Goal: Task Accomplishment & Management: Manage account settings

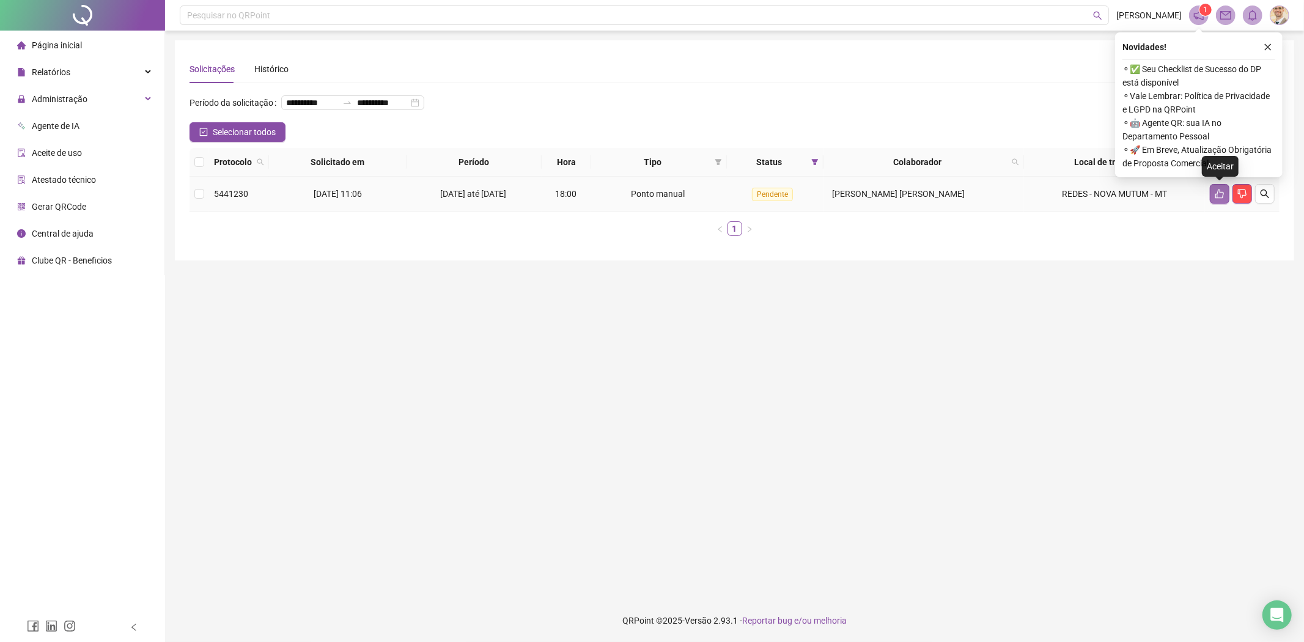
click at [1219, 193] on icon "like" at bounding box center [1220, 194] width 10 height 10
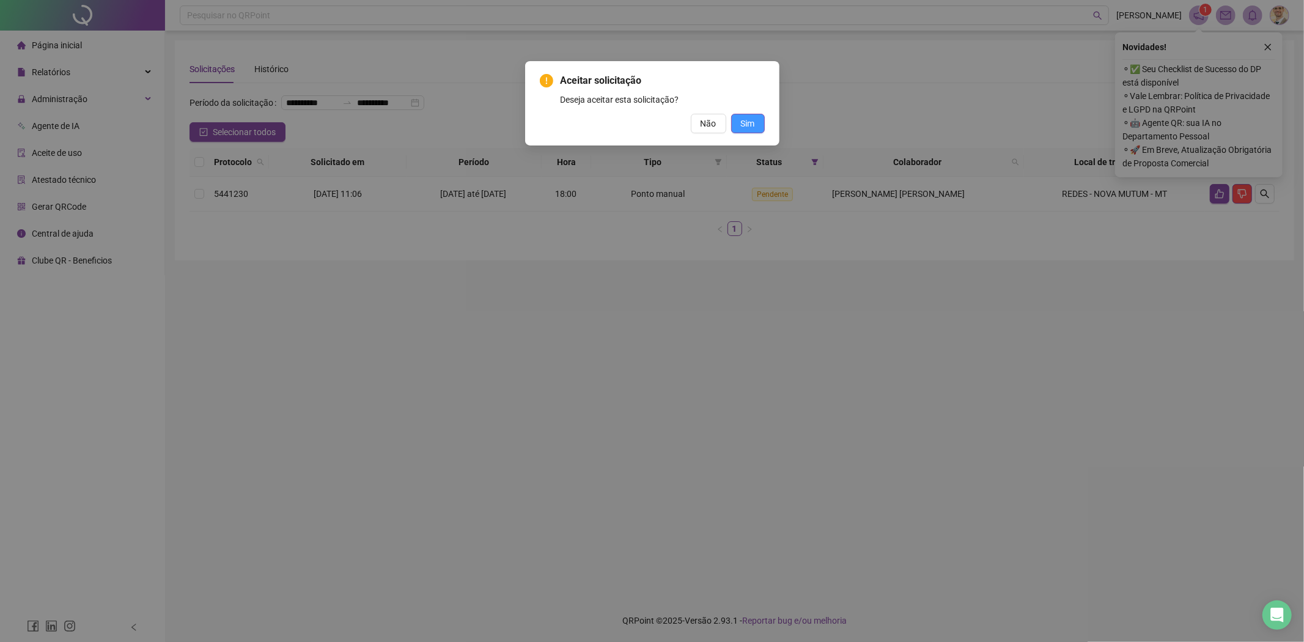
click at [736, 119] on button "Sim" at bounding box center [748, 124] width 34 height 20
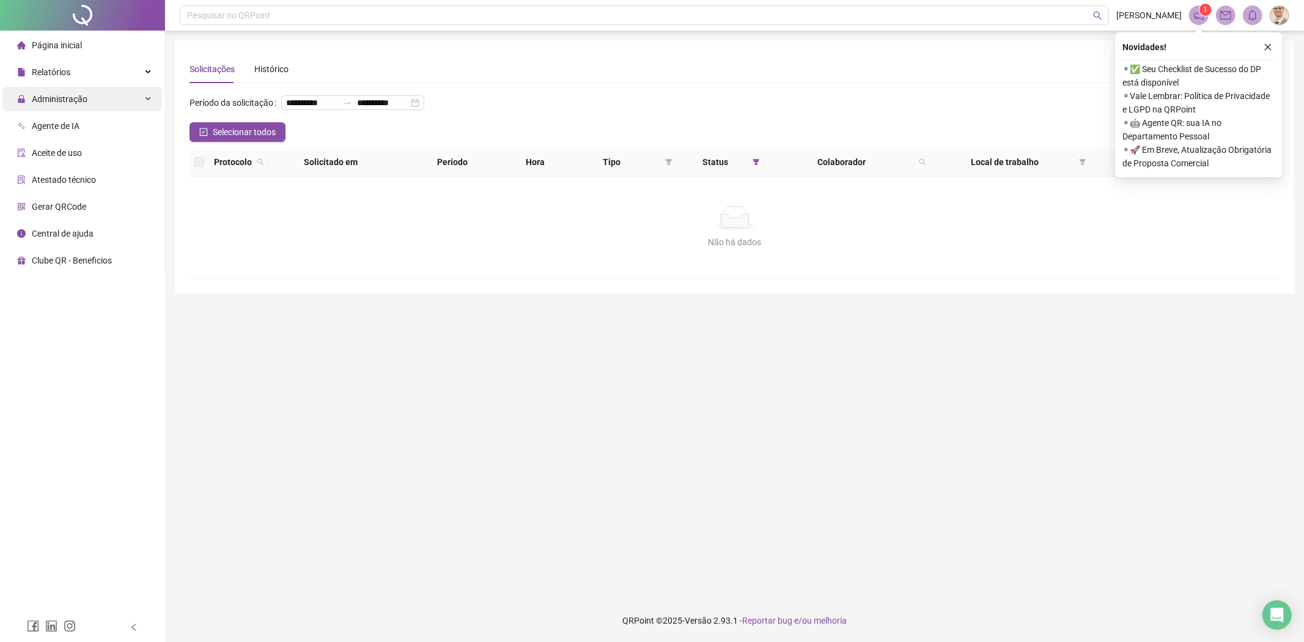
click at [79, 98] on span "Administração" at bounding box center [60, 99] width 56 height 10
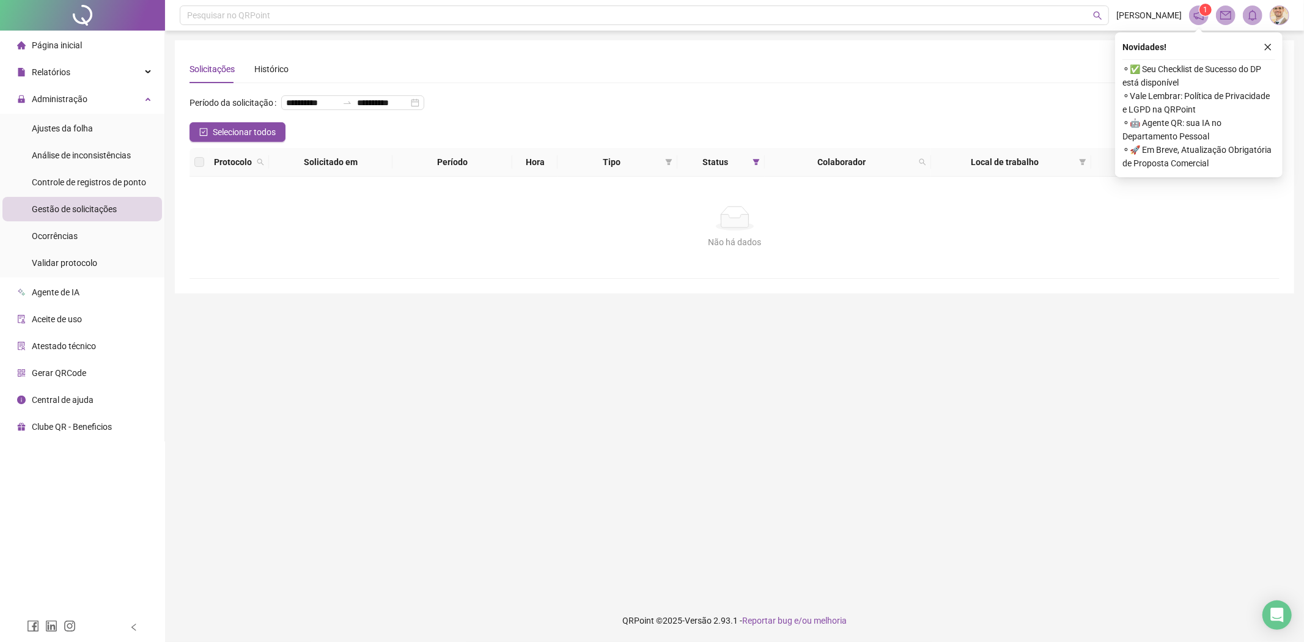
click at [74, 219] on div "Gestão de solicitações" at bounding box center [74, 209] width 85 height 24
click at [70, 209] on span "Gestão de solicitações" at bounding box center [74, 209] width 85 height 10
click at [1267, 43] on icon "close" at bounding box center [1268, 47] width 9 height 9
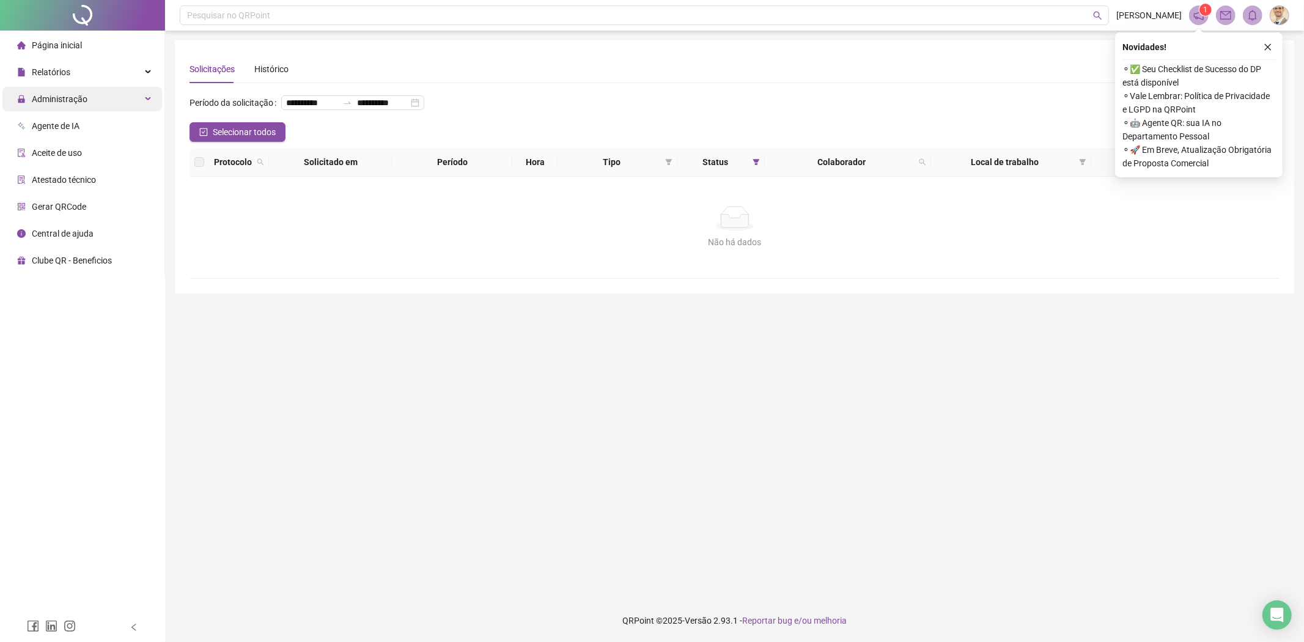
click at [82, 103] on span "Administração" at bounding box center [60, 99] width 56 height 10
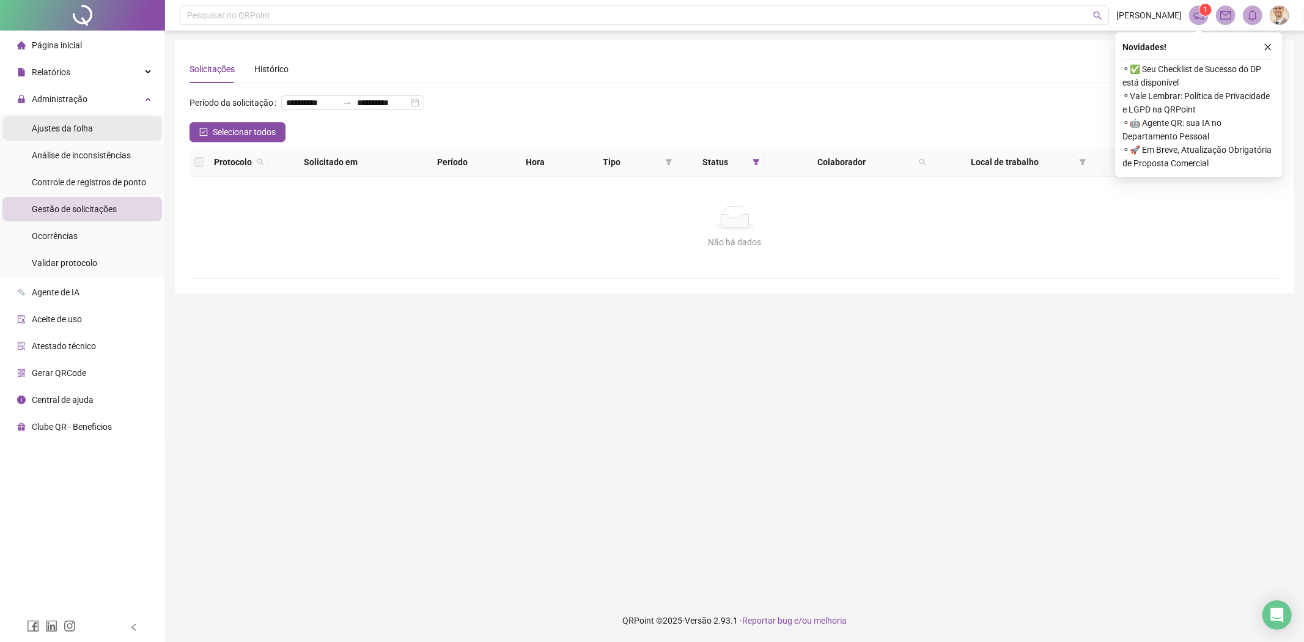
click at [77, 132] on span "Ajustes da folha" at bounding box center [62, 129] width 61 height 10
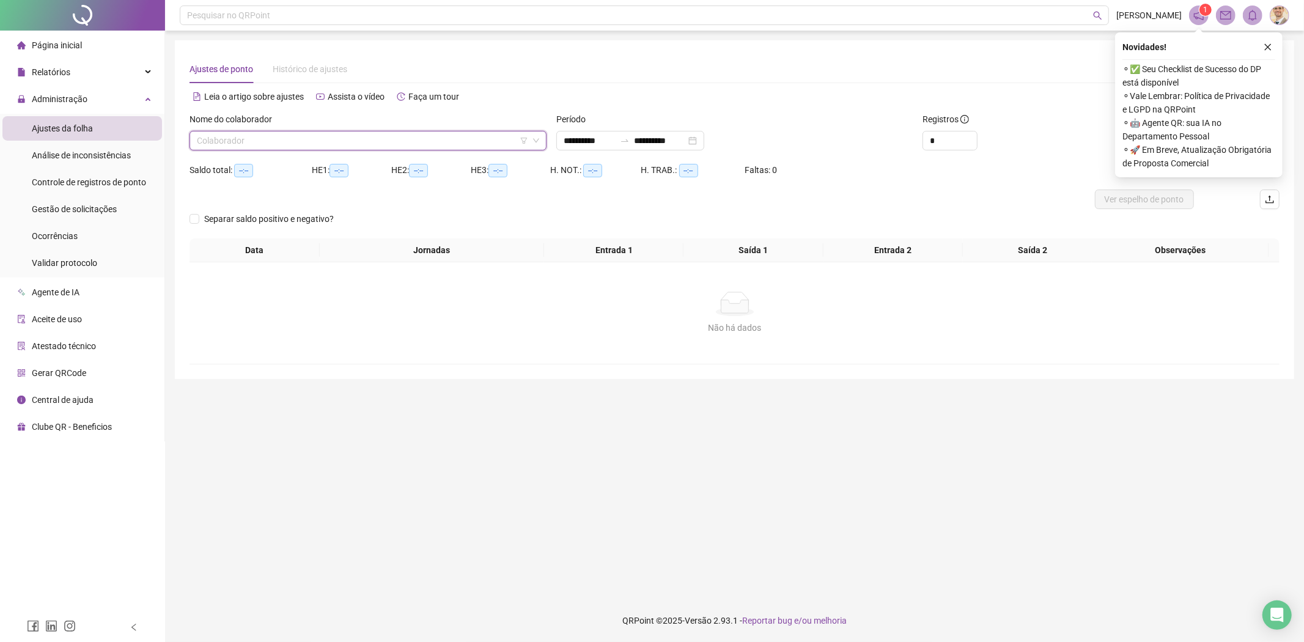
click at [450, 139] on input "search" at bounding box center [362, 140] width 331 height 18
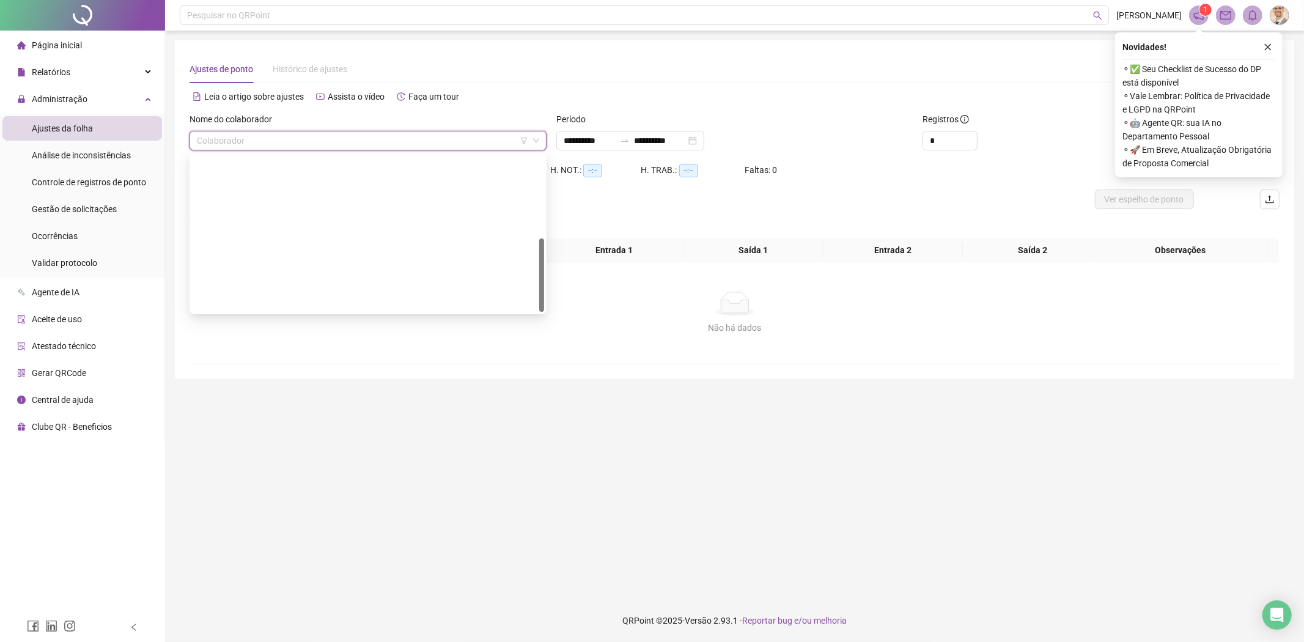
scroll to position [175, 0]
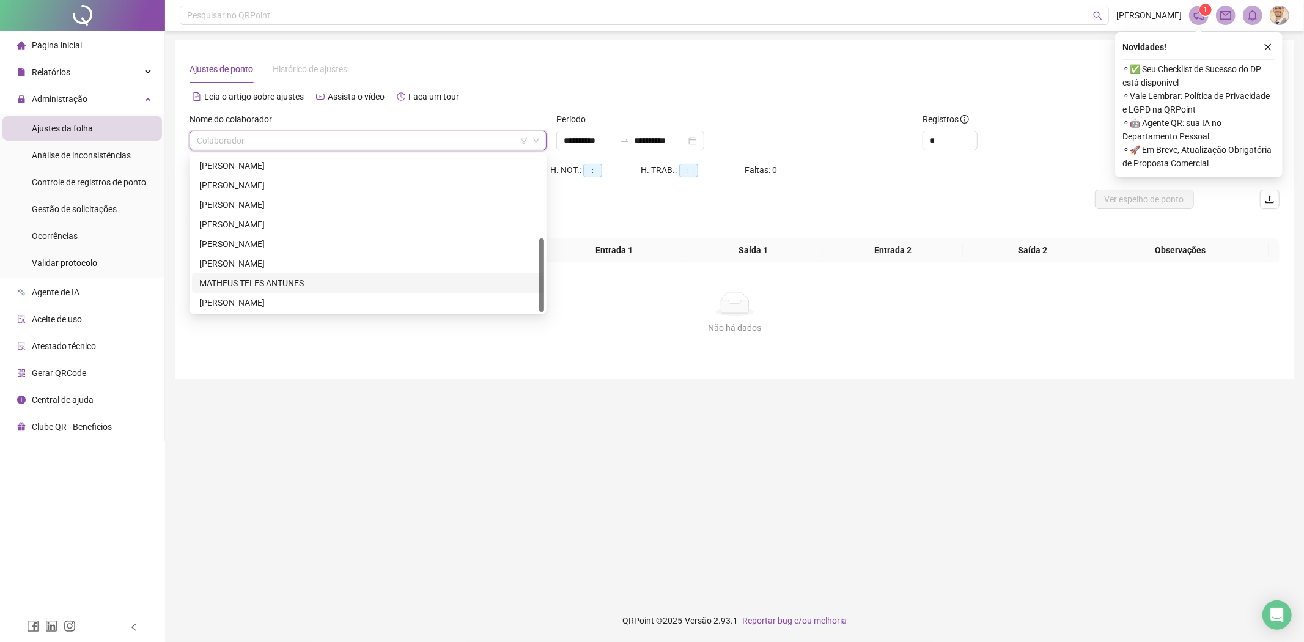
click at [279, 281] on div "MATHEUS TELES ANTUNES" at bounding box center [368, 282] width 338 height 13
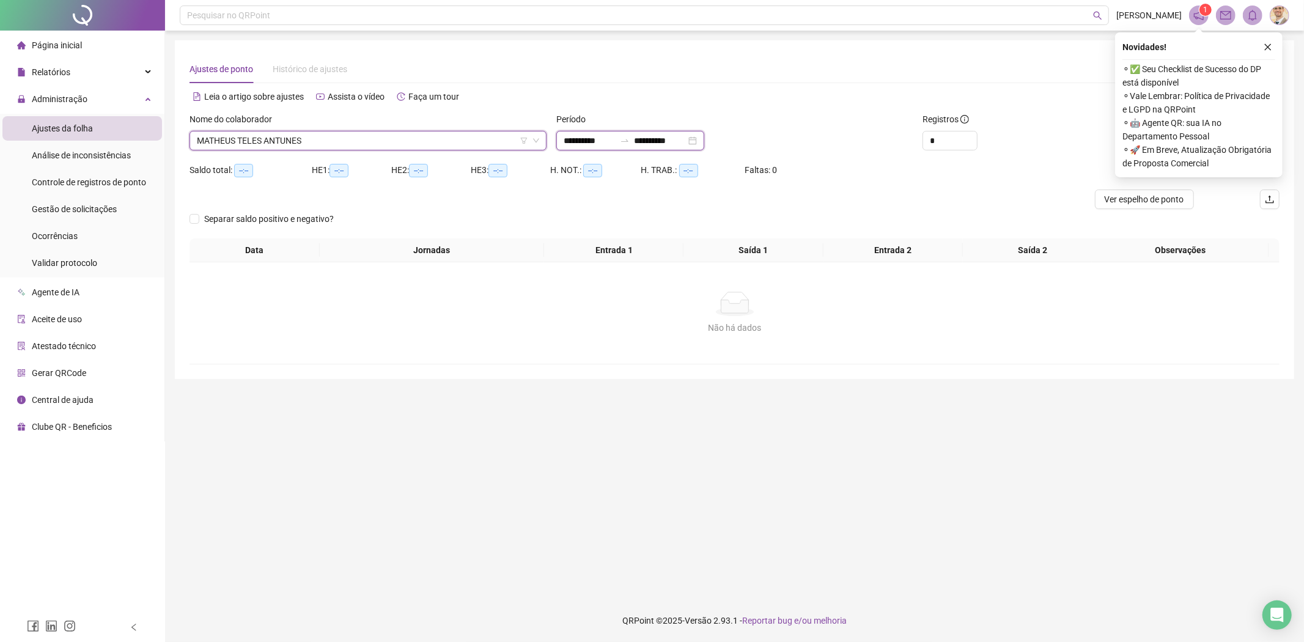
click at [604, 141] on input "**********" at bounding box center [589, 140] width 51 height 13
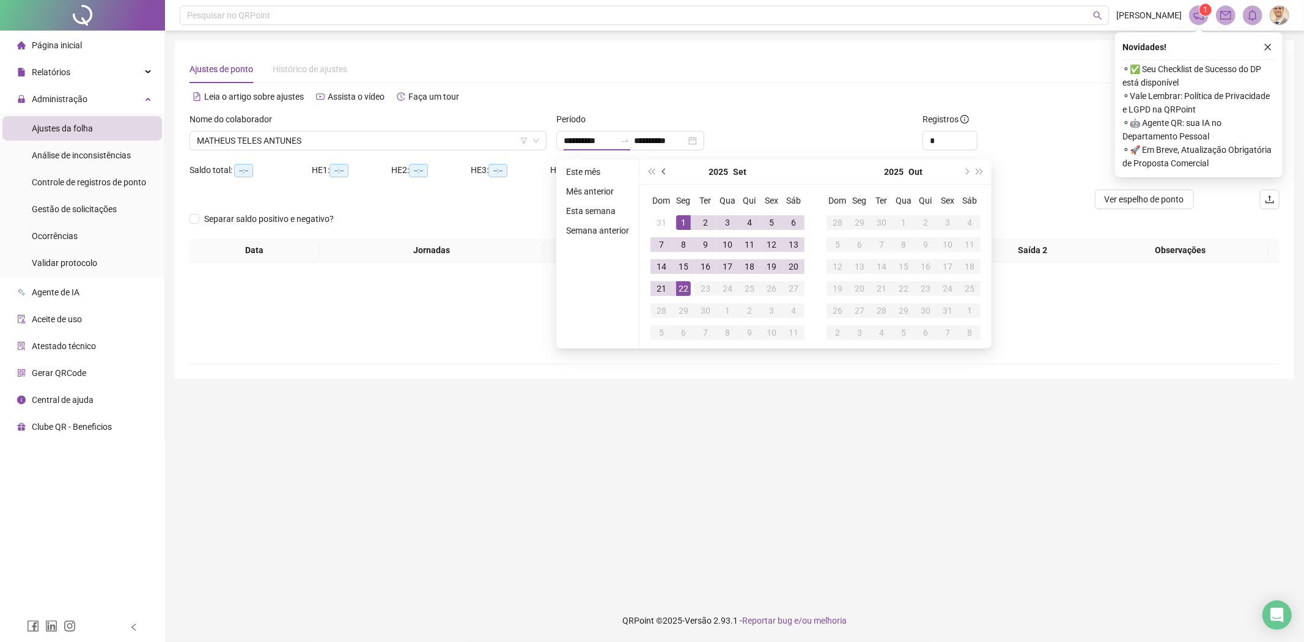
click at [667, 169] on button "prev-year" at bounding box center [664, 172] width 13 height 24
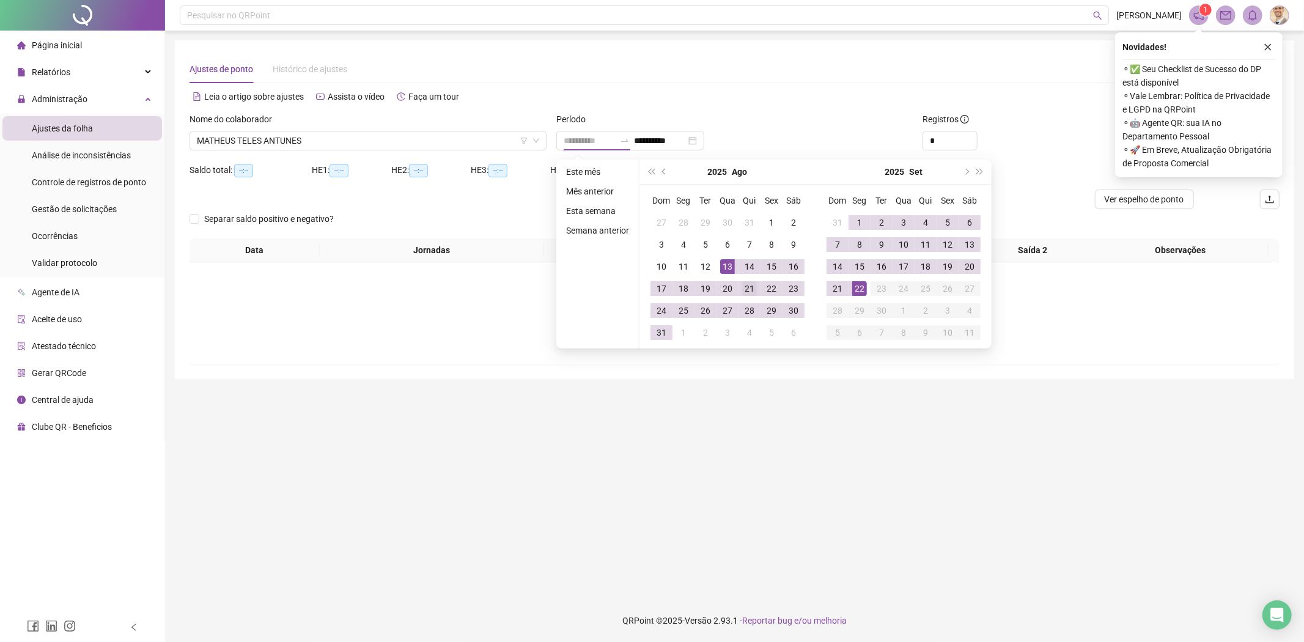
type input "**********"
click at [743, 289] on div "21" at bounding box center [749, 288] width 15 height 15
type input "**********"
click at [860, 286] on div "22" at bounding box center [859, 288] width 15 height 15
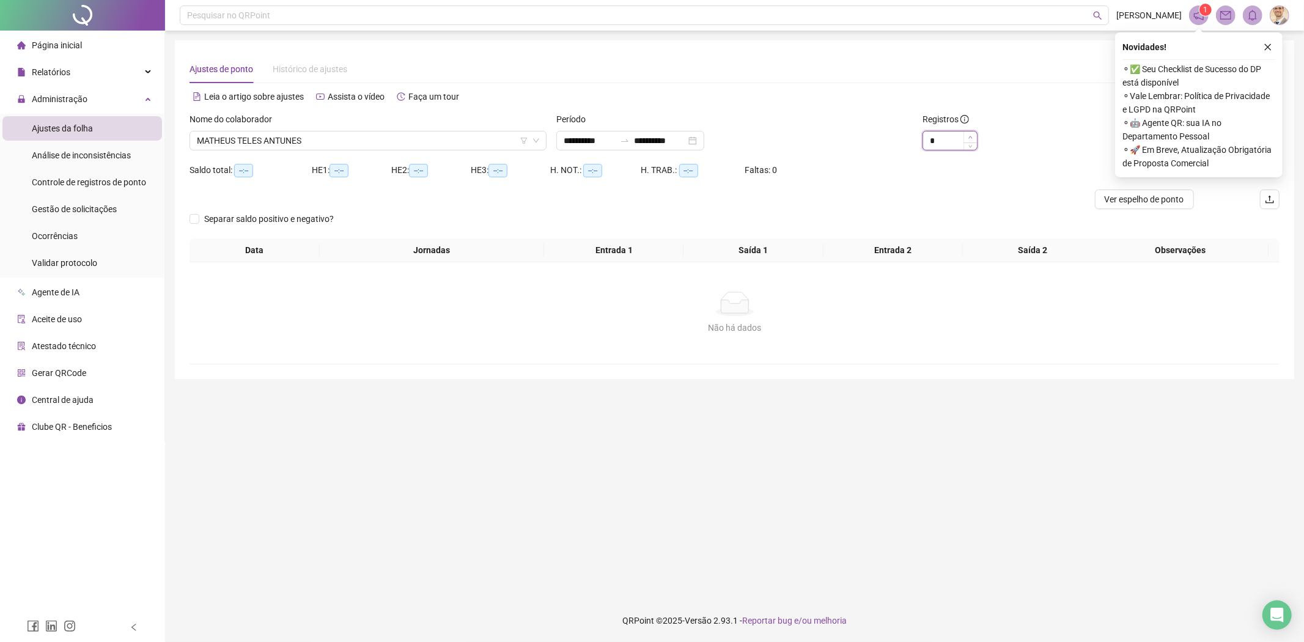
click at [971, 137] on icon "up" at bounding box center [971, 137] width 4 height 4
type input "*"
click at [971, 137] on icon "up" at bounding box center [971, 137] width 4 height 4
click at [1269, 46] on icon "close" at bounding box center [1268, 47] width 7 height 7
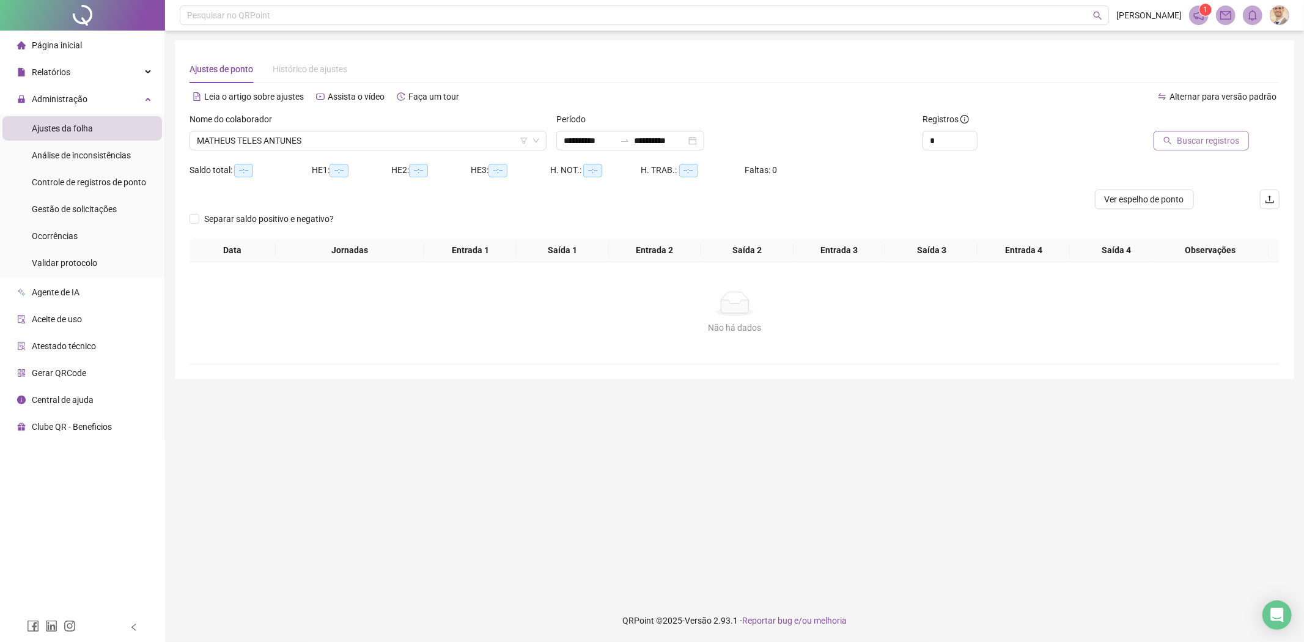
click at [1200, 145] on span "Buscar registros" at bounding box center [1208, 140] width 62 height 13
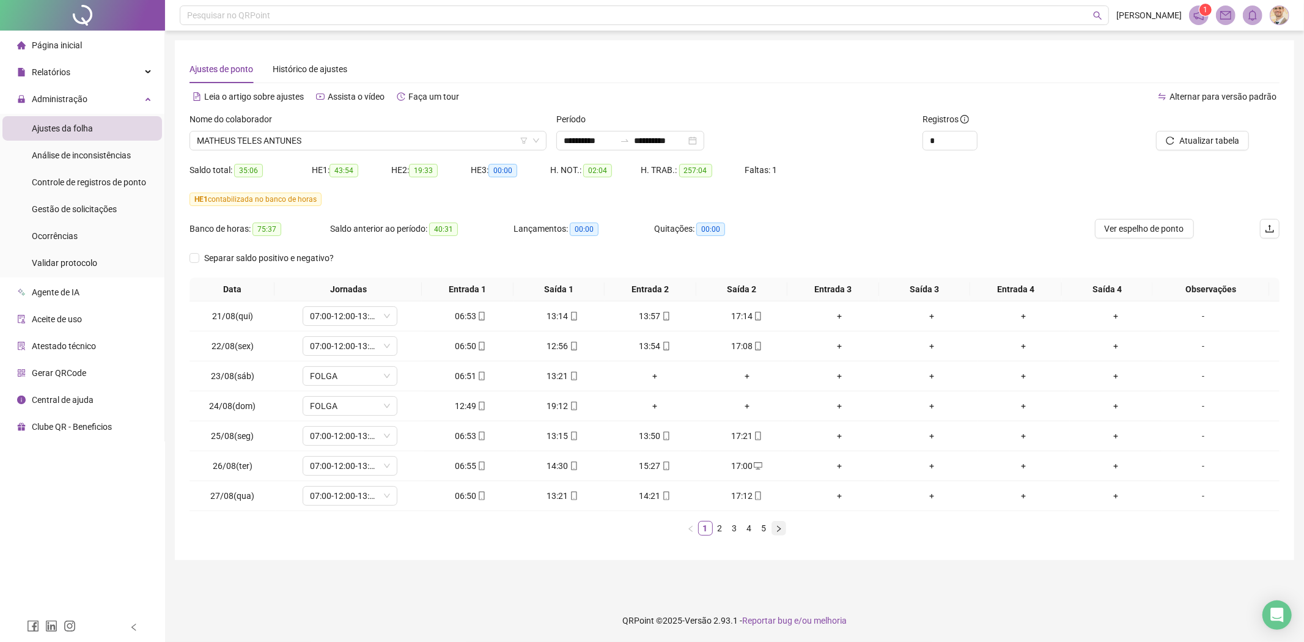
click at [780, 530] on icon "right" at bounding box center [778, 528] width 7 height 7
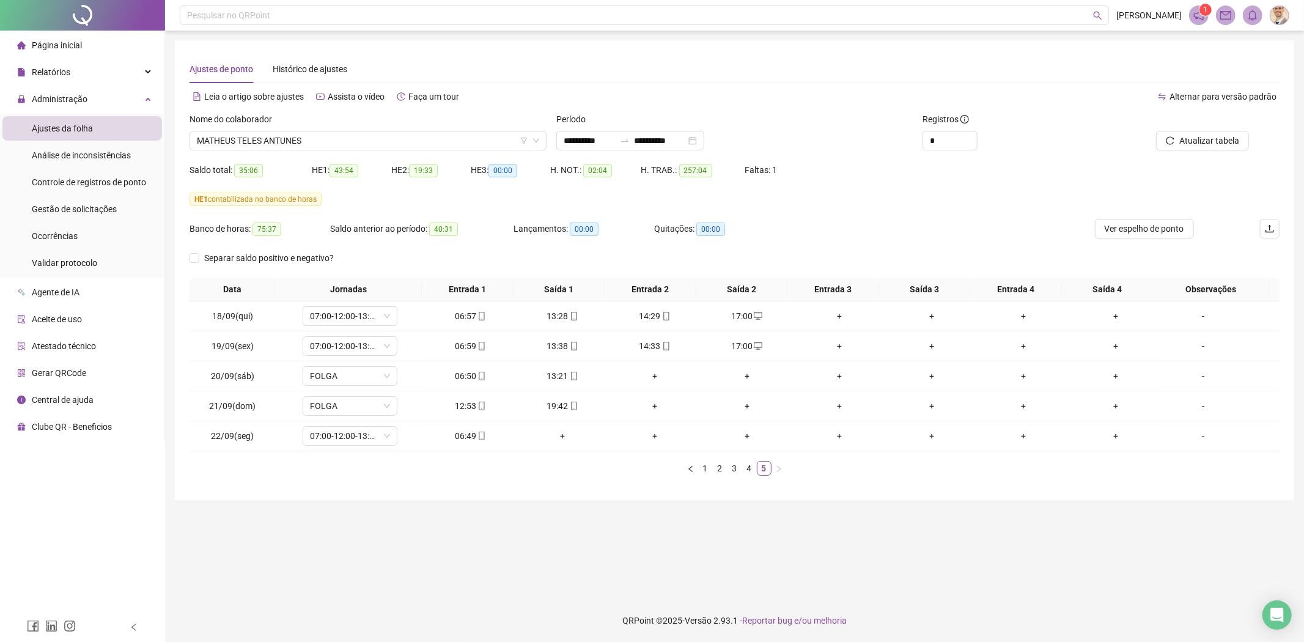
click at [780, 530] on main "**********" at bounding box center [735, 314] width 1120 height 549
click at [317, 136] on span "MATHEUS TELES ANTUNES" at bounding box center [368, 140] width 342 height 18
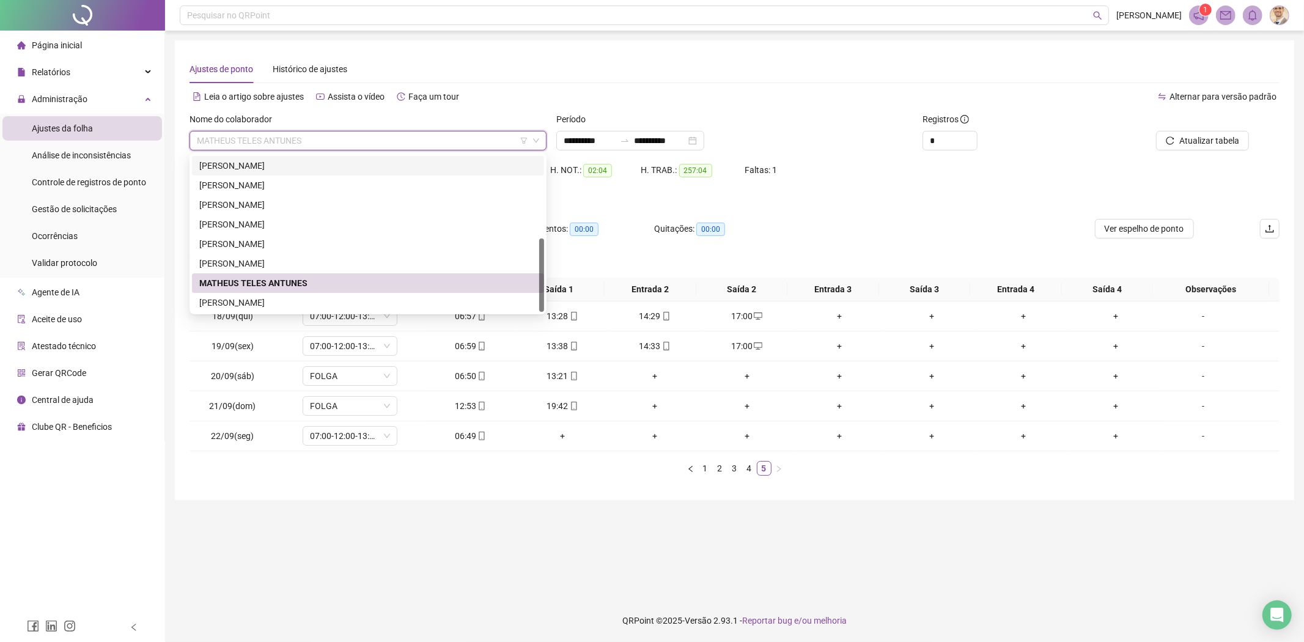
click at [289, 172] on div "GUSTAVO RODRIGO DE SOUZA REIS" at bounding box center [368, 166] width 352 height 20
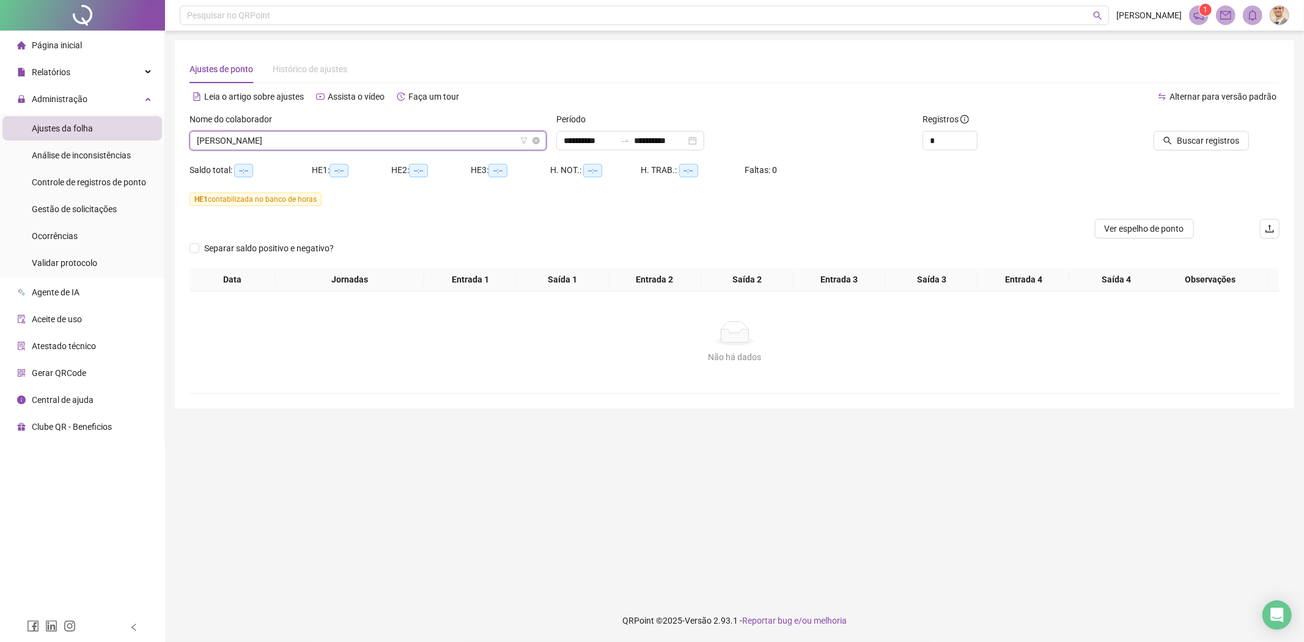
click at [309, 142] on span "GUSTAVO RODRIGO DE SOUZA REIS" at bounding box center [368, 140] width 342 height 18
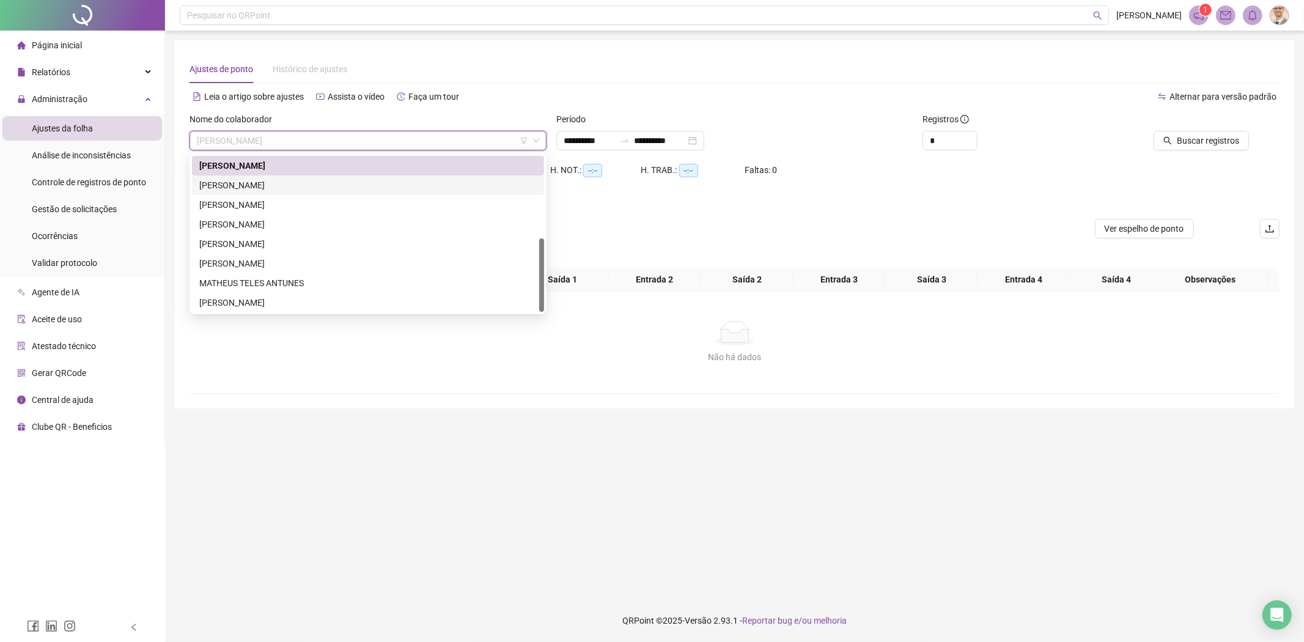
click at [273, 185] on div "HENRIQUE ARAUJO DOS SANTOS" at bounding box center [368, 185] width 338 height 13
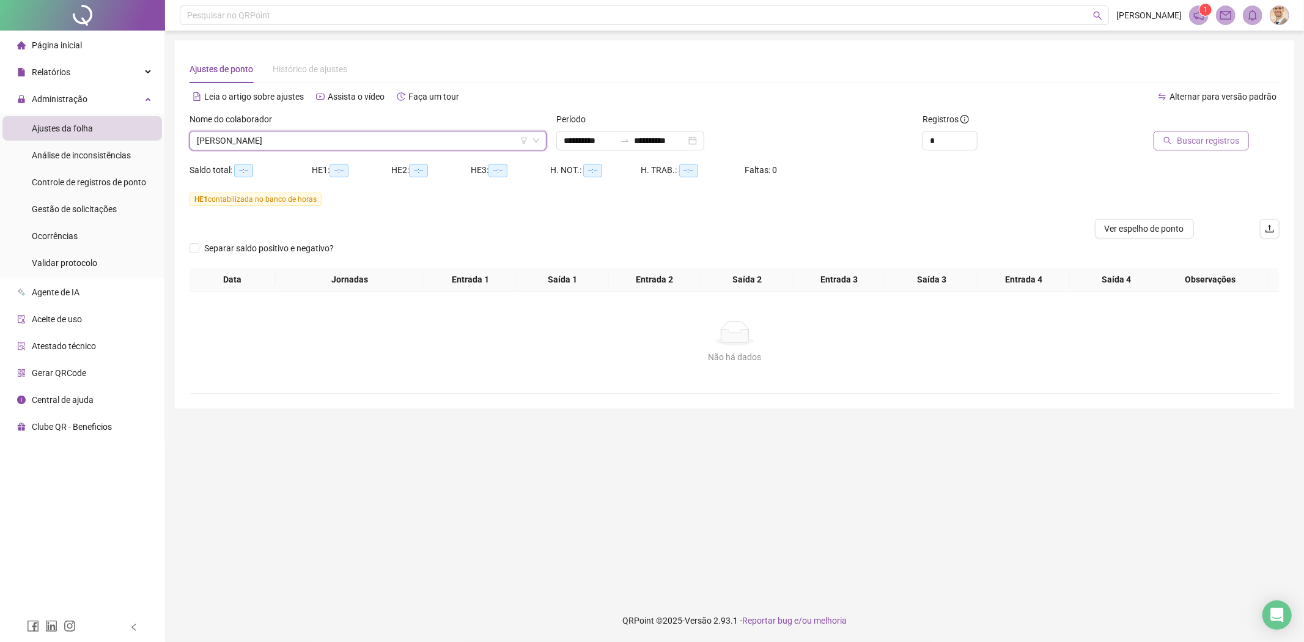
click at [1196, 133] on button "Buscar registros" at bounding box center [1201, 141] width 95 height 20
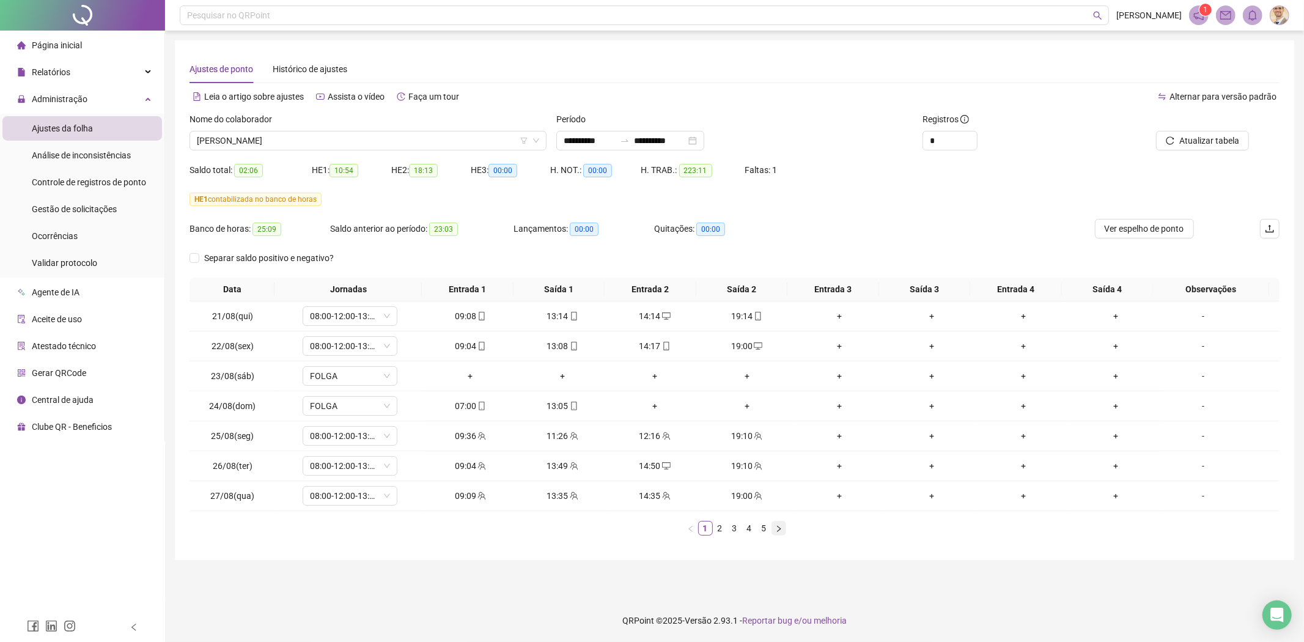
click at [777, 529] on icon "right" at bounding box center [778, 528] width 7 height 7
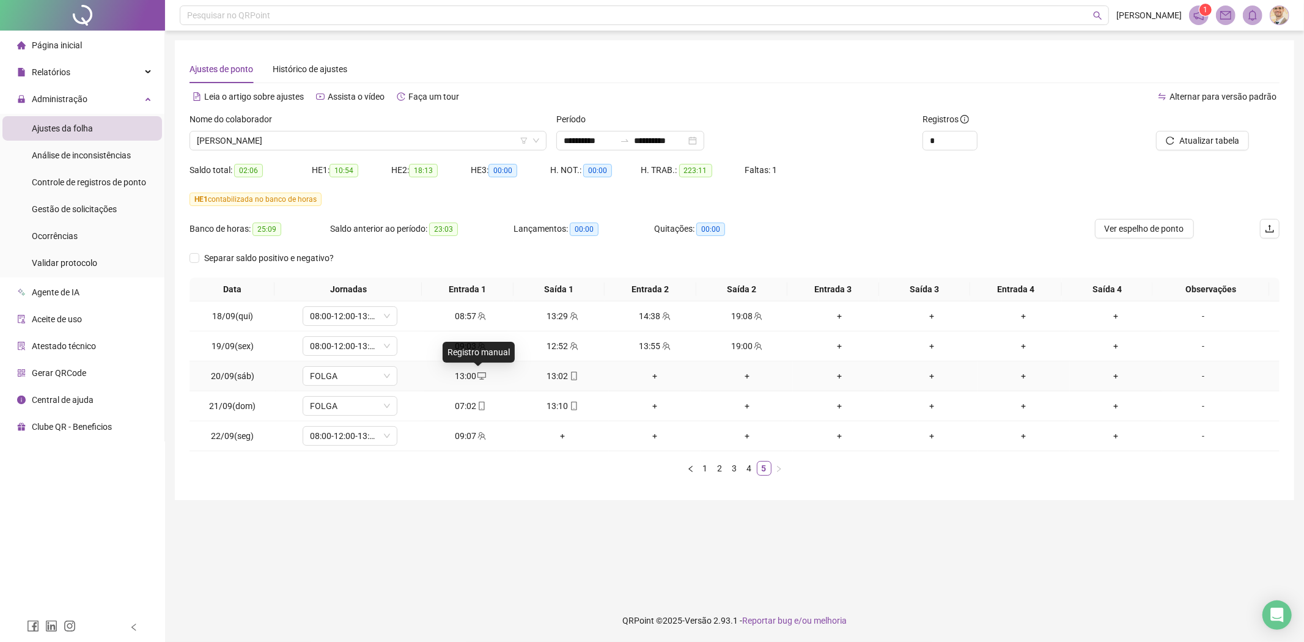
click at [479, 375] on icon "desktop" at bounding box center [482, 376] width 9 height 9
type input "**********"
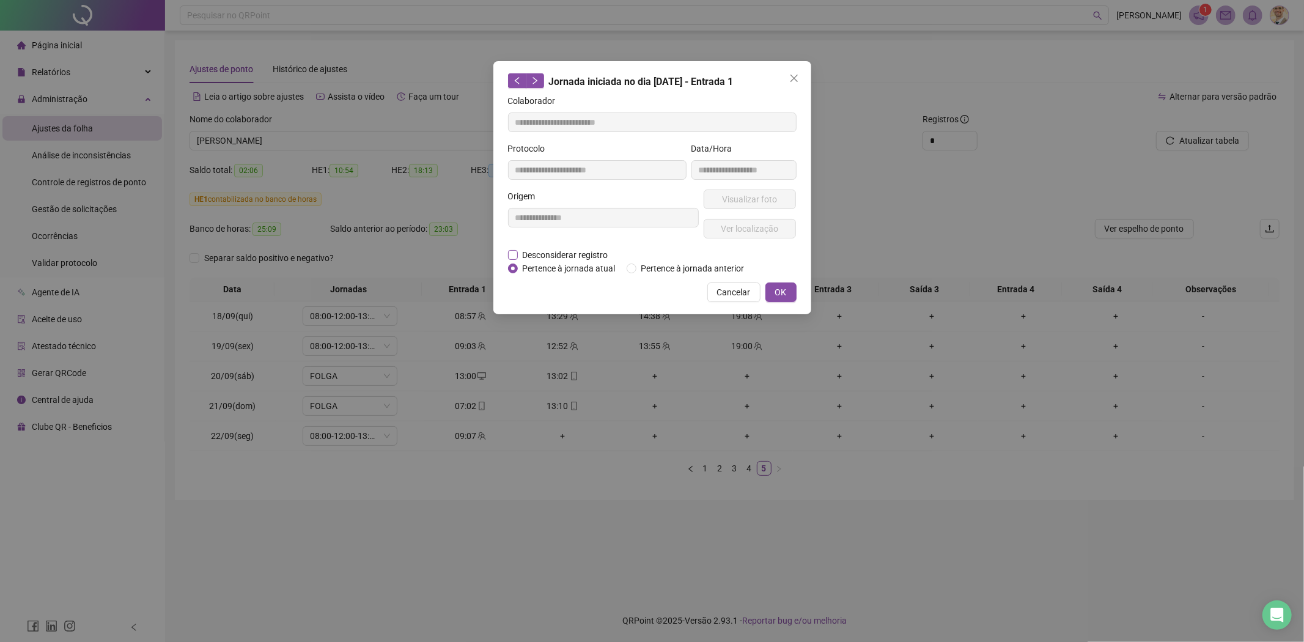
click at [543, 260] on span "Desconsiderar registro" at bounding box center [565, 254] width 95 height 13
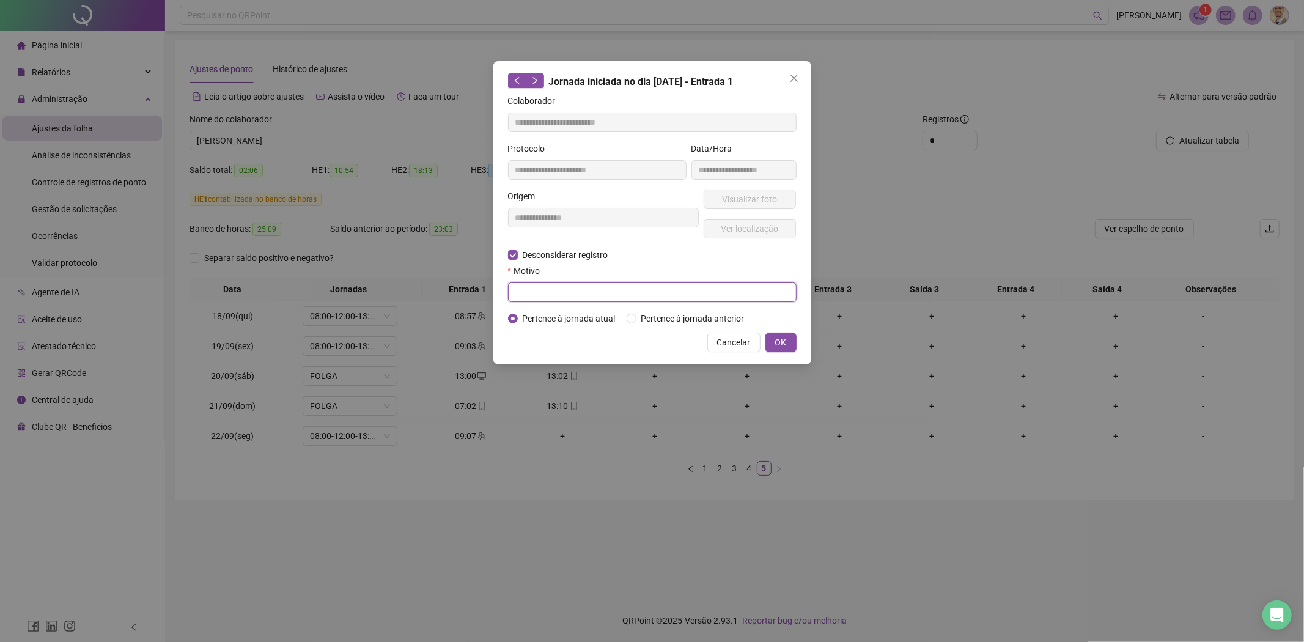
click at [555, 290] on input "text" at bounding box center [652, 292] width 289 height 20
type input "***"
click at [802, 74] on span "Close" at bounding box center [794, 78] width 20 height 10
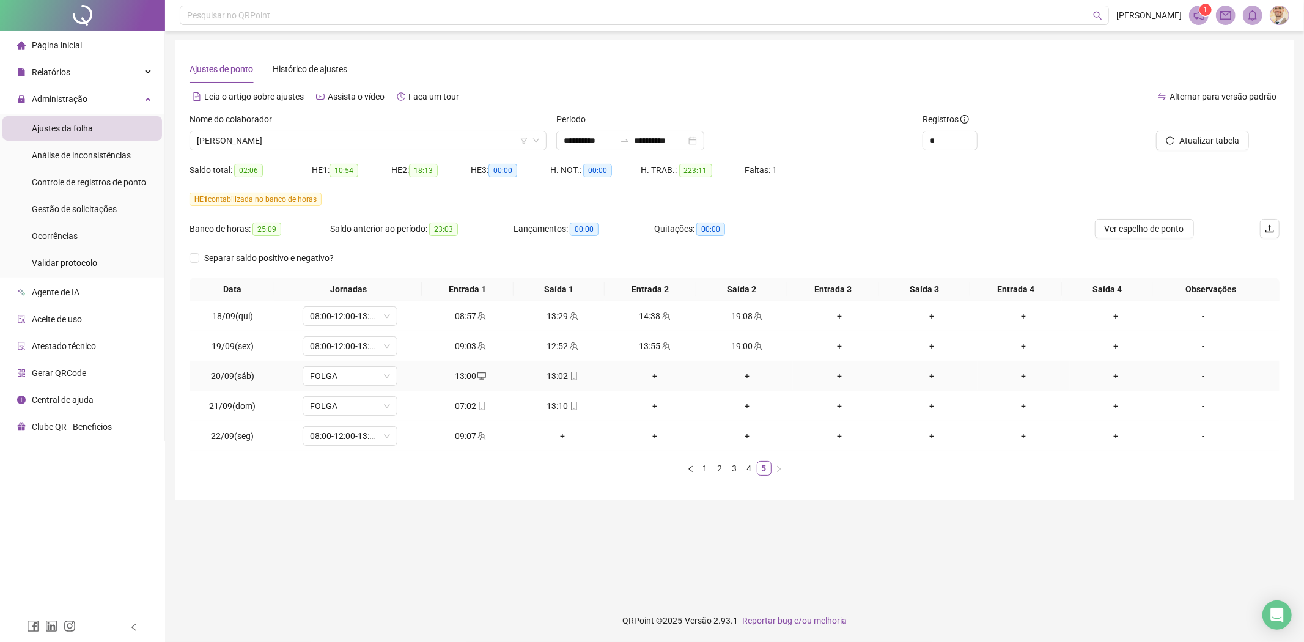
click at [570, 375] on icon "mobile" at bounding box center [574, 376] width 9 height 9
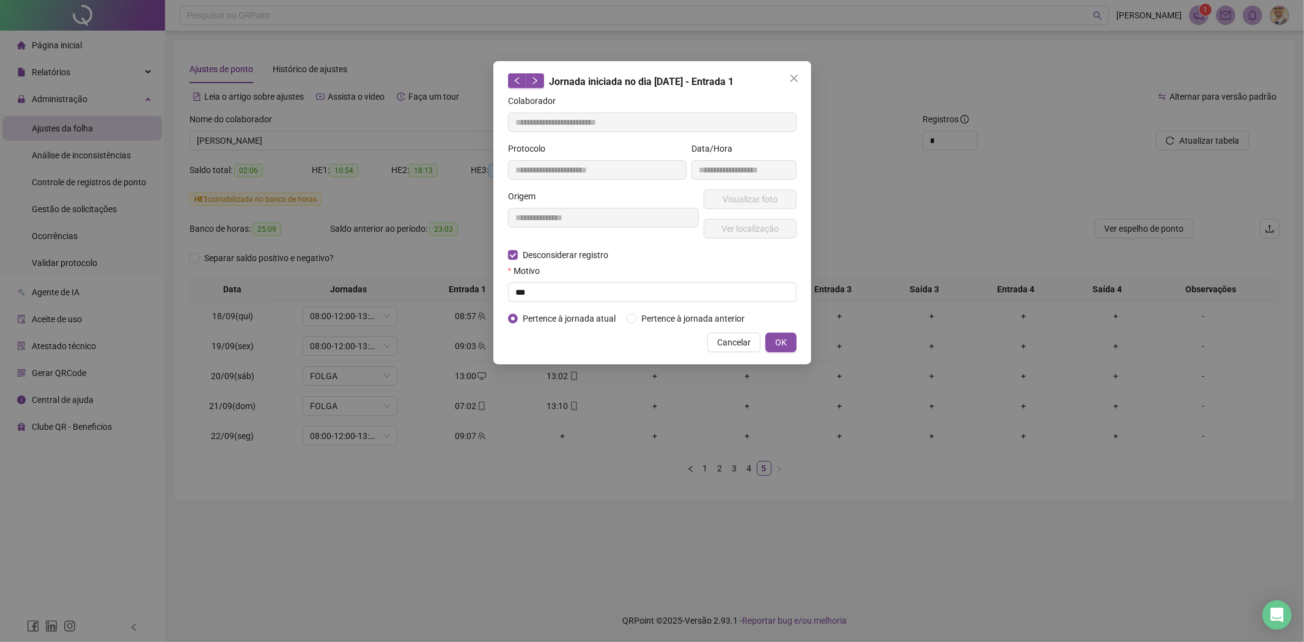
type input "**********"
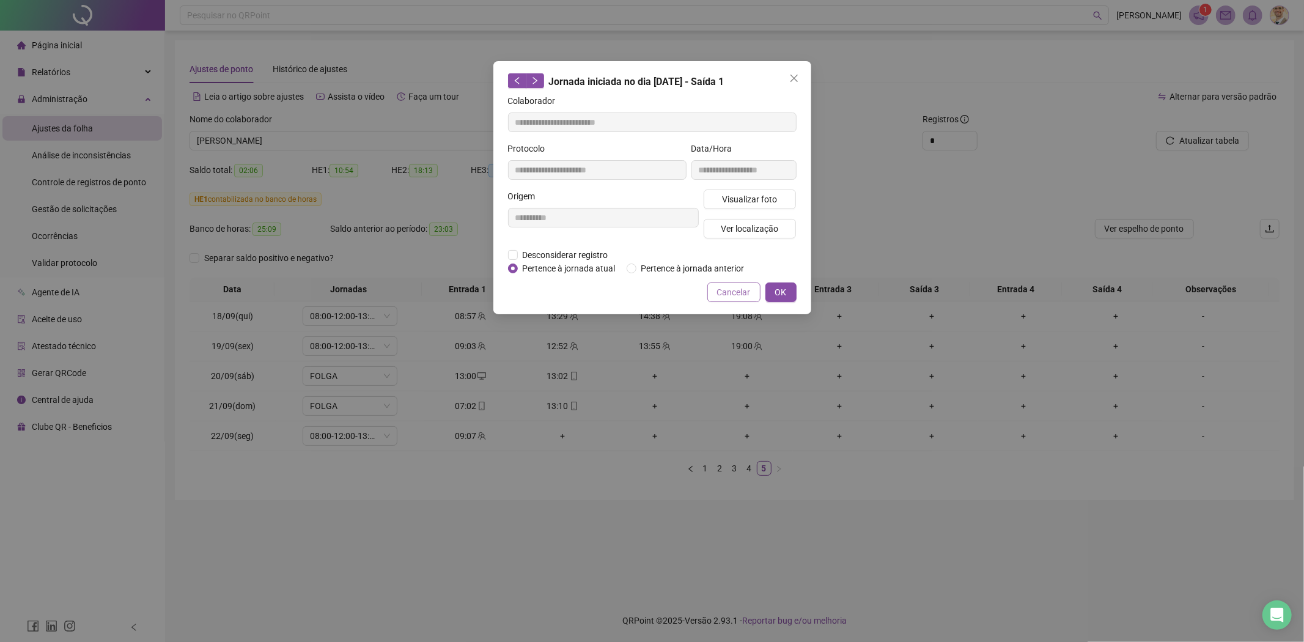
click at [734, 283] on button "Cancelar" at bounding box center [733, 292] width 53 height 20
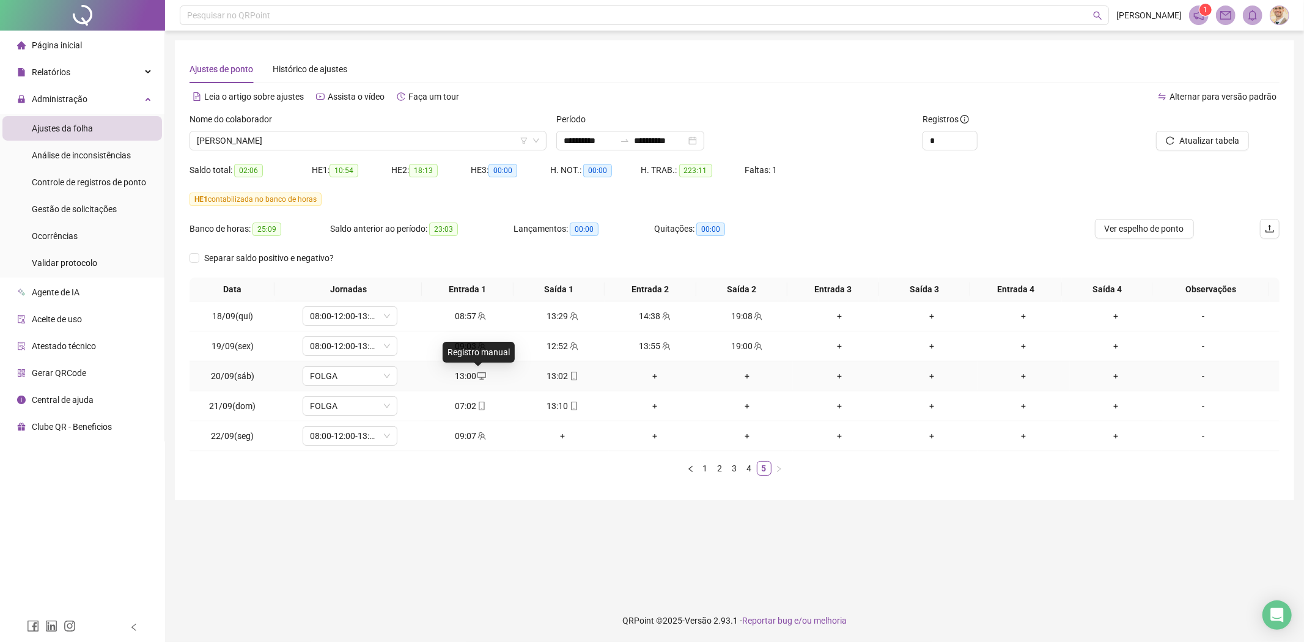
click at [478, 375] on icon "desktop" at bounding box center [482, 375] width 9 height 7
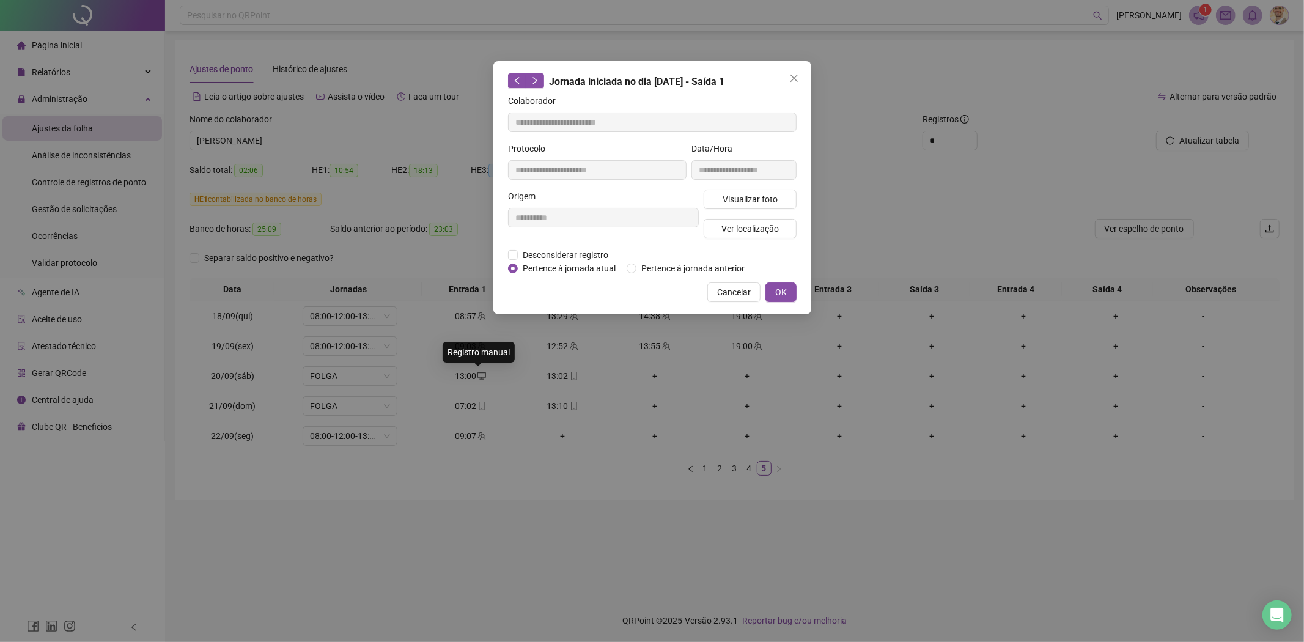
type input "**********"
click at [581, 254] on span "Desconsiderar registro" at bounding box center [565, 254] width 95 height 13
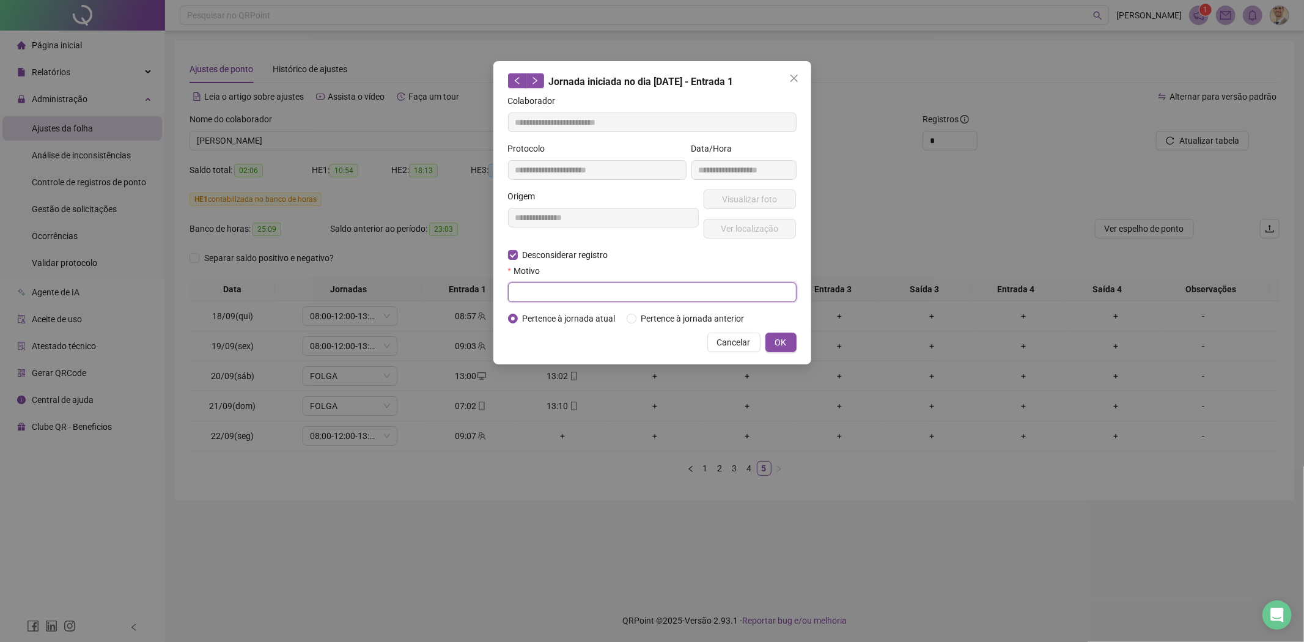
click at [570, 295] on input "text" at bounding box center [652, 292] width 289 height 20
type input "**"
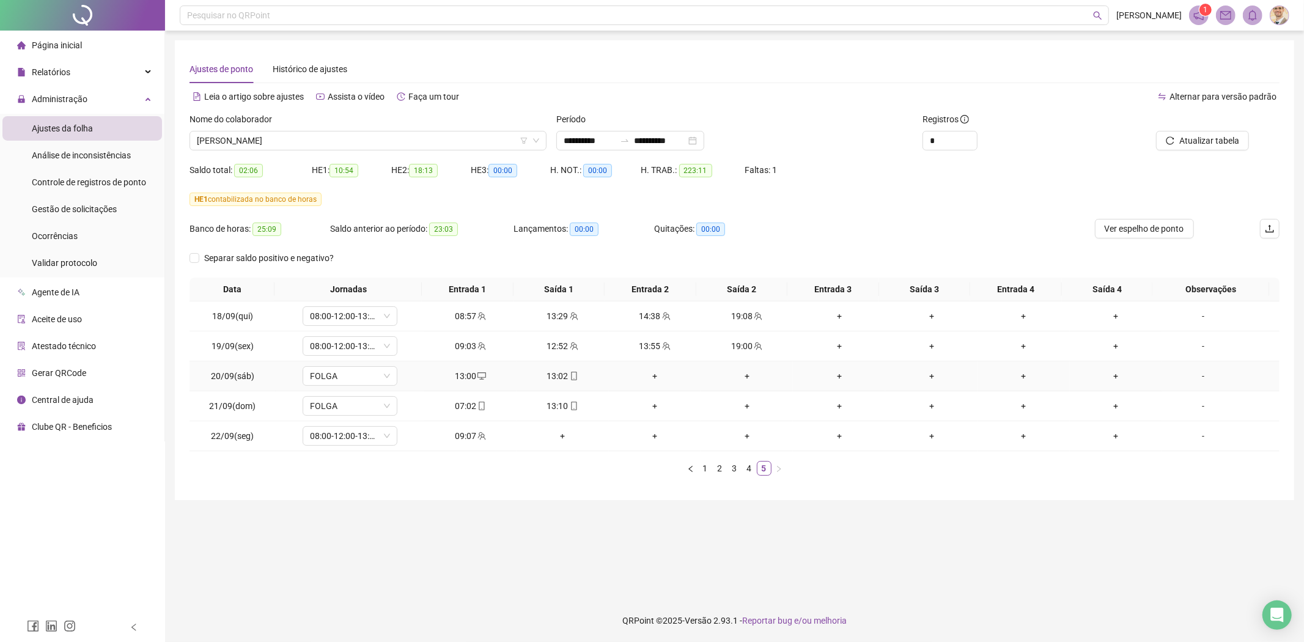
click at [572, 373] on icon "mobile" at bounding box center [574, 376] width 9 height 9
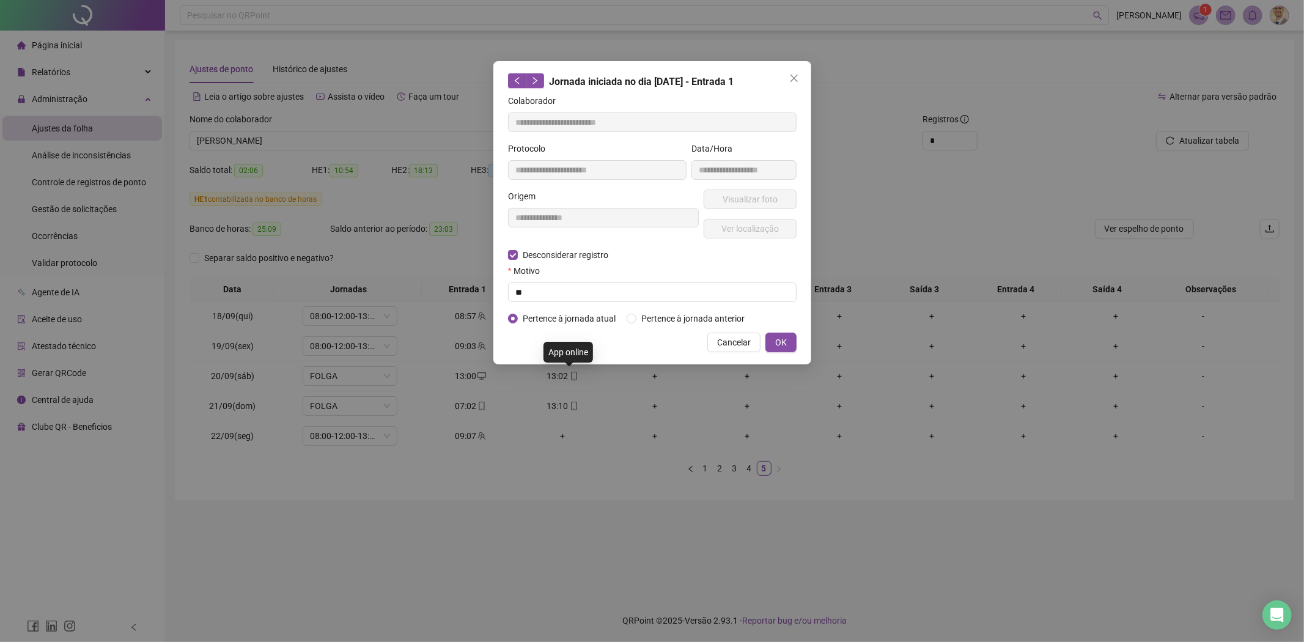
type input "**********"
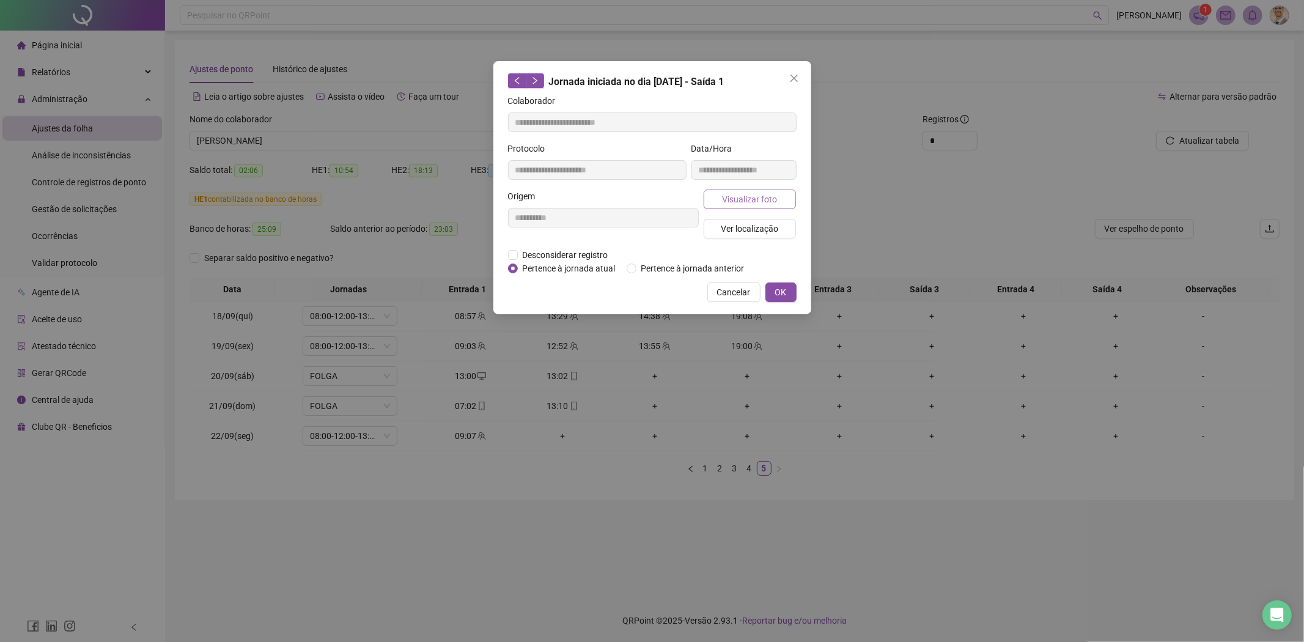
click at [745, 200] on span "Visualizar foto" at bounding box center [749, 199] width 55 height 13
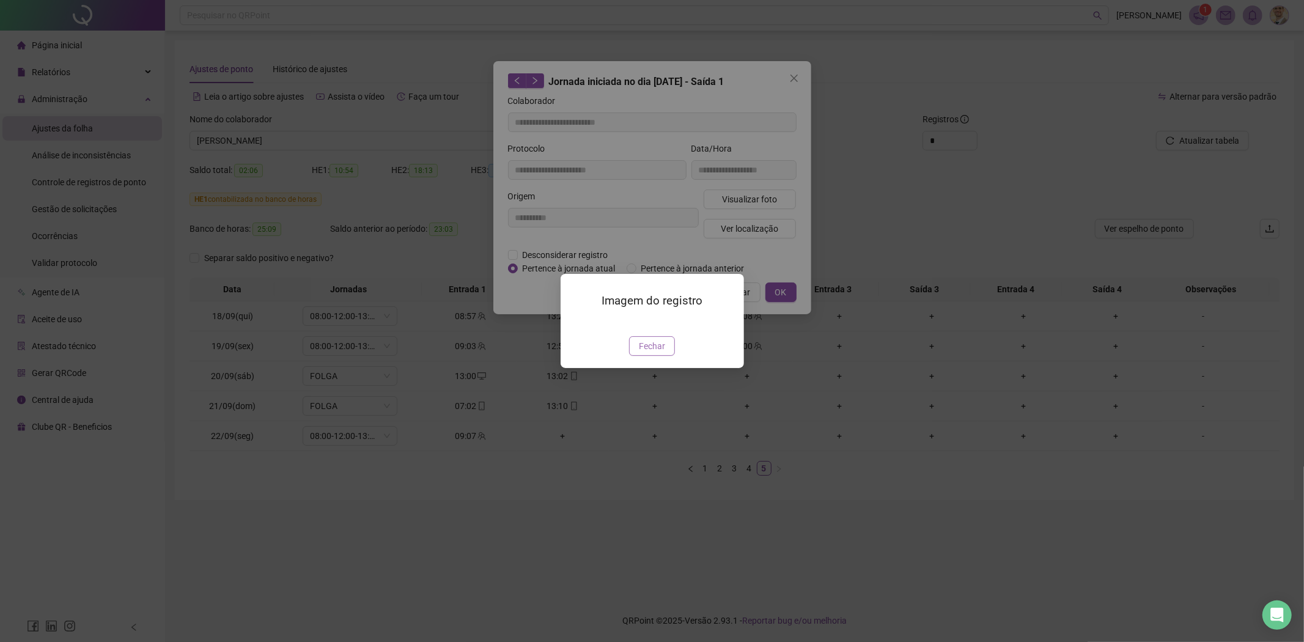
click at [652, 353] on span "Fechar" at bounding box center [652, 345] width 26 height 13
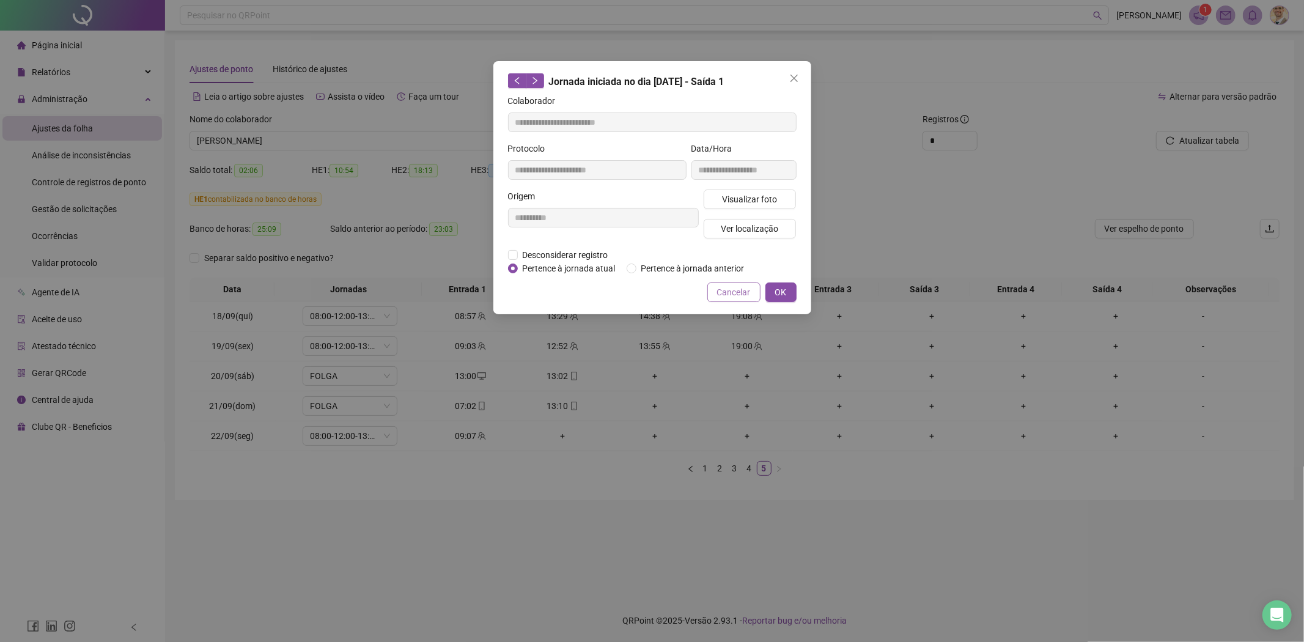
click at [717, 291] on button "Cancelar" at bounding box center [733, 292] width 53 height 20
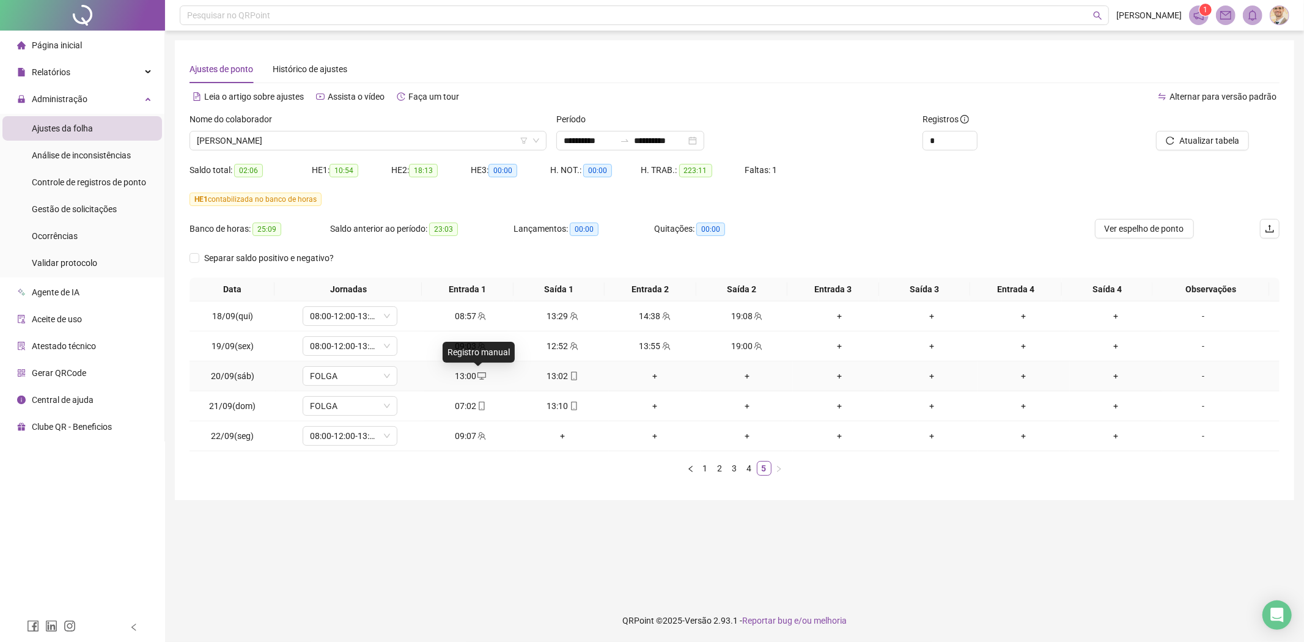
click at [478, 375] on icon "desktop" at bounding box center [482, 376] width 9 height 9
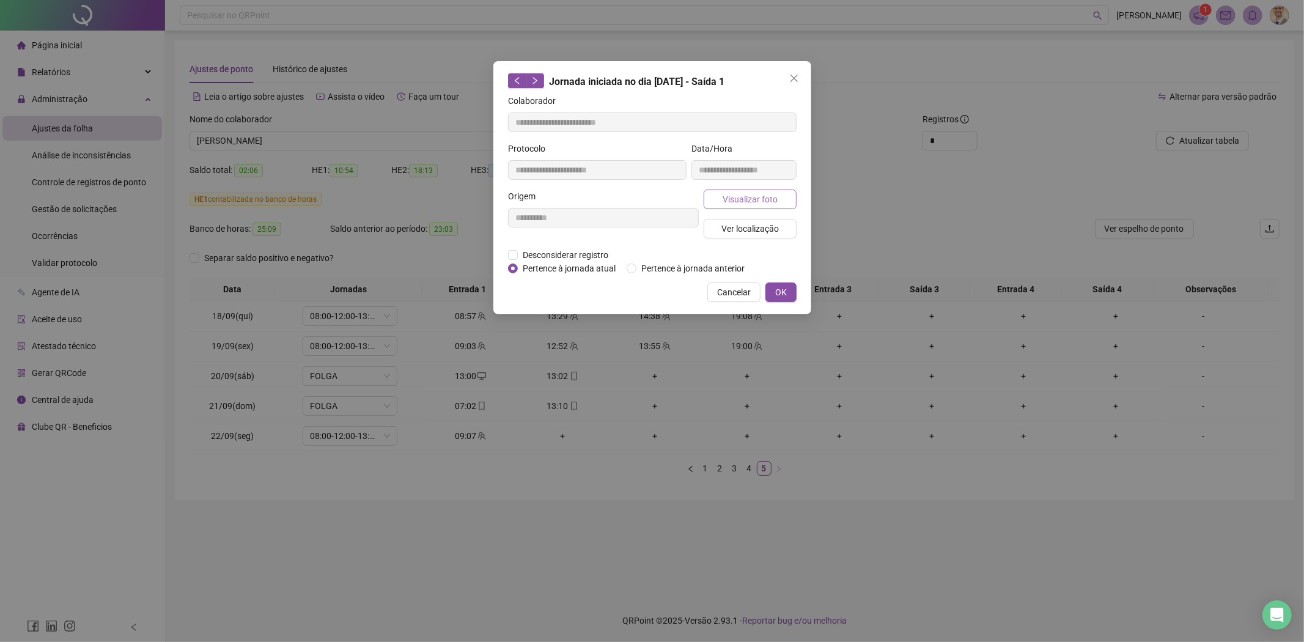
type input "**********"
click at [736, 286] on span "Cancelar" at bounding box center [734, 292] width 34 height 13
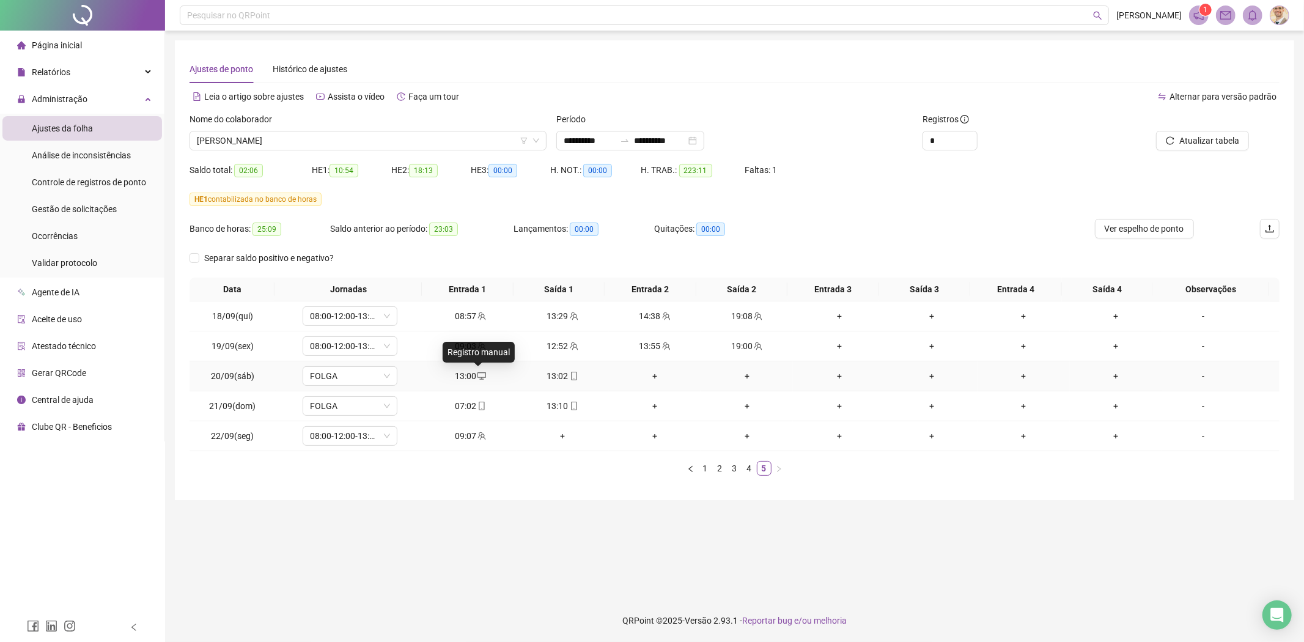
click at [479, 380] on icon "desktop" at bounding box center [482, 375] width 9 height 7
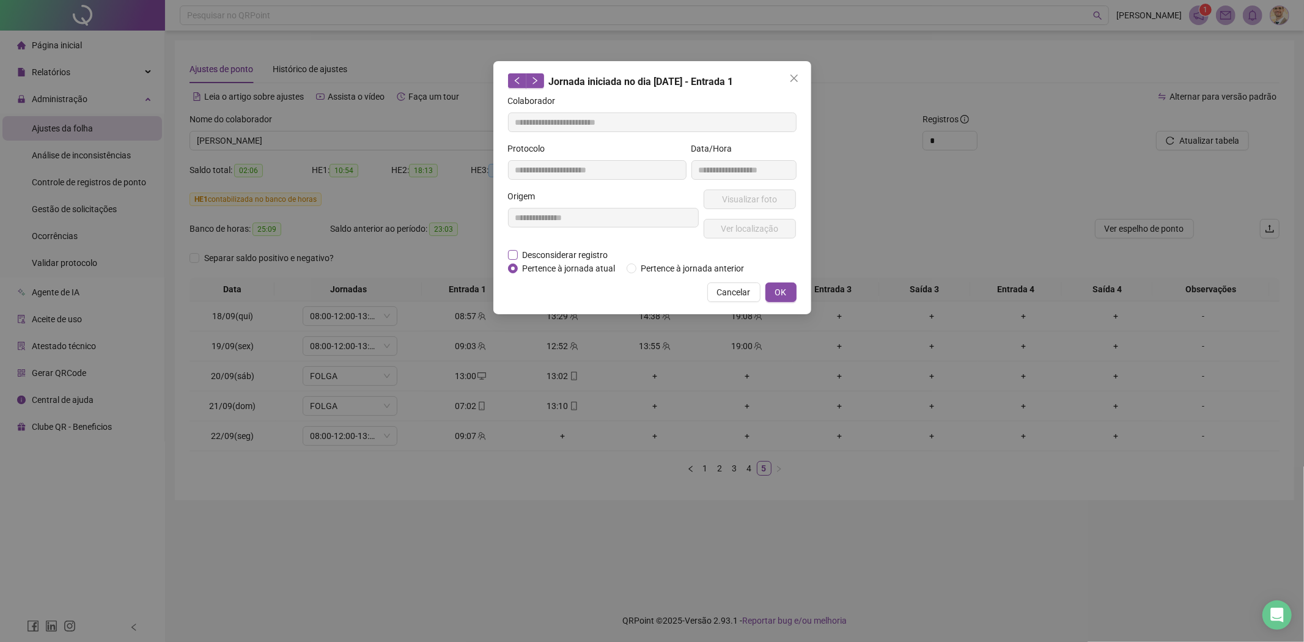
click at [567, 256] on span "Desconsiderar registro" at bounding box center [565, 254] width 95 height 13
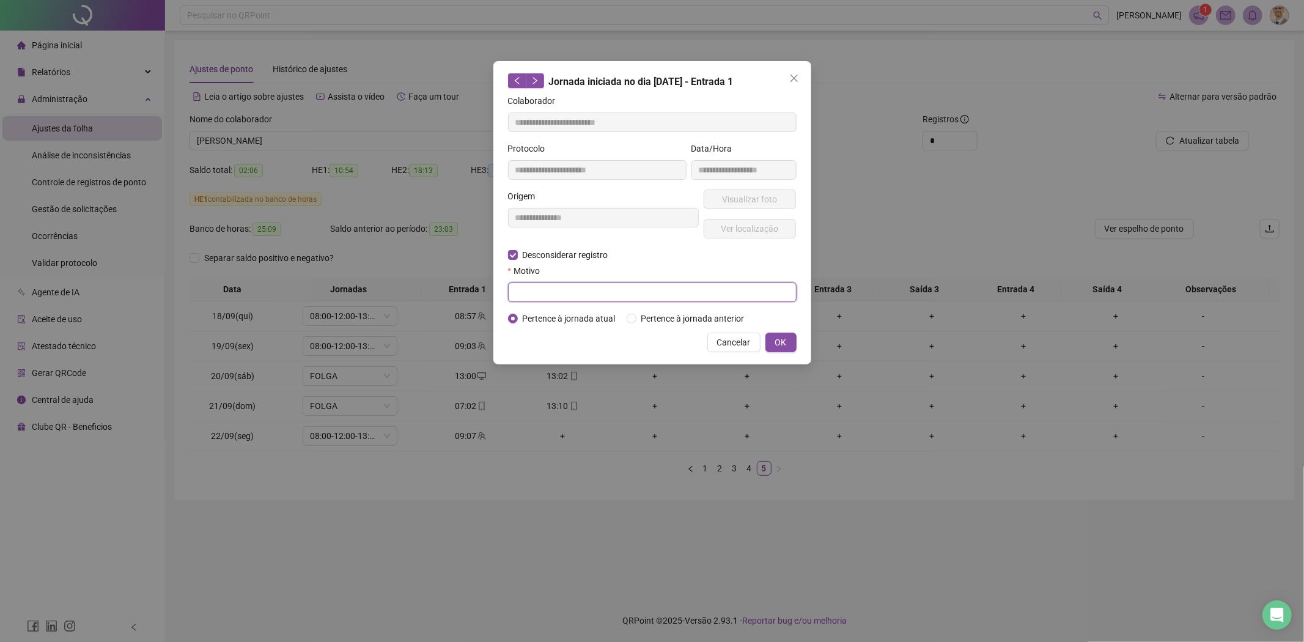
click at [610, 288] on input "text" at bounding box center [652, 292] width 289 height 20
type input "**********"
click at [784, 344] on span "OK" at bounding box center [781, 342] width 12 height 13
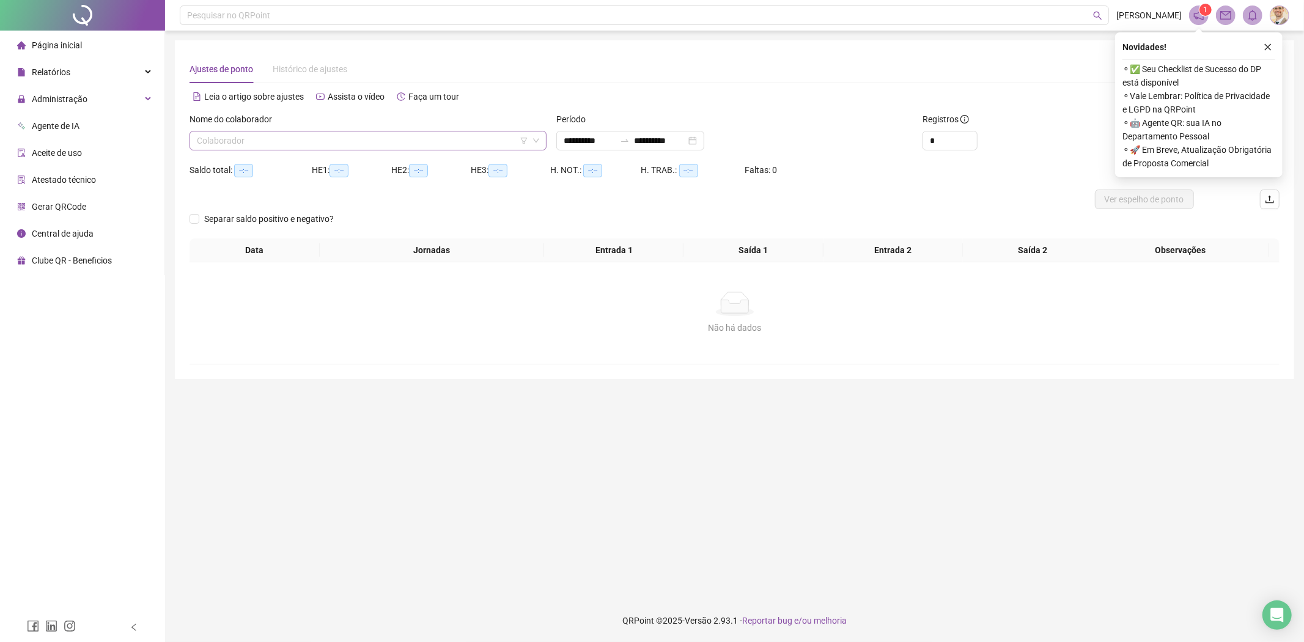
click at [339, 137] on input "search" at bounding box center [362, 140] width 331 height 18
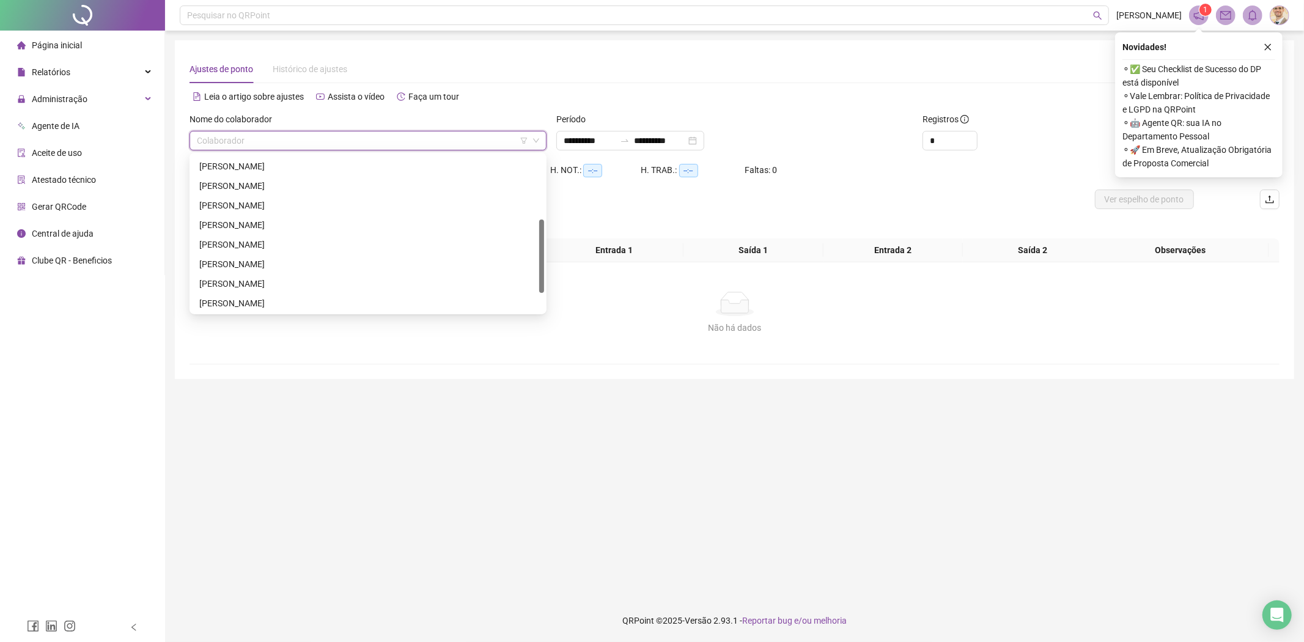
scroll to position [175, 0]
click at [272, 182] on div "HENRIQUE ARAUJO DOS SANTOS" at bounding box center [368, 185] width 338 height 13
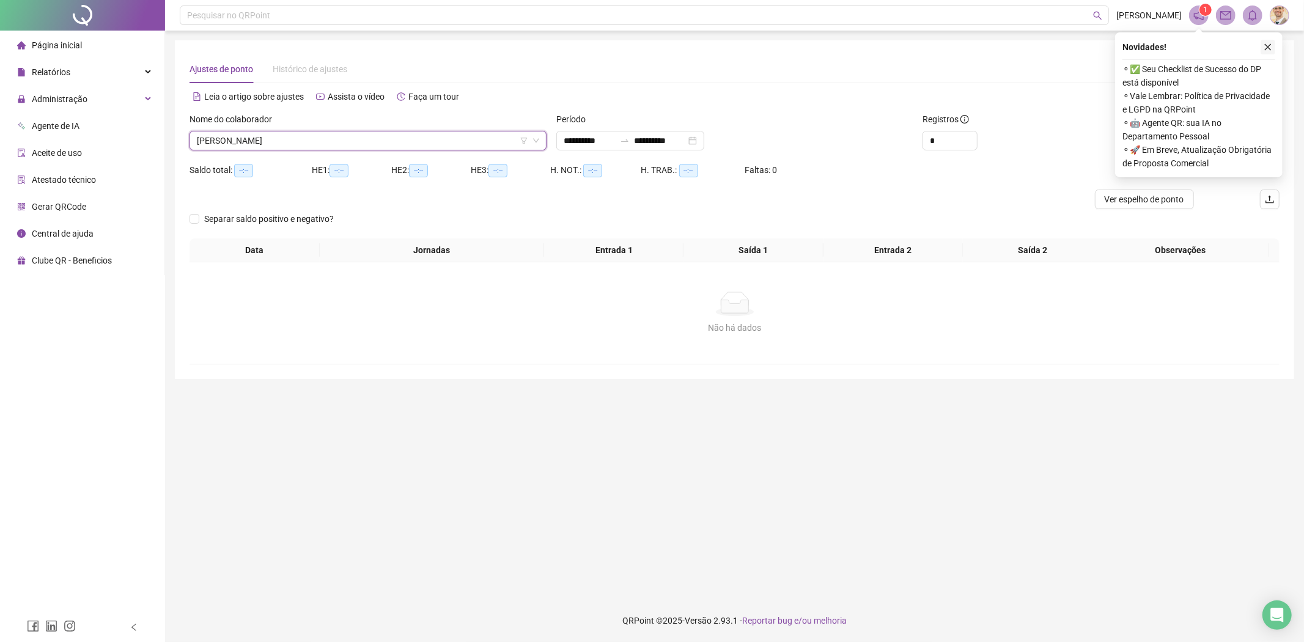
click at [1268, 45] on icon "close" at bounding box center [1268, 47] width 9 height 9
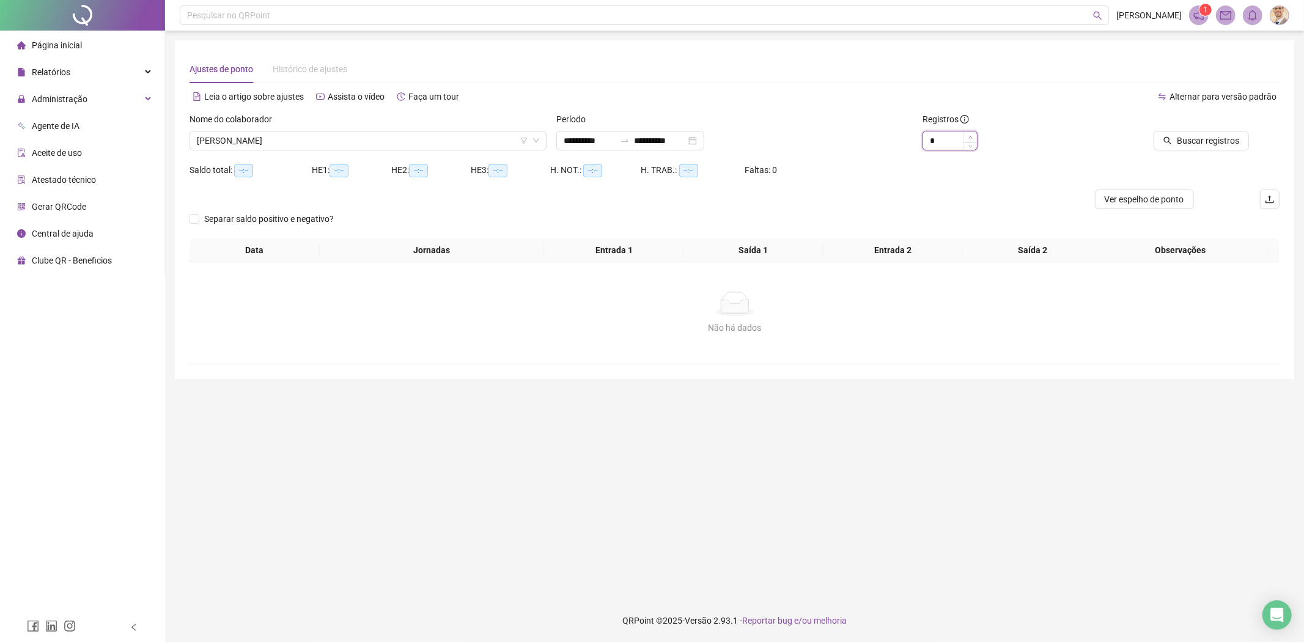
click at [969, 137] on icon "up" at bounding box center [971, 137] width 4 height 4
type input "*"
click at [969, 137] on icon "up" at bounding box center [971, 137] width 4 height 4
click at [686, 141] on input "**********" at bounding box center [660, 140] width 51 height 13
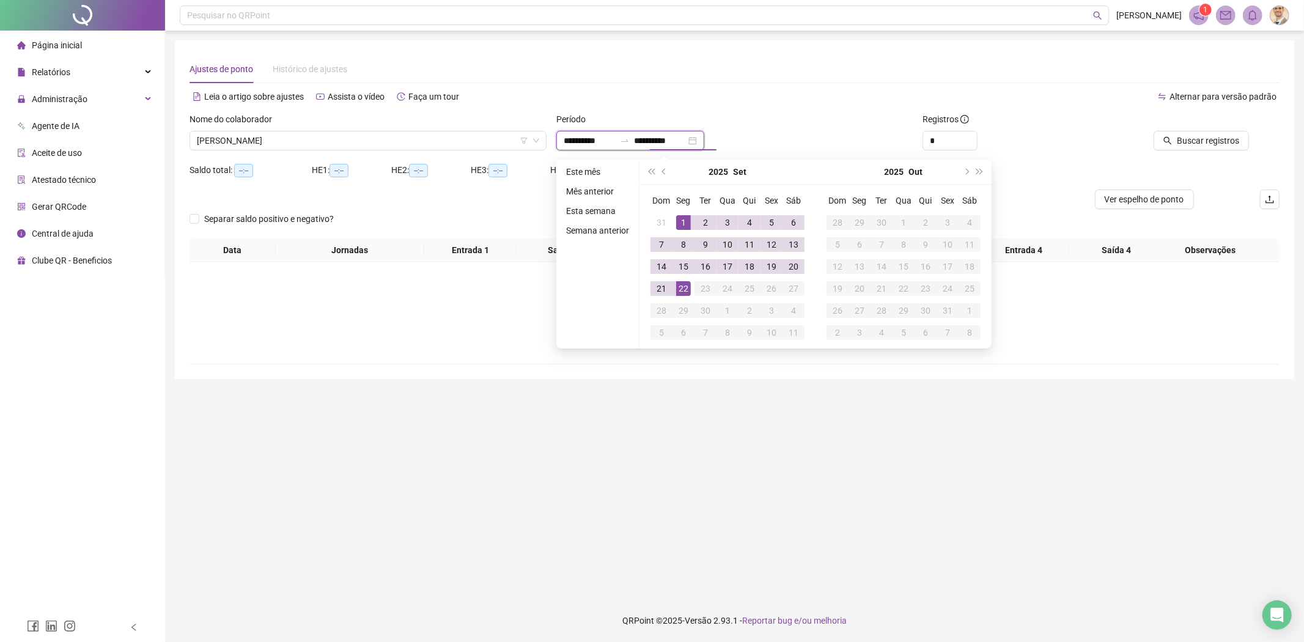
type input "**********"
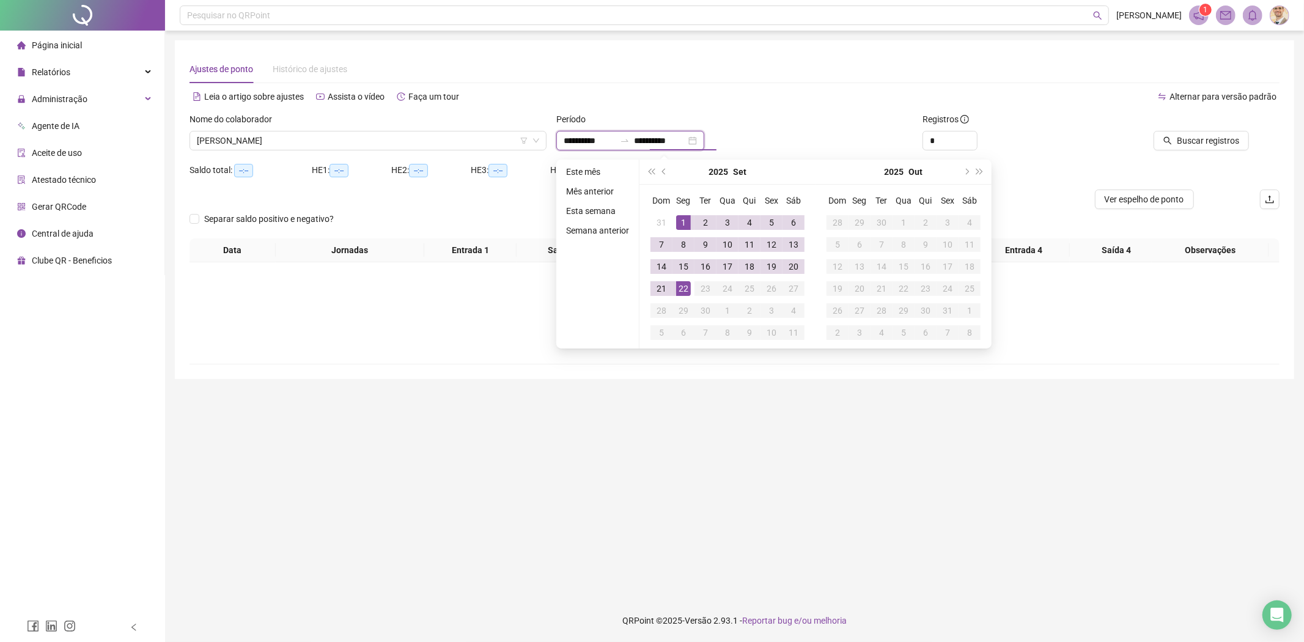
type input "**********"
click at [589, 139] on input "**********" at bounding box center [589, 140] width 51 height 13
click at [665, 171] on span "prev-year" at bounding box center [665, 172] width 6 height 6
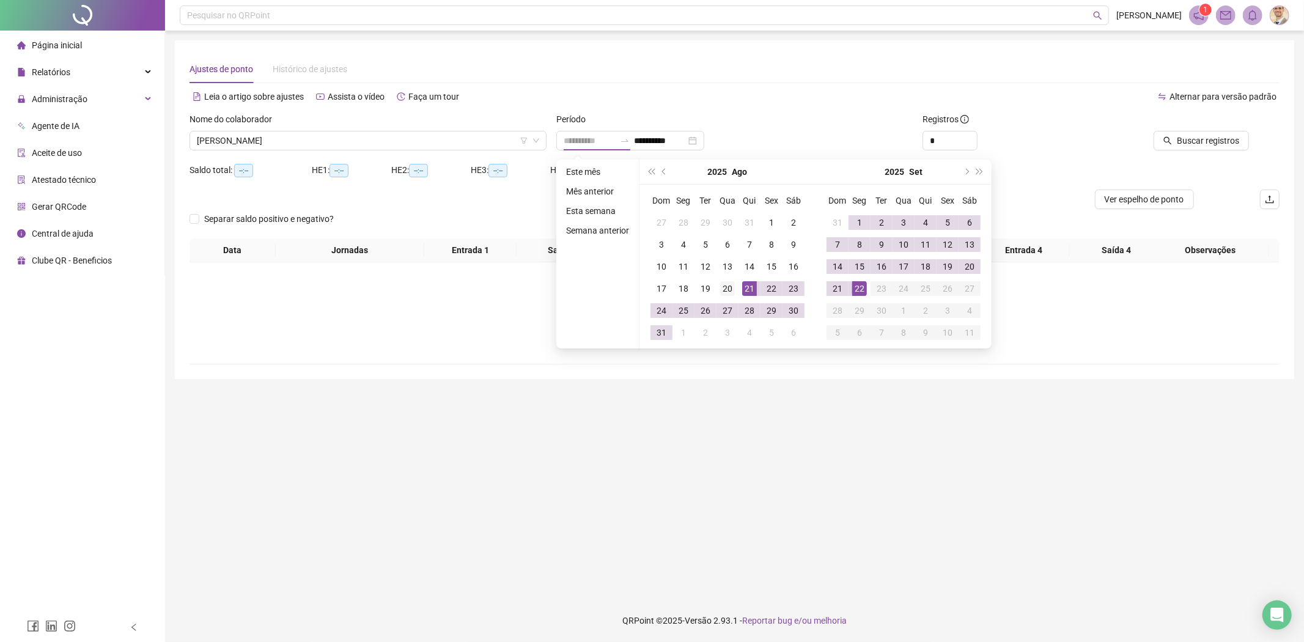
type input "**********"
click at [729, 290] on div "20" at bounding box center [727, 288] width 15 height 15
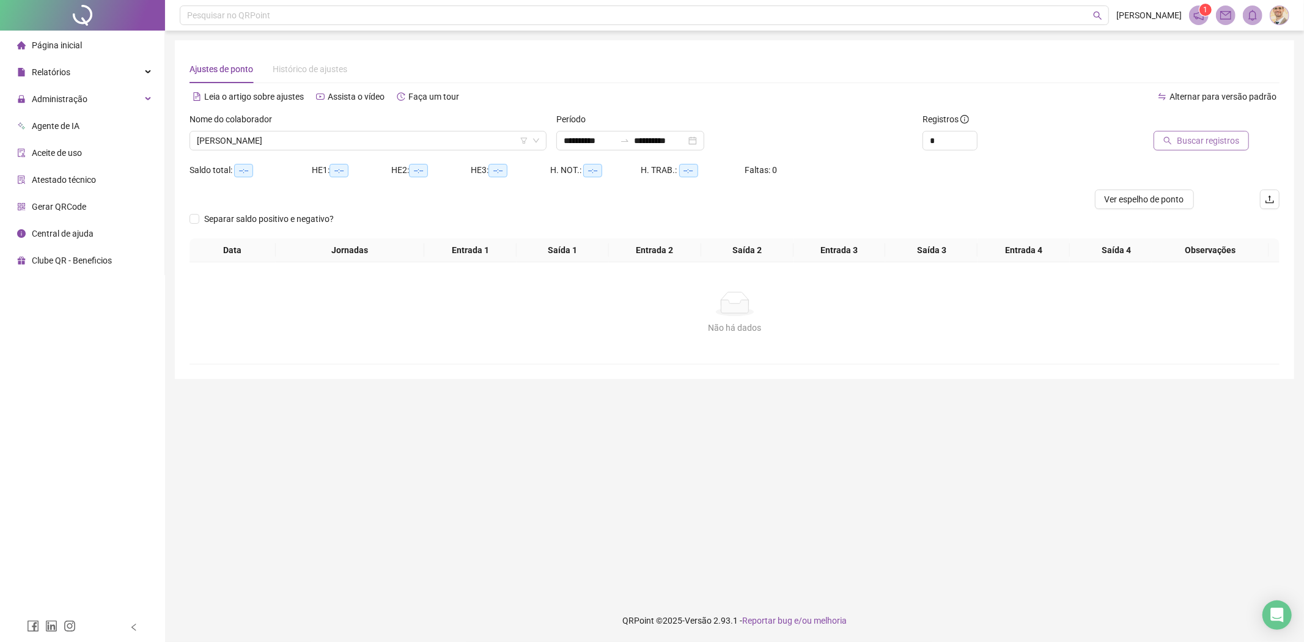
click at [1195, 142] on span "Buscar registros" at bounding box center [1208, 140] width 62 height 13
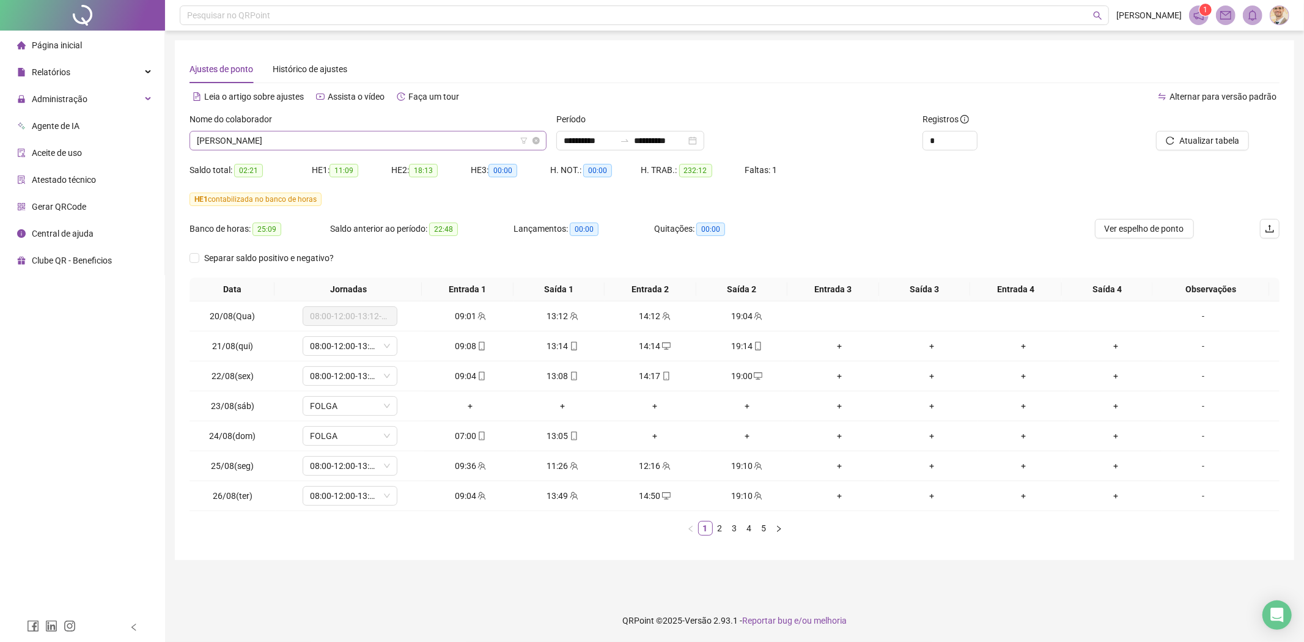
click at [302, 142] on span "HENRIQUE ARAUJO DOS SANTOS" at bounding box center [368, 140] width 342 height 18
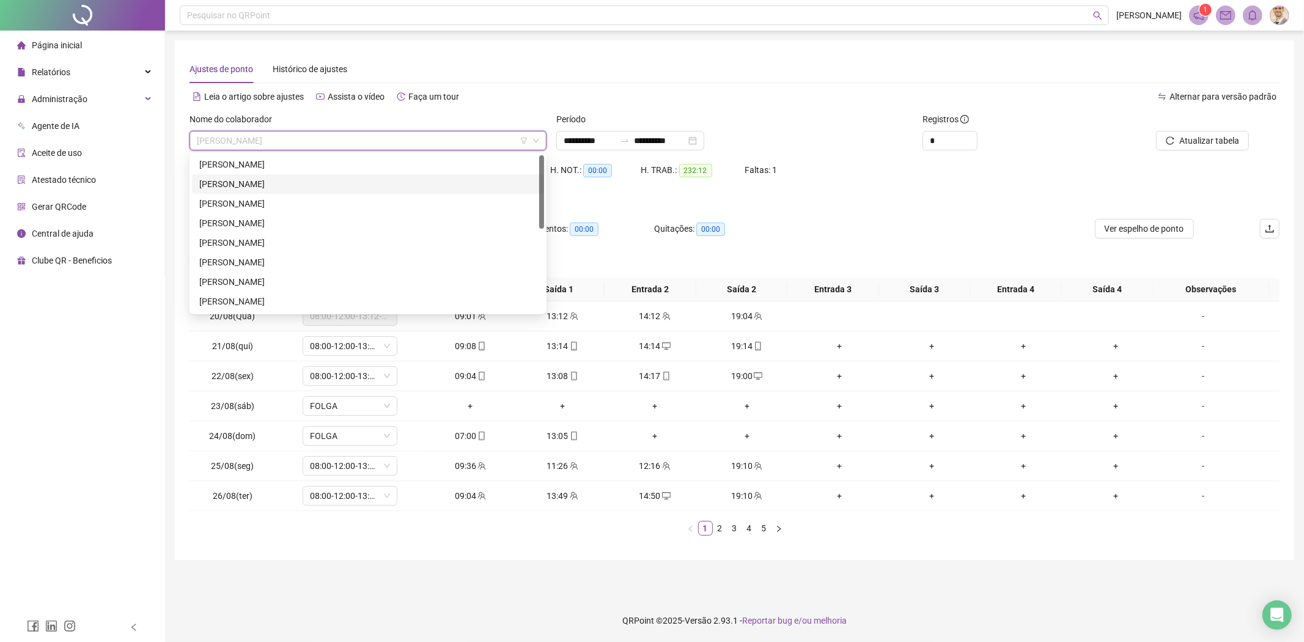
scroll to position [0, 0]
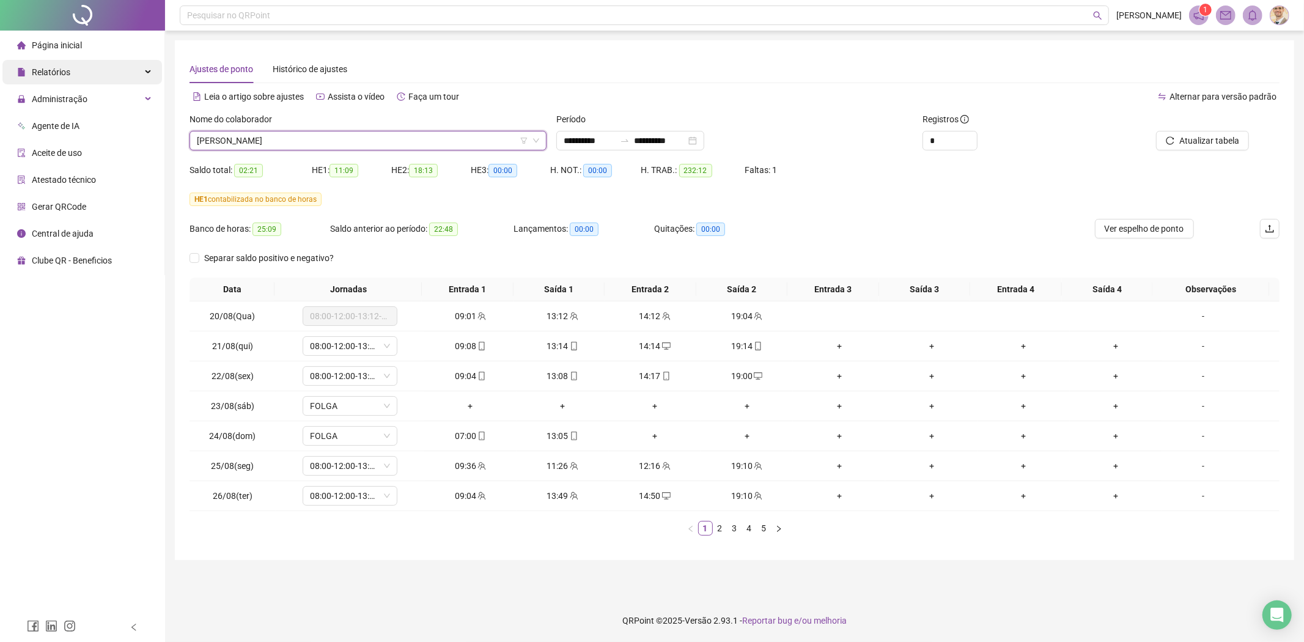
click at [108, 78] on div "Relatórios" at bounding box center [82, 72] width 160 height 24
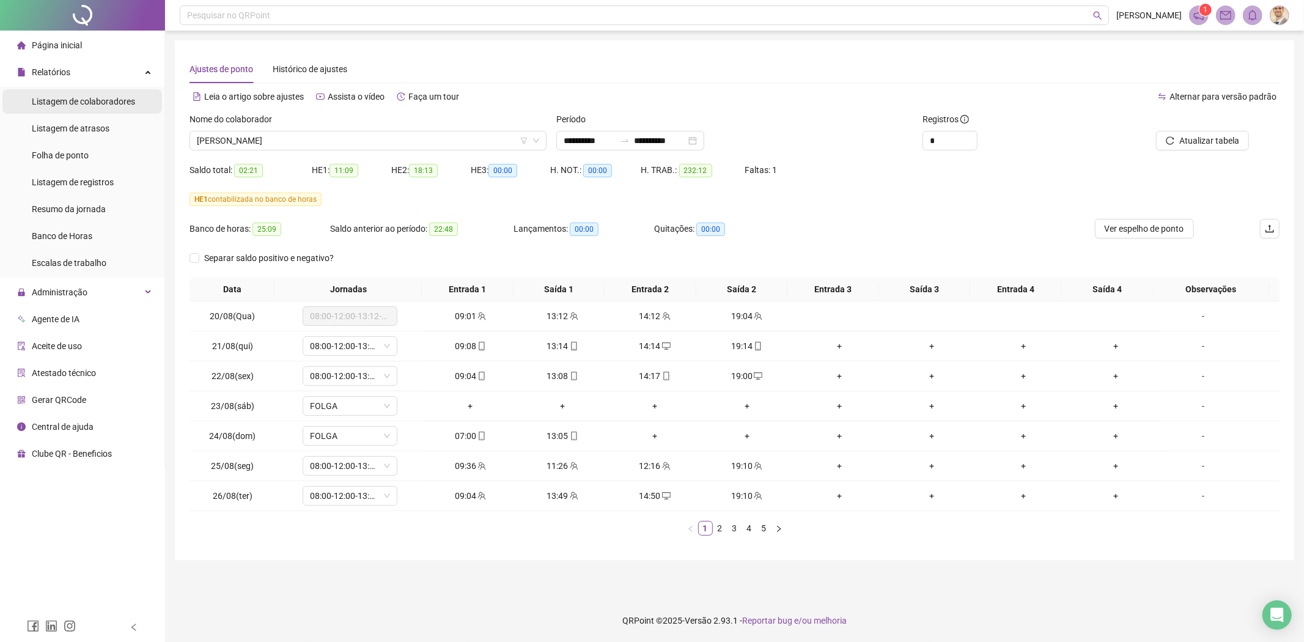
click at [107, 101] on span "Listagem de colaboradores" at bounding box center [83, 102] width 103 height 10
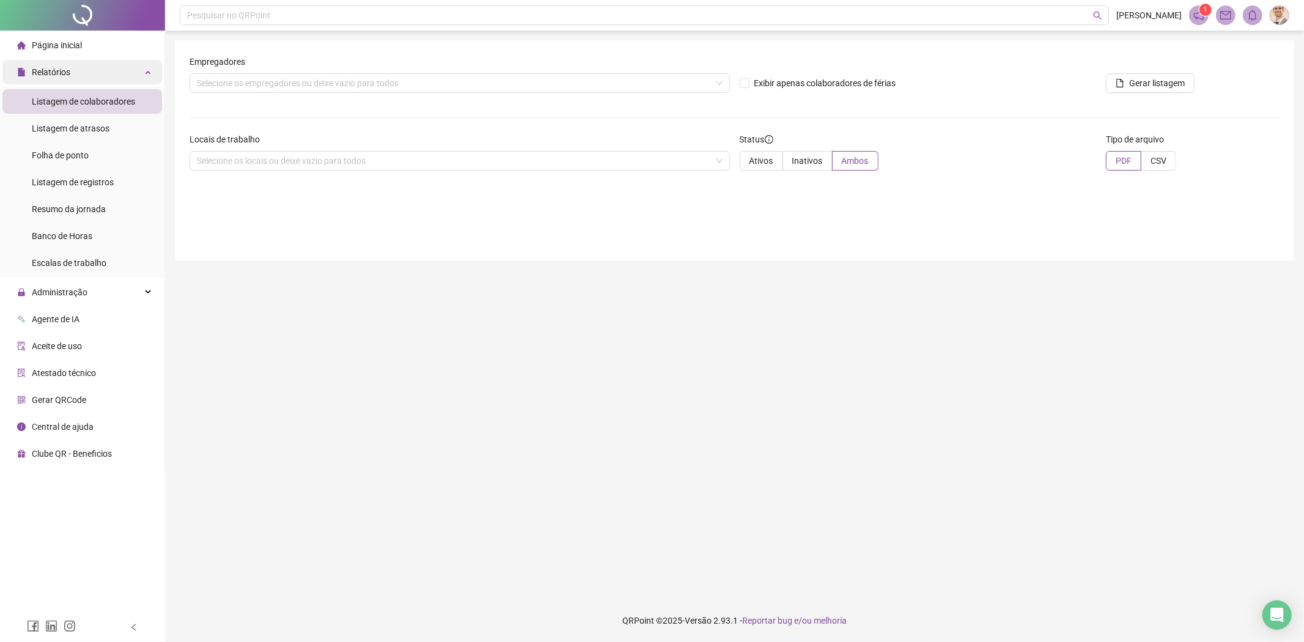
click at [111, 79] on div "Relatórios" at bounding box center [82, 72] width 160 height 24
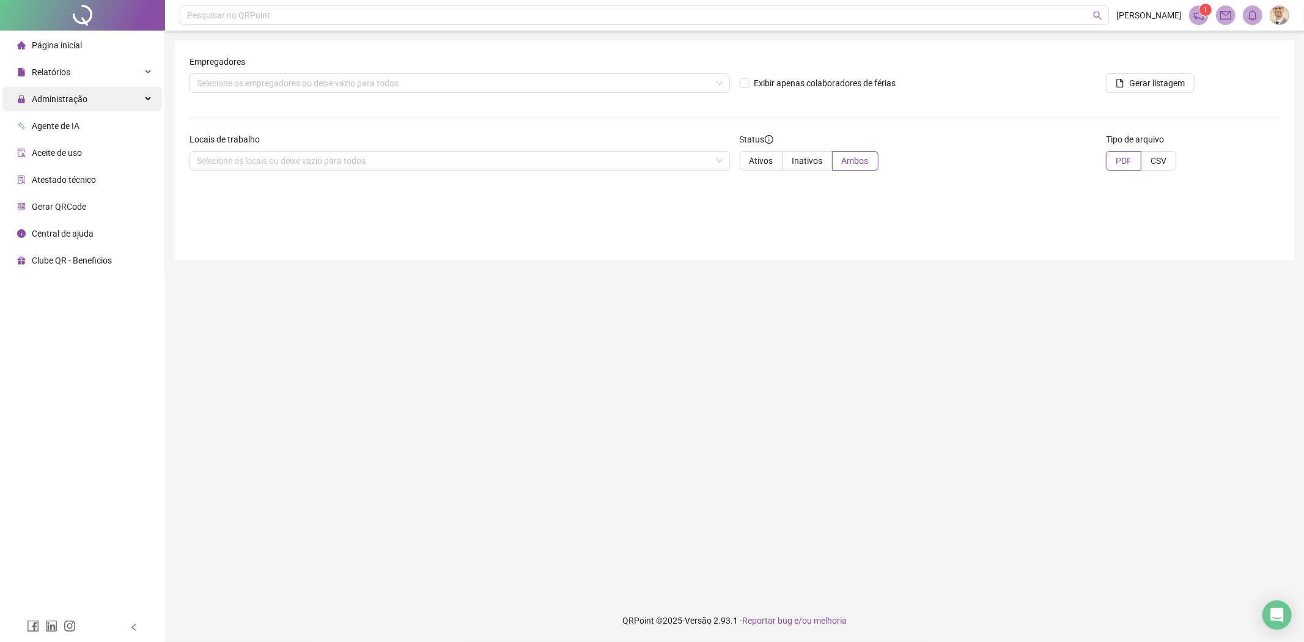
click at [105, 105] on div "Administração" at bounding box center [82, 99] width 160 height 24
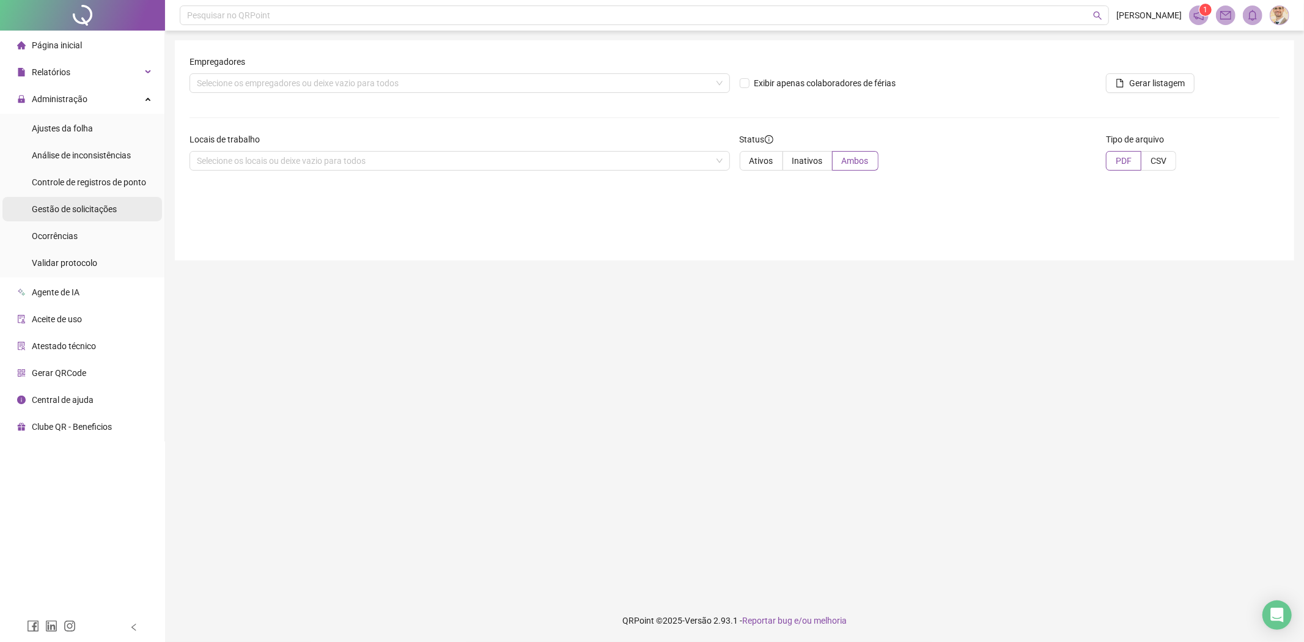
click at [92, 200] on div "Gestão de solicitações" at bounding box center [74, 209] width 85 height 24
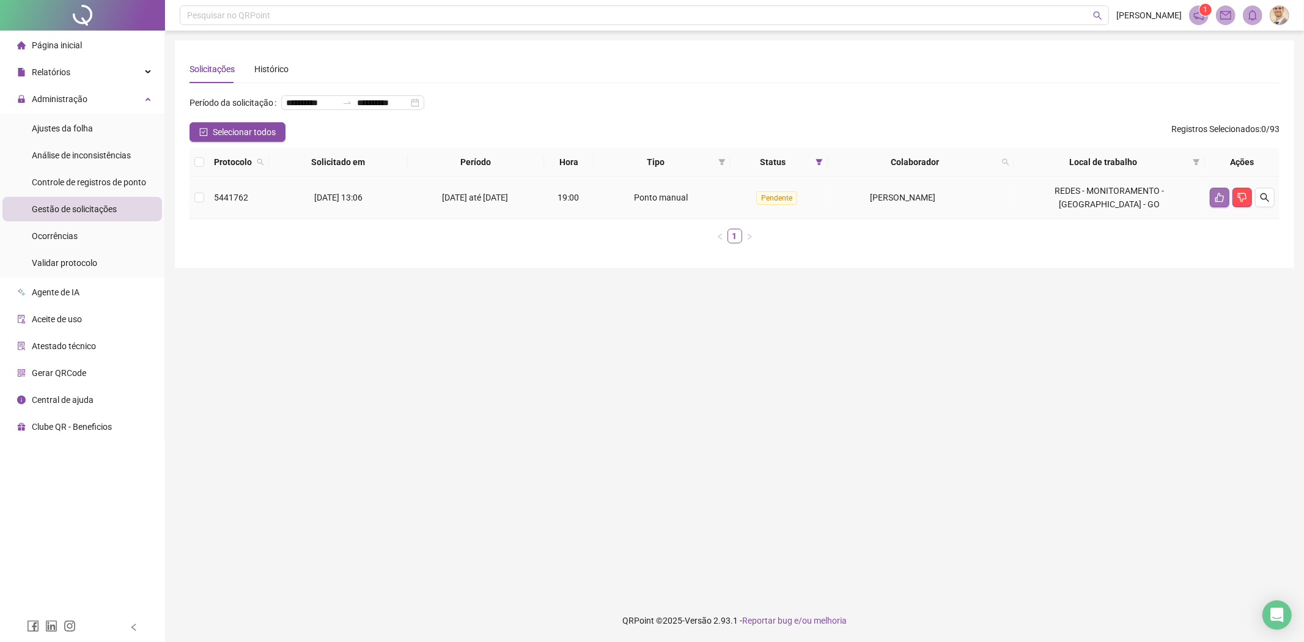
click at [1216, 194] on icon "like" at bounding box center [1220, 197] width 9 height 9
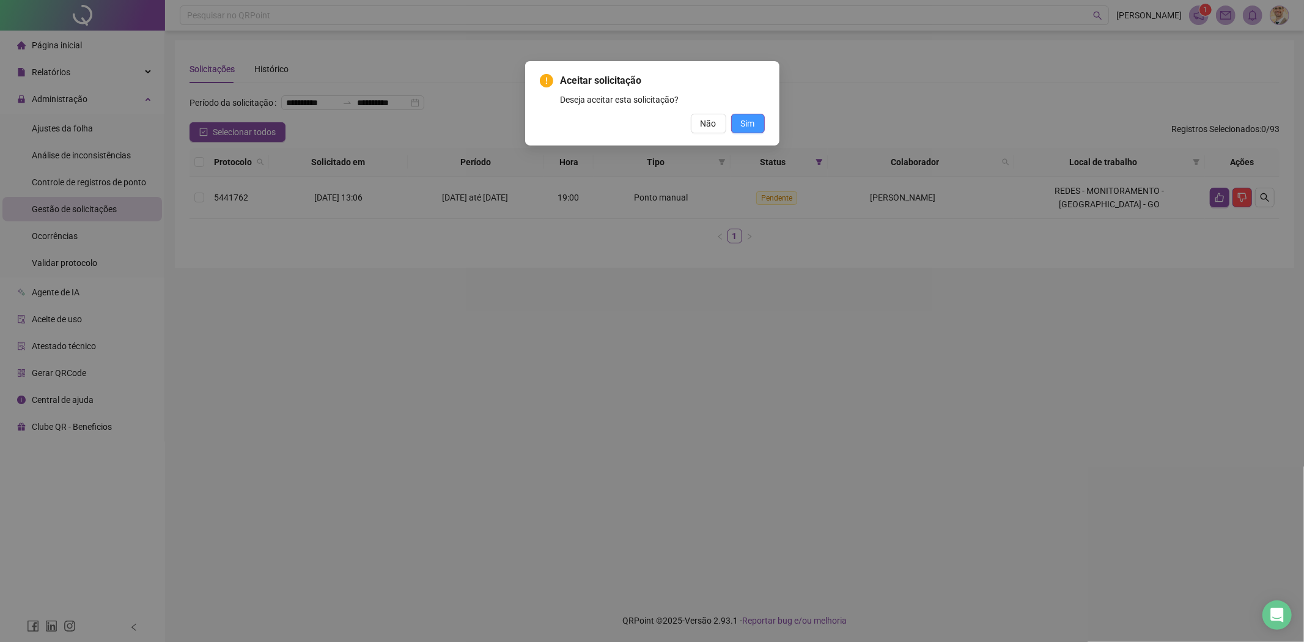
click at [756, 128] on button "Sim" at bounding box center [748, 124] width 34 height 20
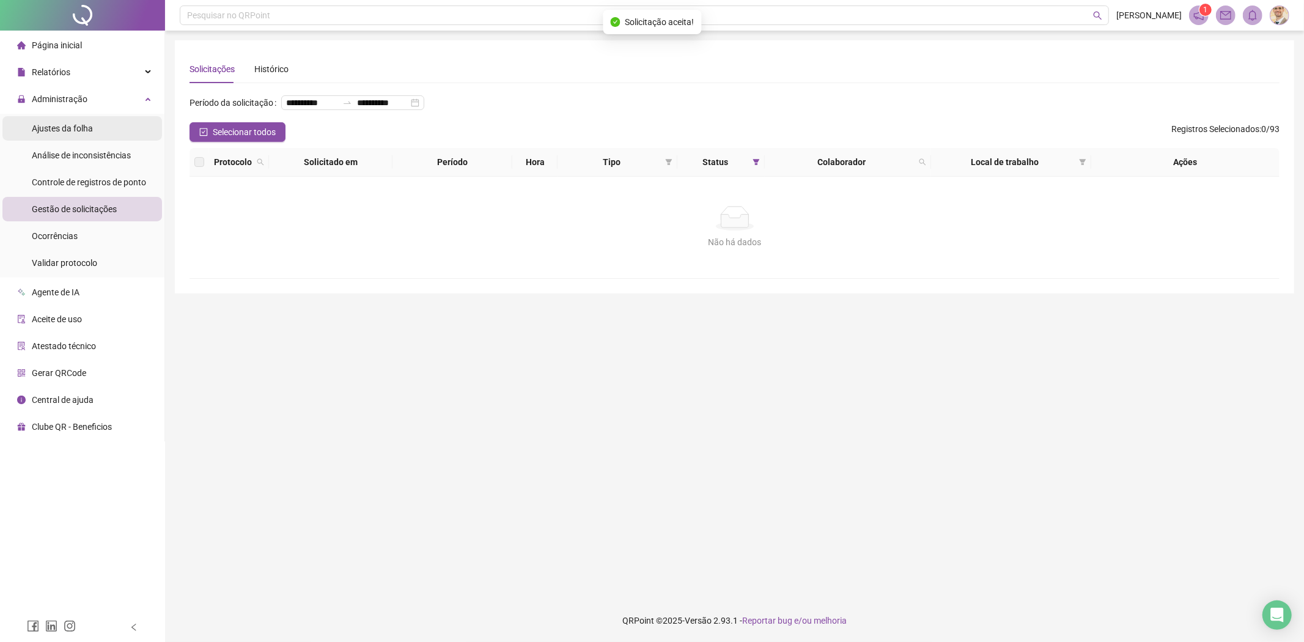
click at [87, 127] on span "Ajustes da folha" at bounding box center [62, 129] width 61 height 10
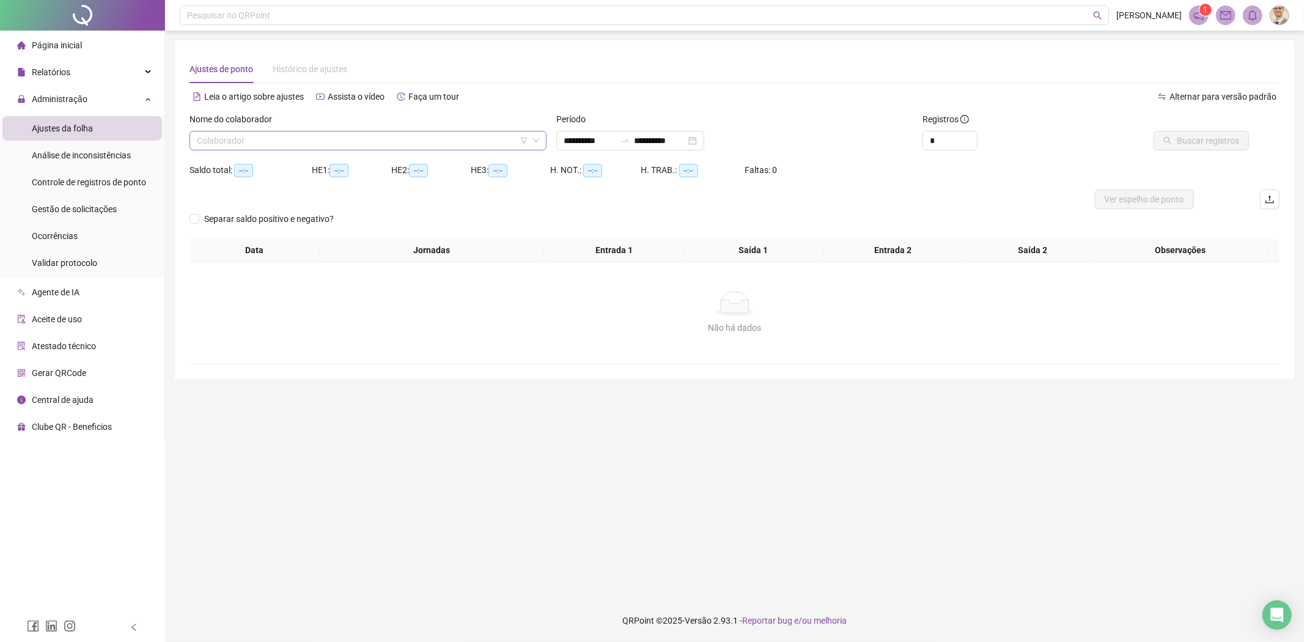
click at [382, 135] on input "search" at bounding box center [362, 140] width 331 height 18
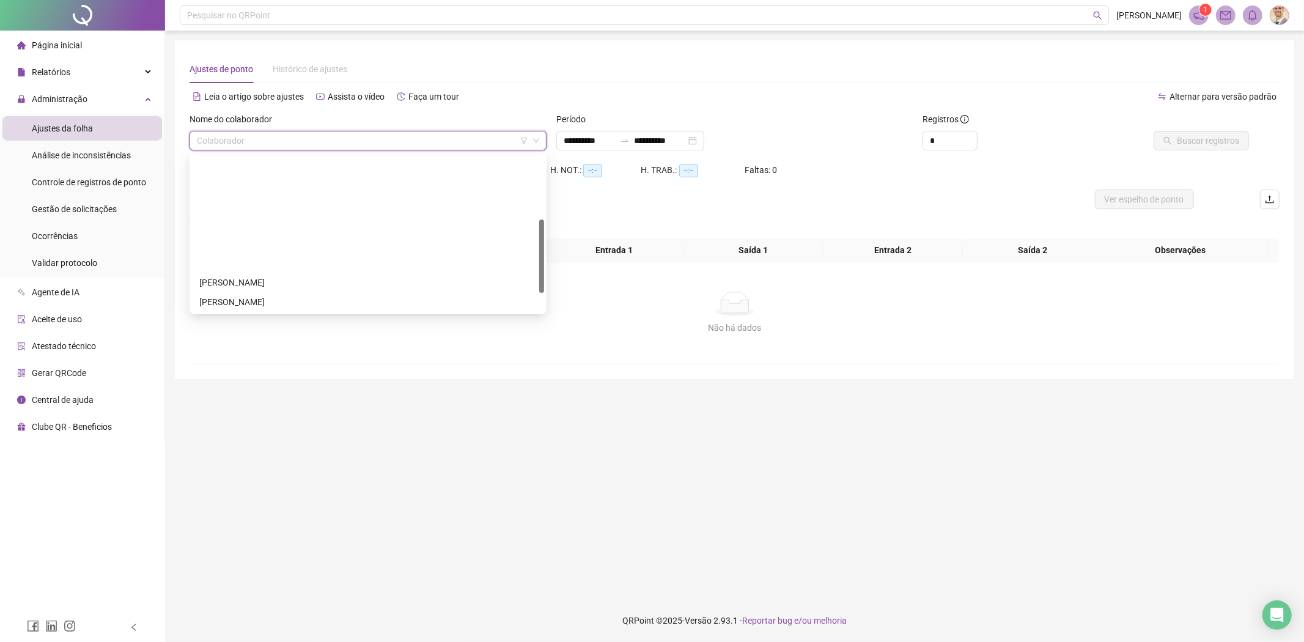
scroll to position [175, 0]
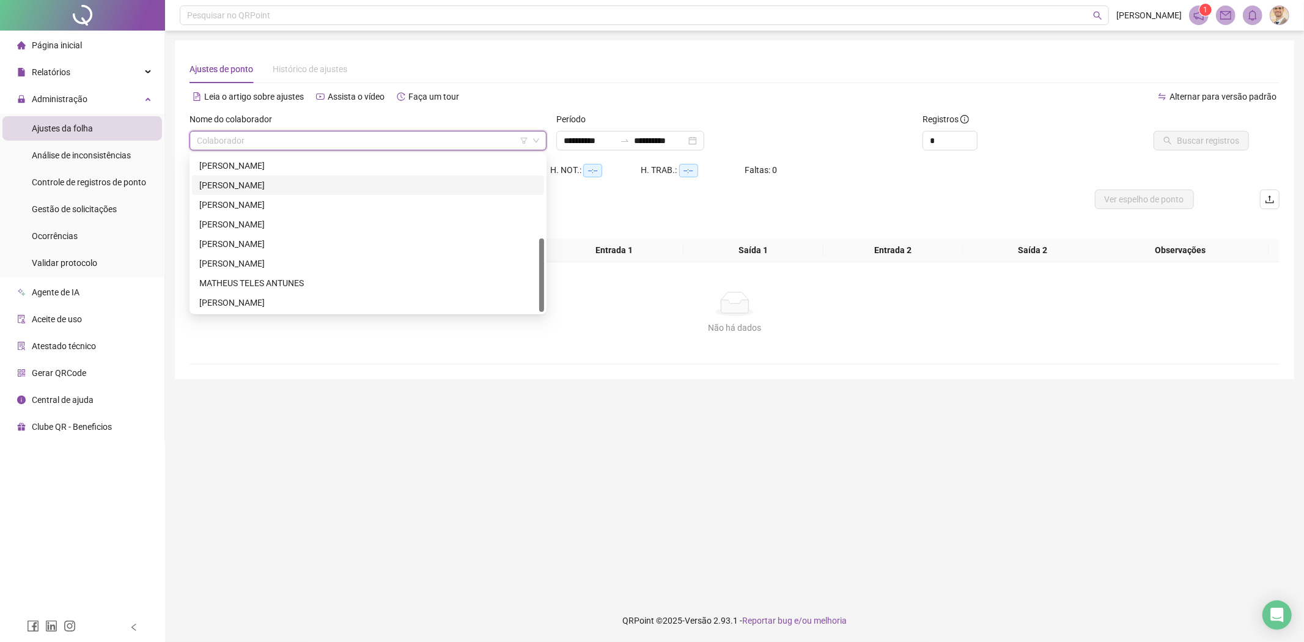
click at [289, 185] on div "HENRIQUE ARAUJO DOS SANTOS" at bounding box center [368, 185] width 338 height 13
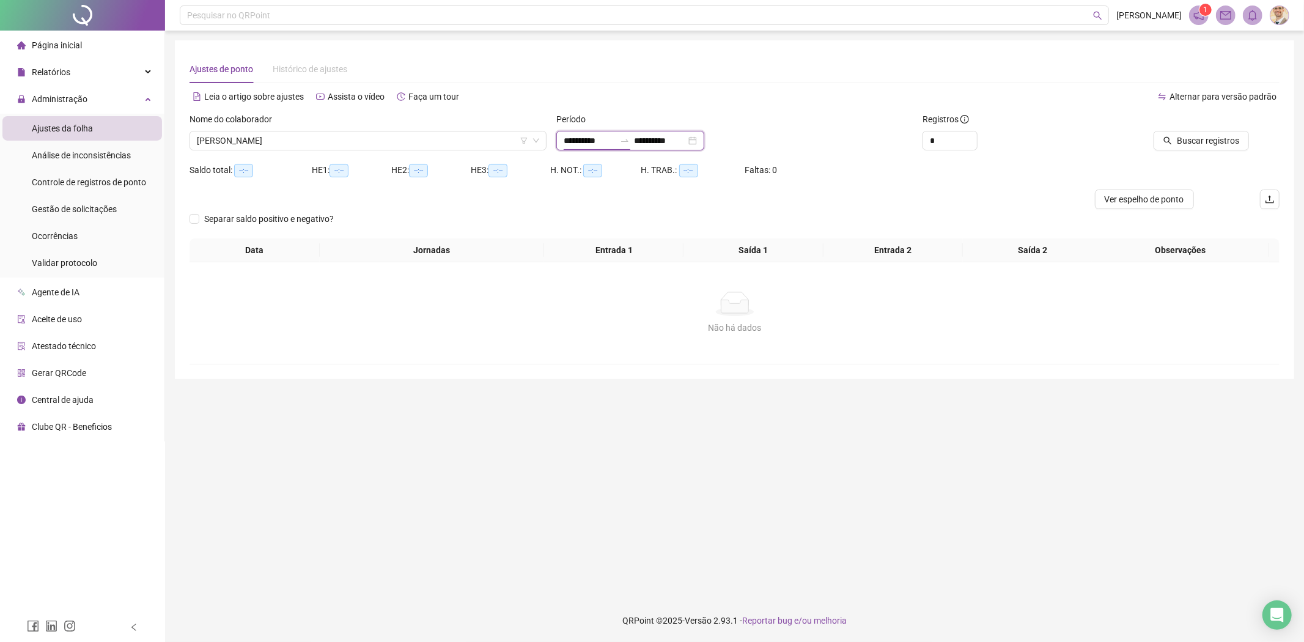
click at [613, 138] on input "**********" at bounding box center [589, 140] width 51 height 13
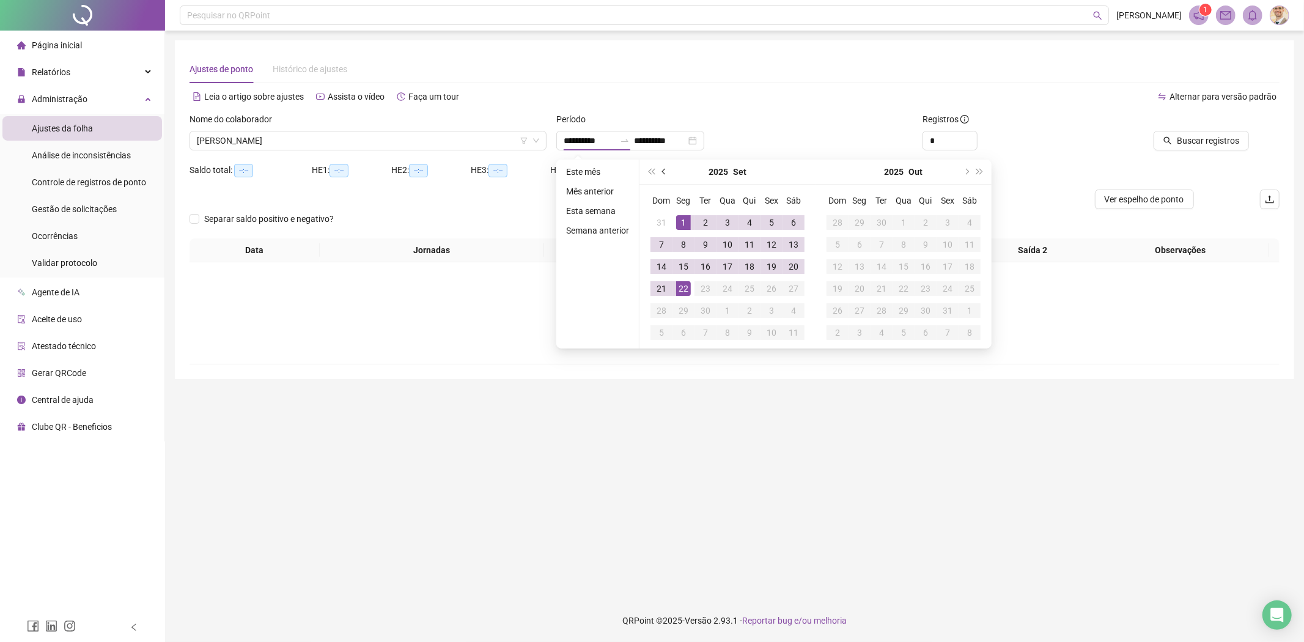
click at [658, 168] on button "prev-year" at bounding box center [664, 172] width 13 height 24
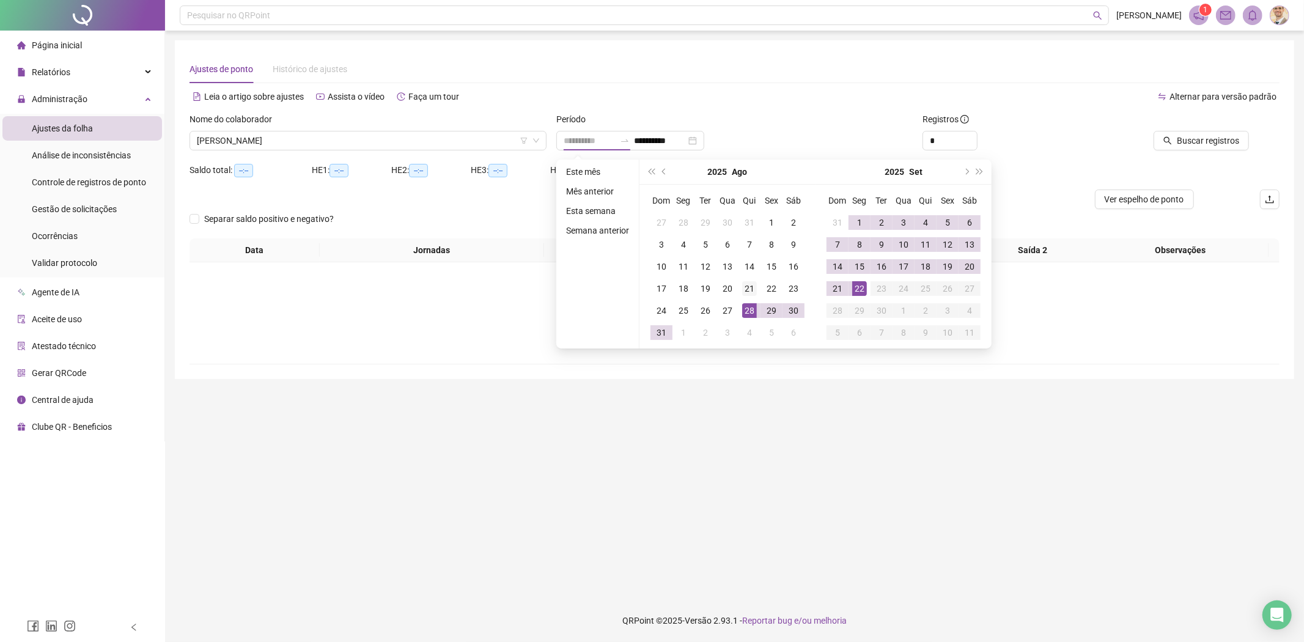
type input "**********"
click at [742, 287] on div "21" at bounding box center [749, 288] width 15 height 15
type input "**********"
click at [862, 289] on div "22" at bounding box center [859, 288] width 15 height 15
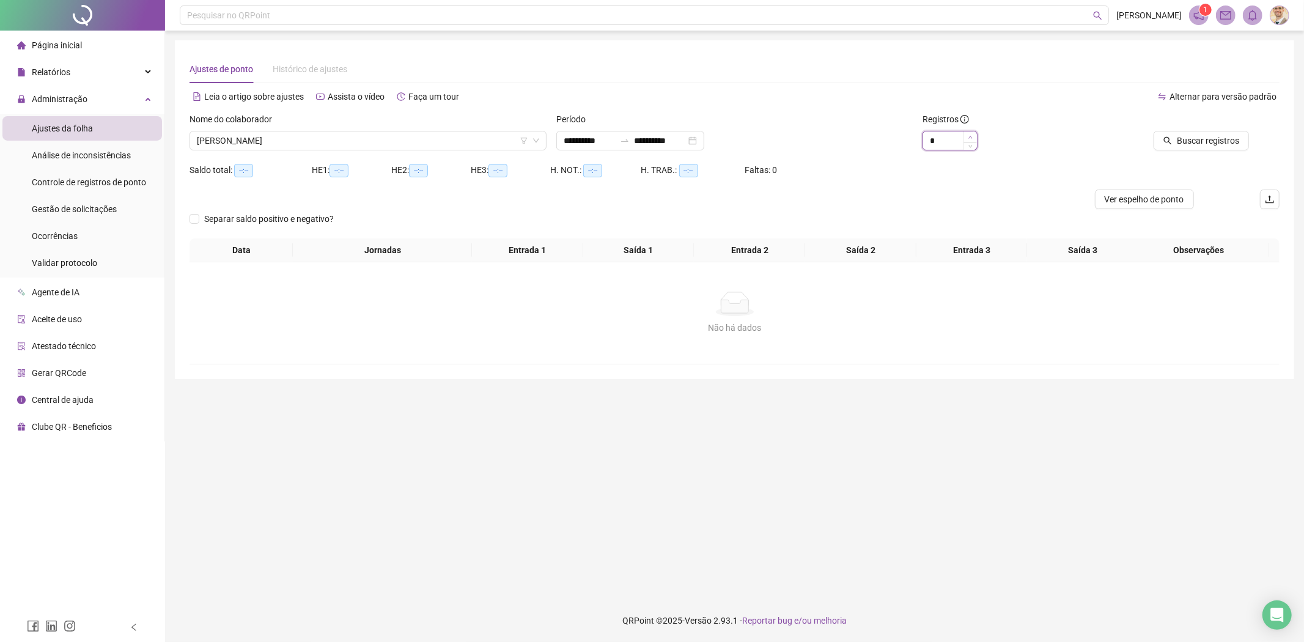
click at [970, 139] on span "Increase Value" at bounding box center [970, 136] width 13 height 11
type input "*"
click at [970, 139] on span "Increase Value" at bounding box center [970, 136] width 13 height 11
click at [1225, 142] on span "Buscar registros" at bounding box center [1208, 140] width 62 height 13
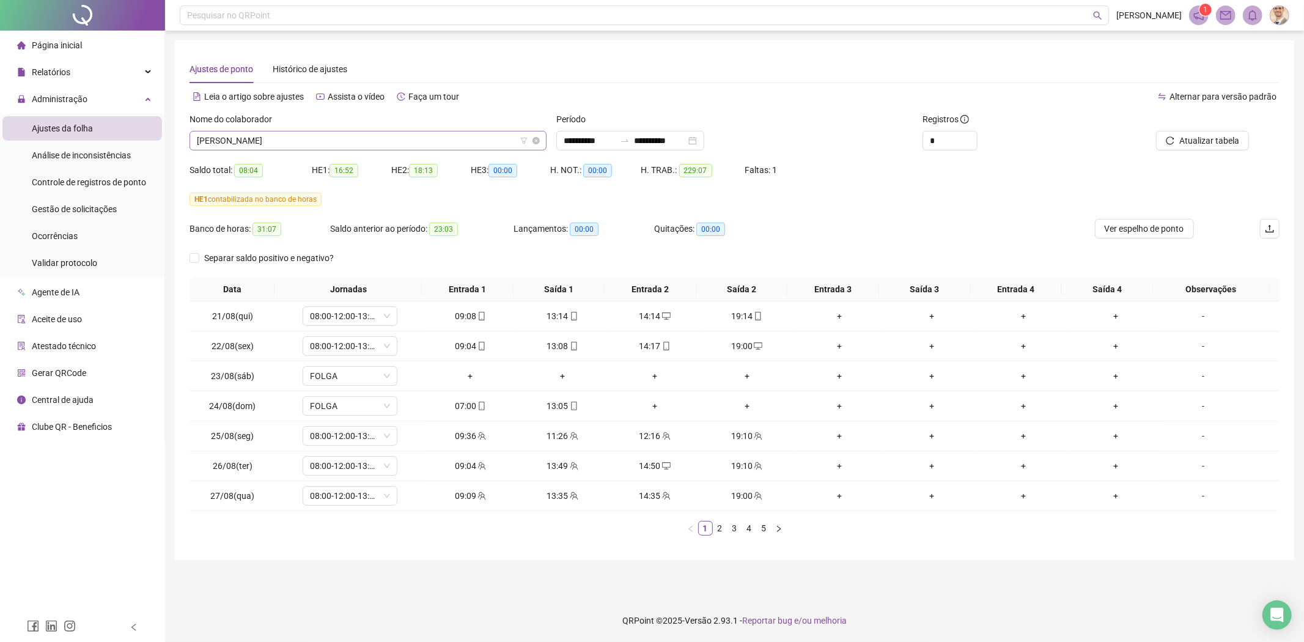
click at [352, 147] on span "HENRIQUE ARAUJO DOS SANTOS" at bounding box center [368, 140] width 342 height 18
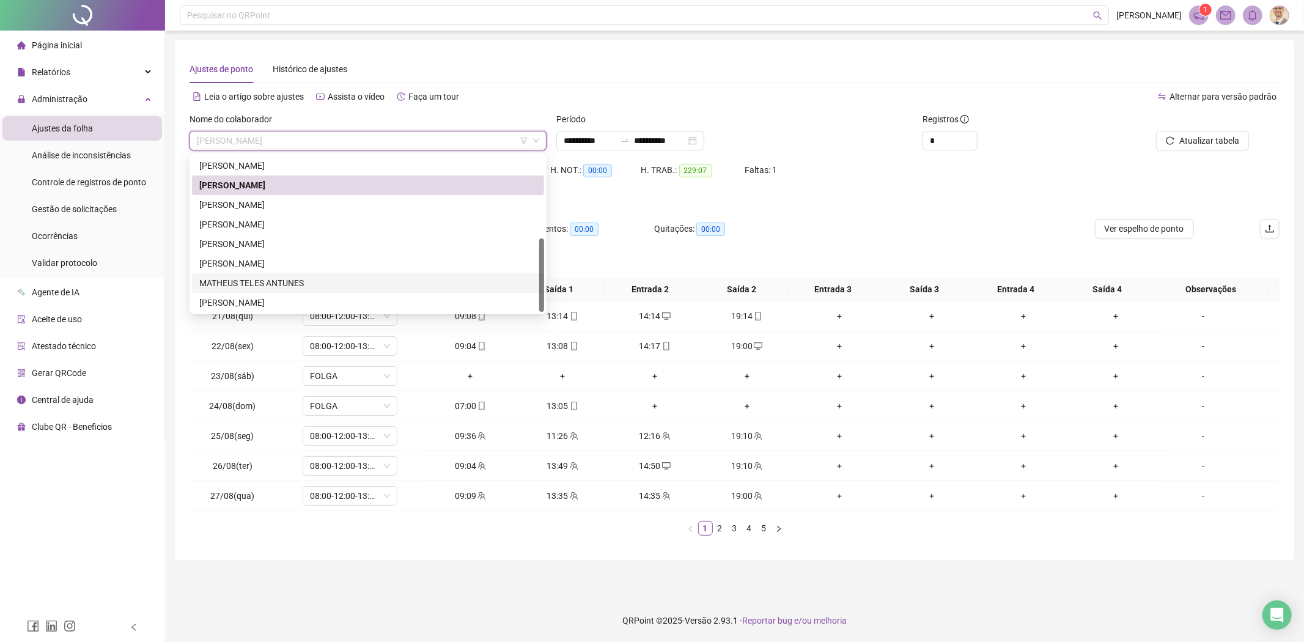
click at [284, 276] on div "MATHEUS TELES ANTUNES" at bounding box center [368, 282] width 338 height 13
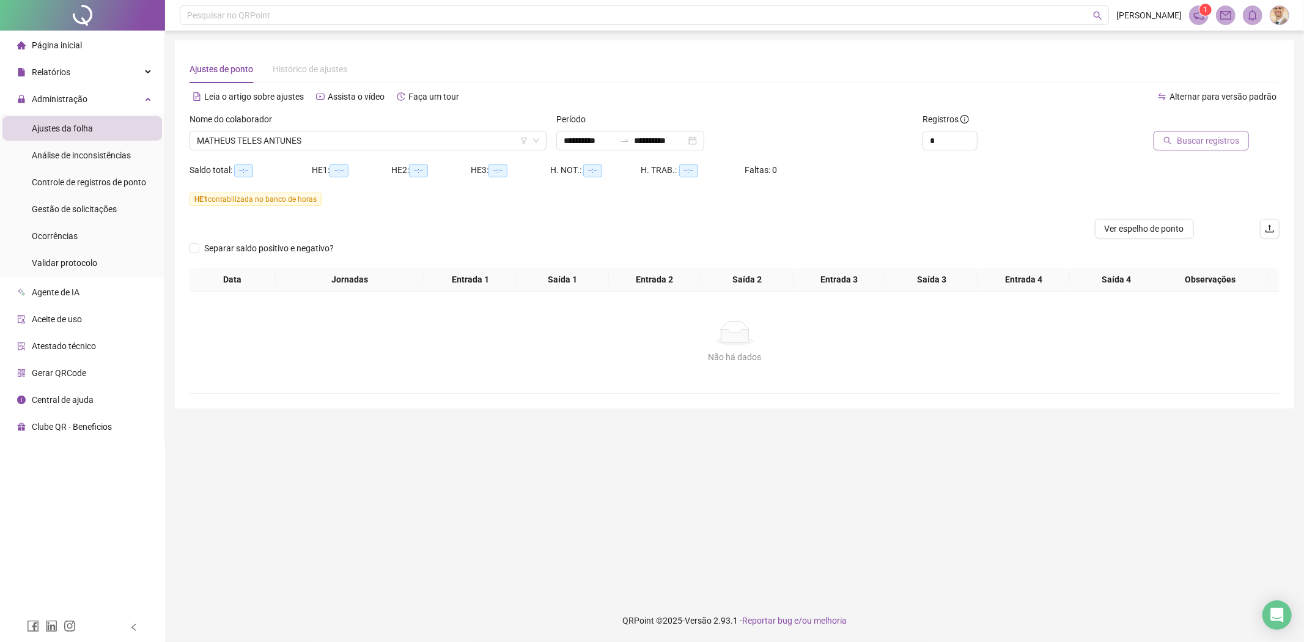
click at [1242, 141] on button "Buscar registros" at bounding box center [1201, 141] width 95 height 20
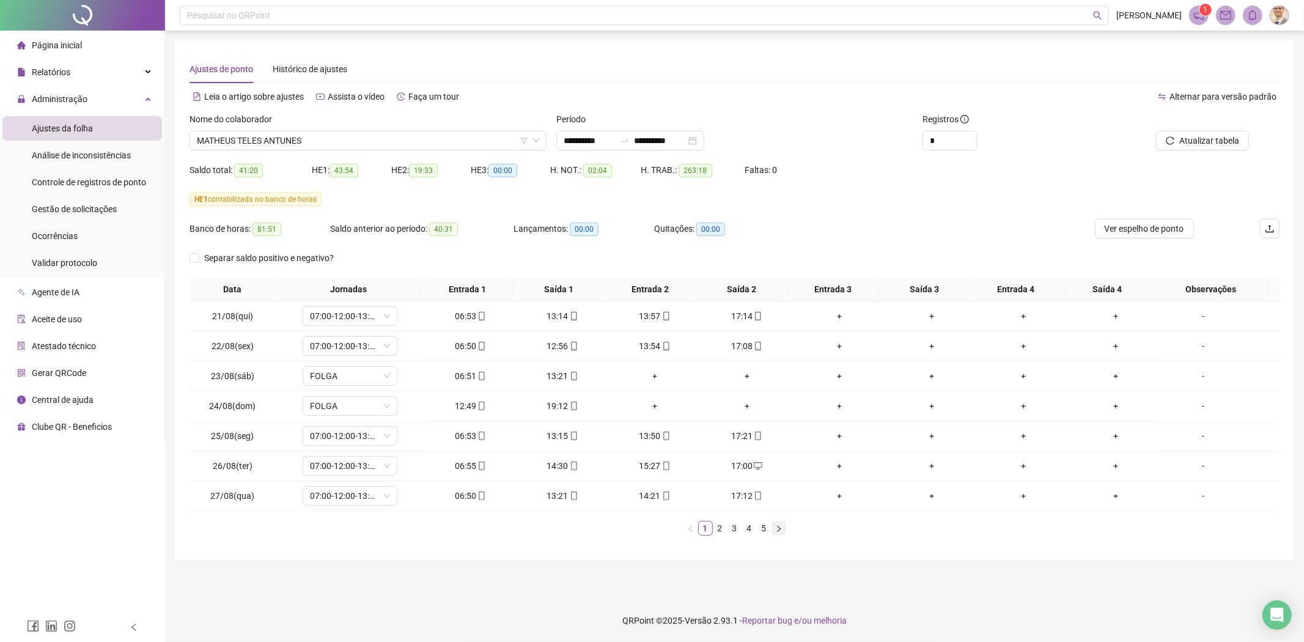
click at [783, 532] on button "button" at bounding box center [779, 528] width 15 height 15
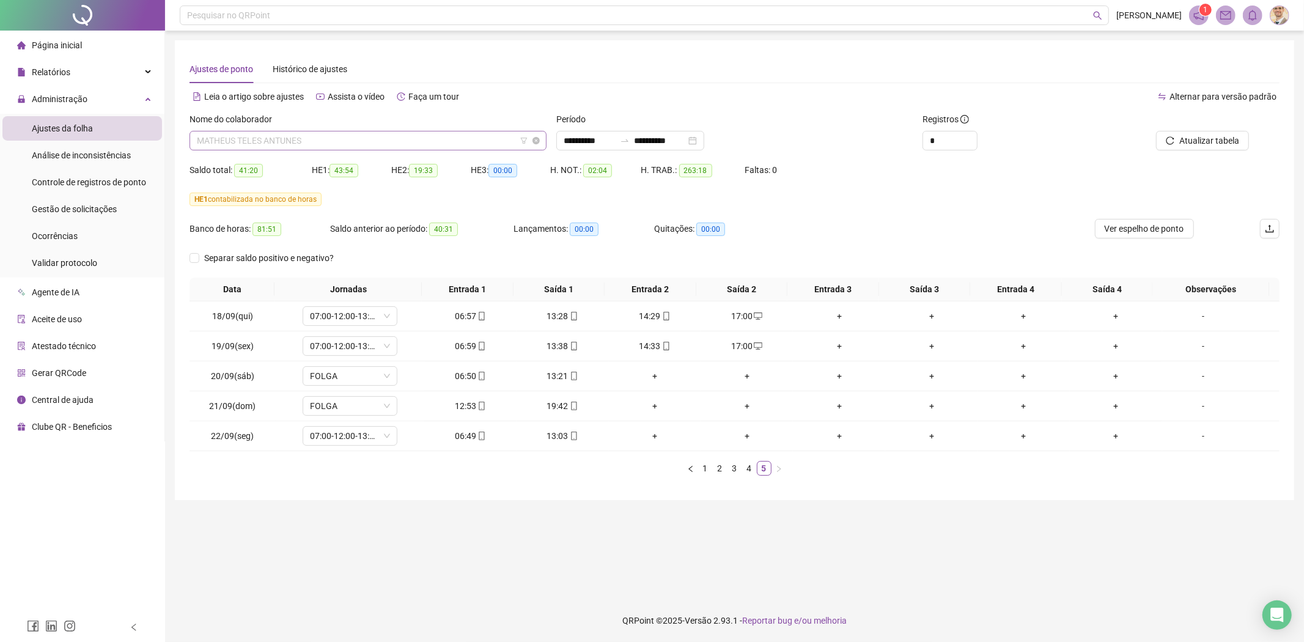
click at [311, 135] on span "MATHEUS TELES ANTUNES" at bounding box center [368, 140] width 342 height 18
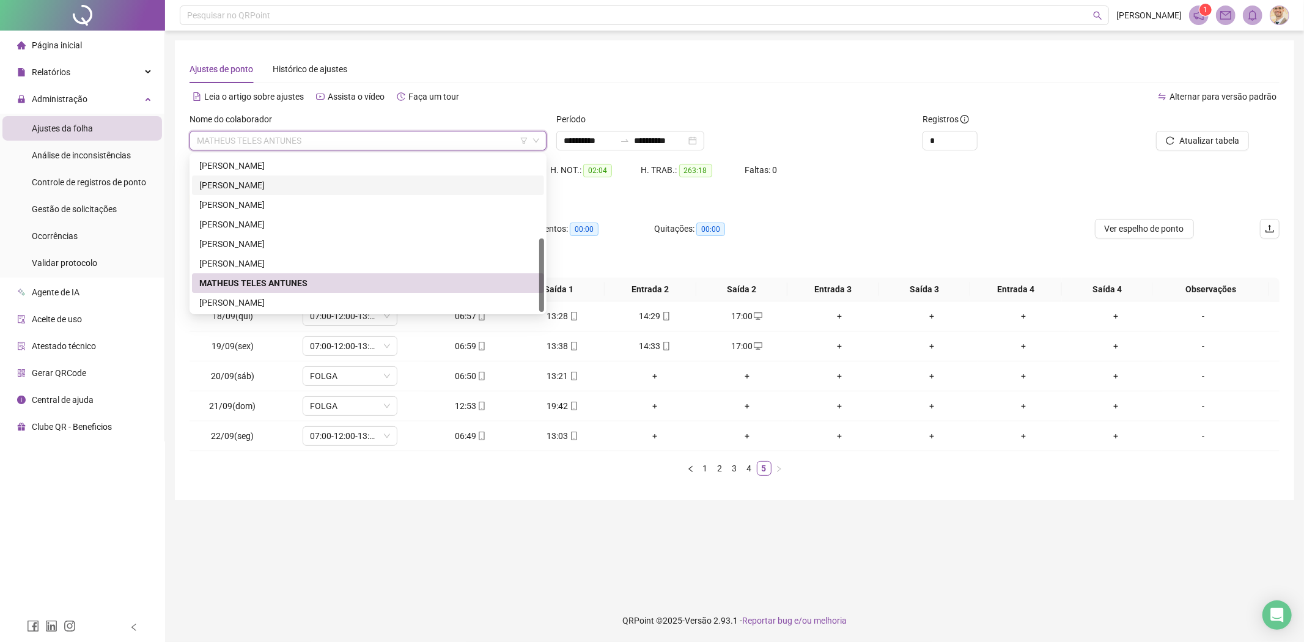
click at [314, 179] on div "HENRIQUE ARAUJO DOS SANTOS" at bounding box center [368, 185] width 338 height 13
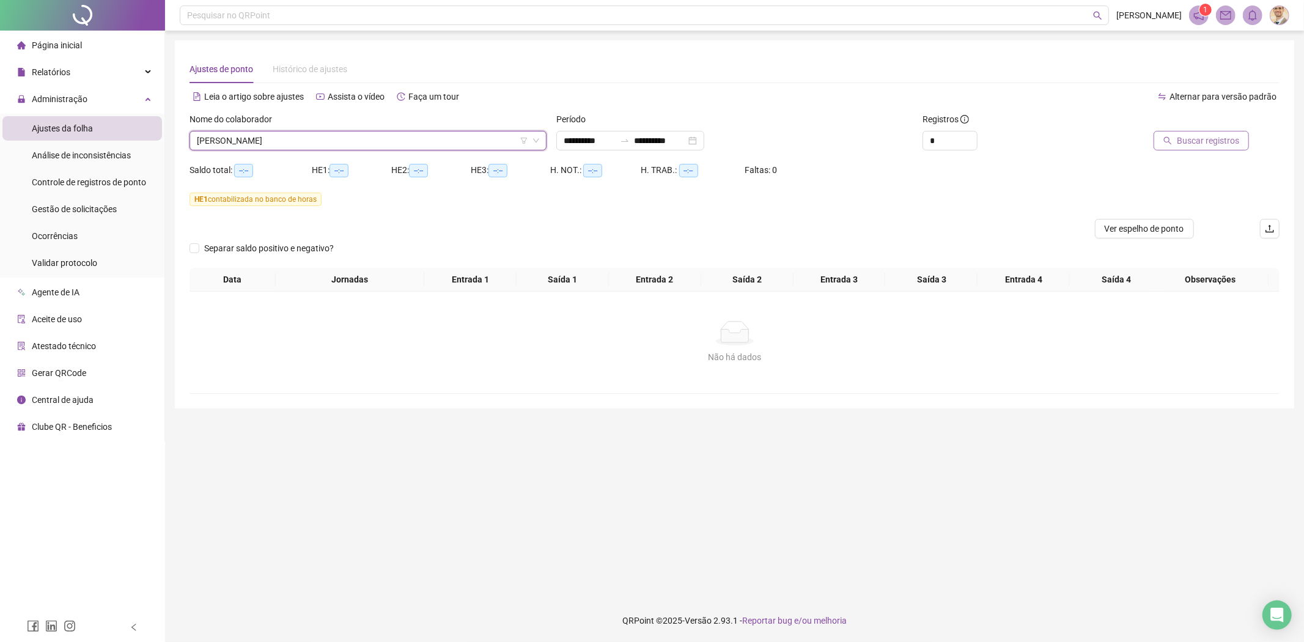
click at [1186, 143] on span "Buscar registros" at bounding box center [1208, 140] width 62 height 13
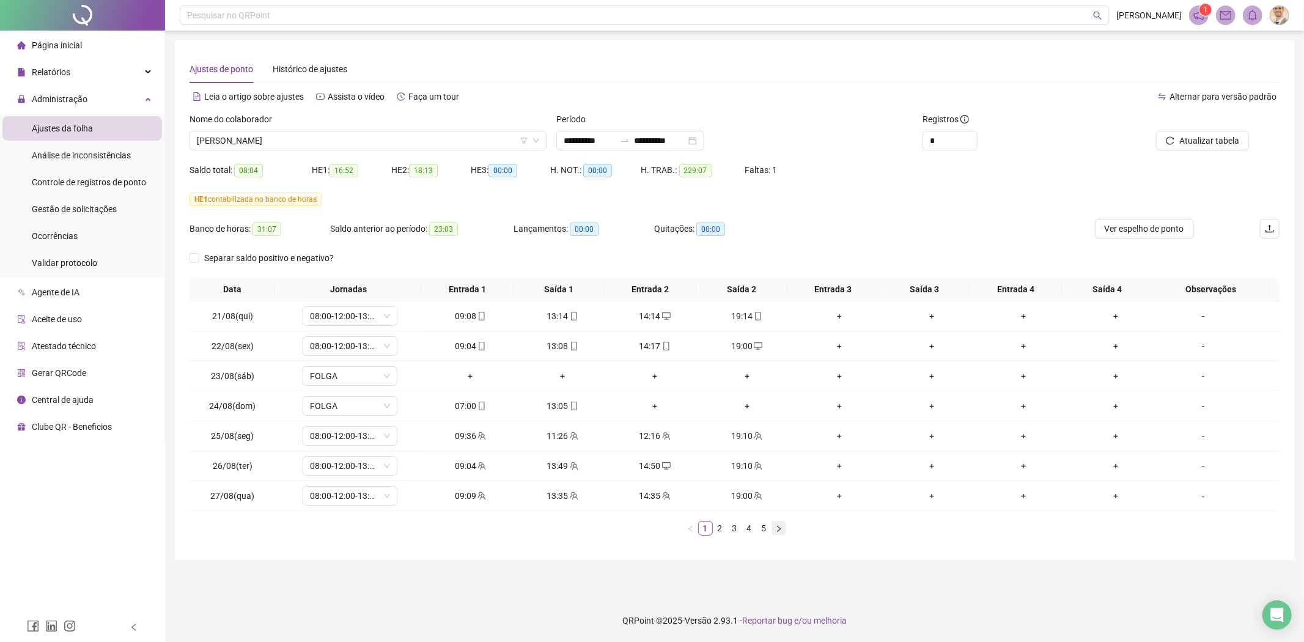
click at [780, 527] on icon "right" at bounding box center [778, 528] width 7 height 7
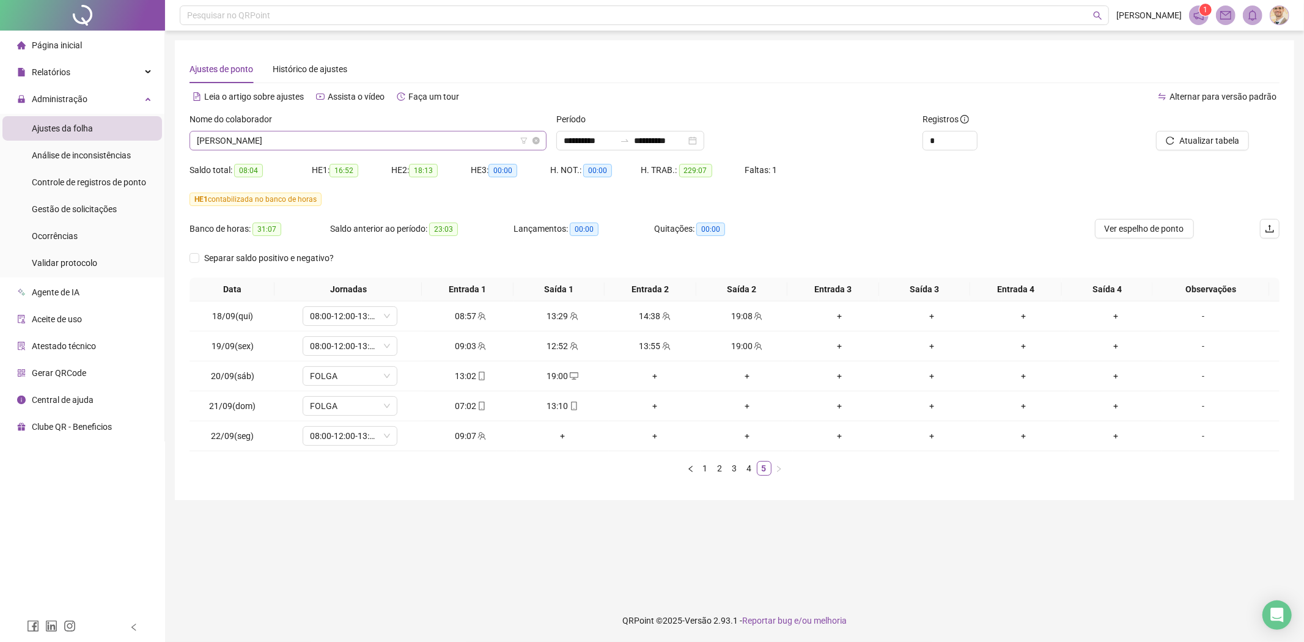
click at [379, 138] on span "HENRIQUE ARAUJO DOS SANTOS" at bounding box center [368, 140] width 342 height 18
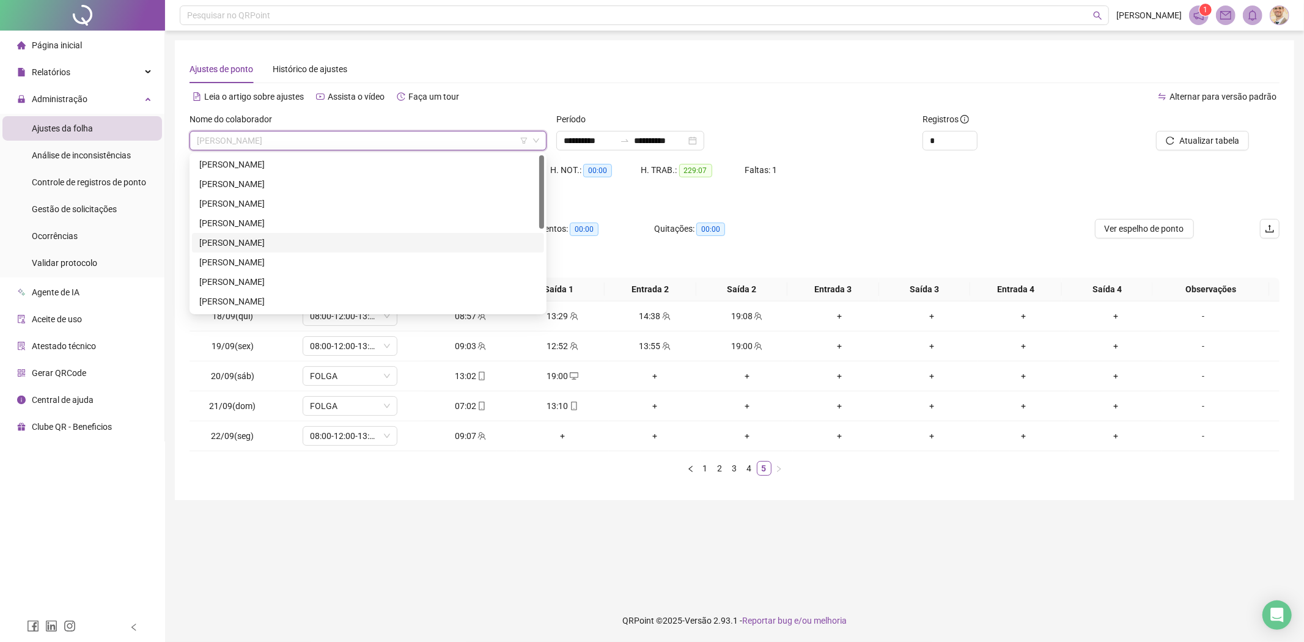
scroll to position [0, 0]
click at [321, 175] on div "ANDRE THIAGO SILVA" at bounding box center [368, 185] width 352 height 20
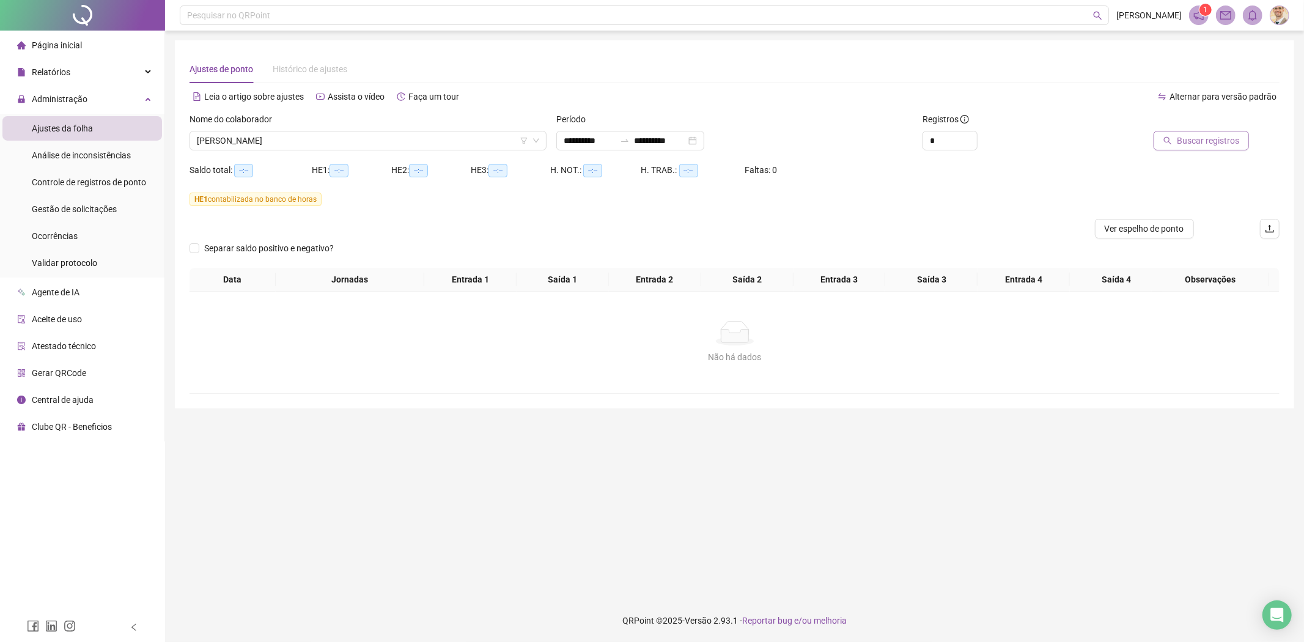
click at [1181, 141] on span "Buscar registros" at bounding box center [1208, 140] width 62 height 13
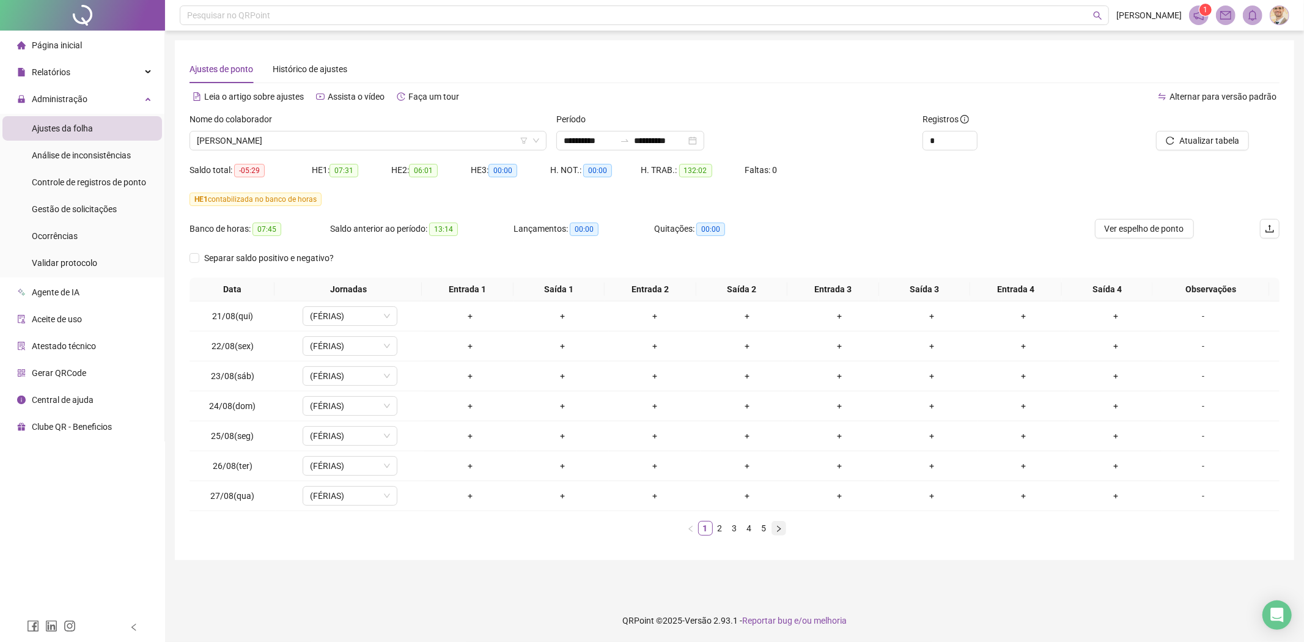
click at [780, 526] on icon "right" at bounding box center [778, 528] width 7 height 7
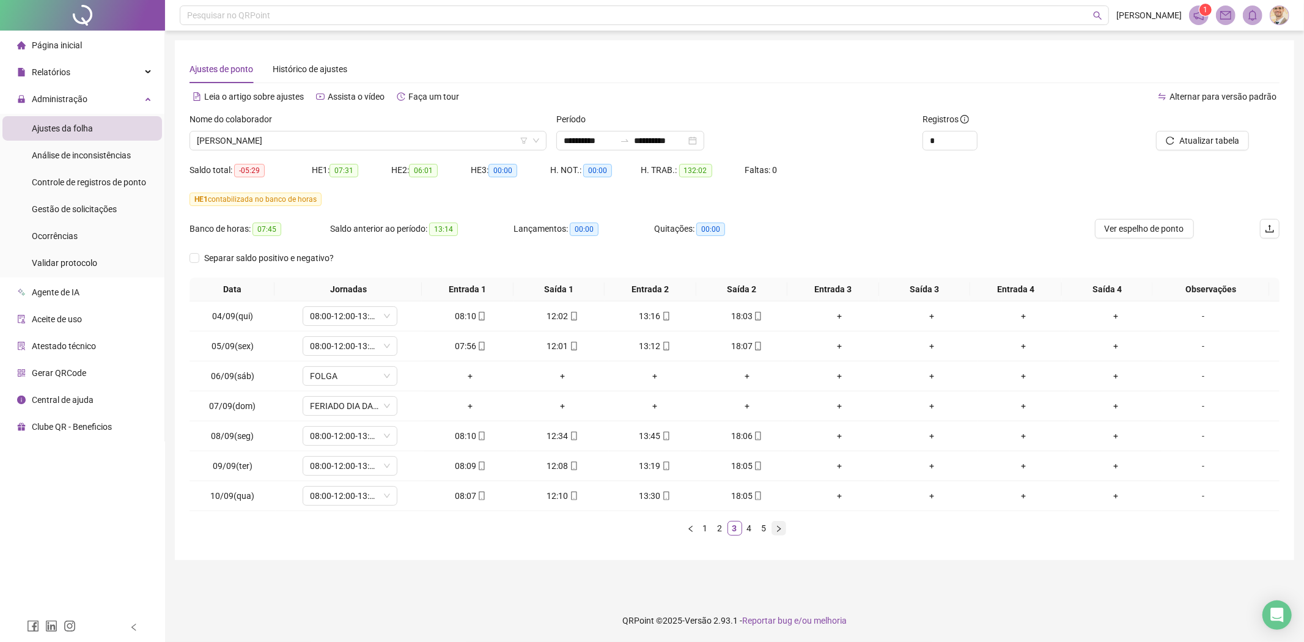
click at [781, 526] on icon "right" at bounding box center [778, 528] width 7 height 7
click at [783, 526] on button "button" at bounding box center [779, 528] width 15 height 15
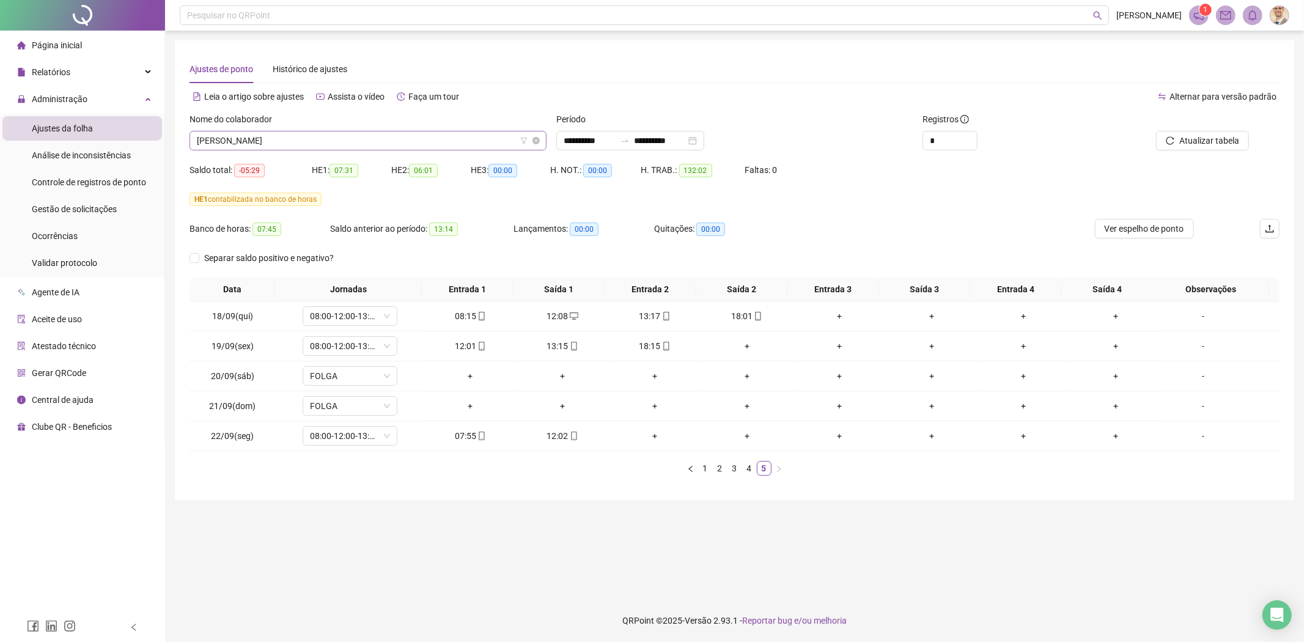
click at [457, 142] on span "ANDRE THIAGO SILVA" at bounding box center [368, 140] width 342 height 18
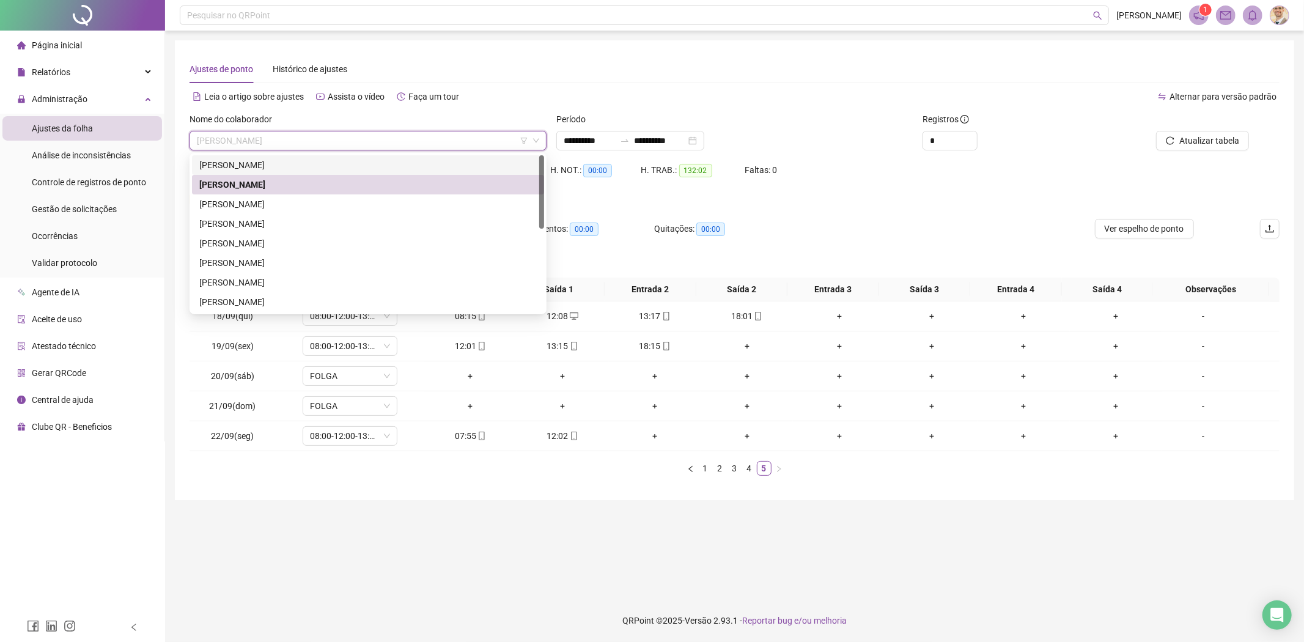
click at [277, 168] on div "[PERSON_NAME] [PERSON_NAME]" at bounding box center [368, 164] width 338 height 13
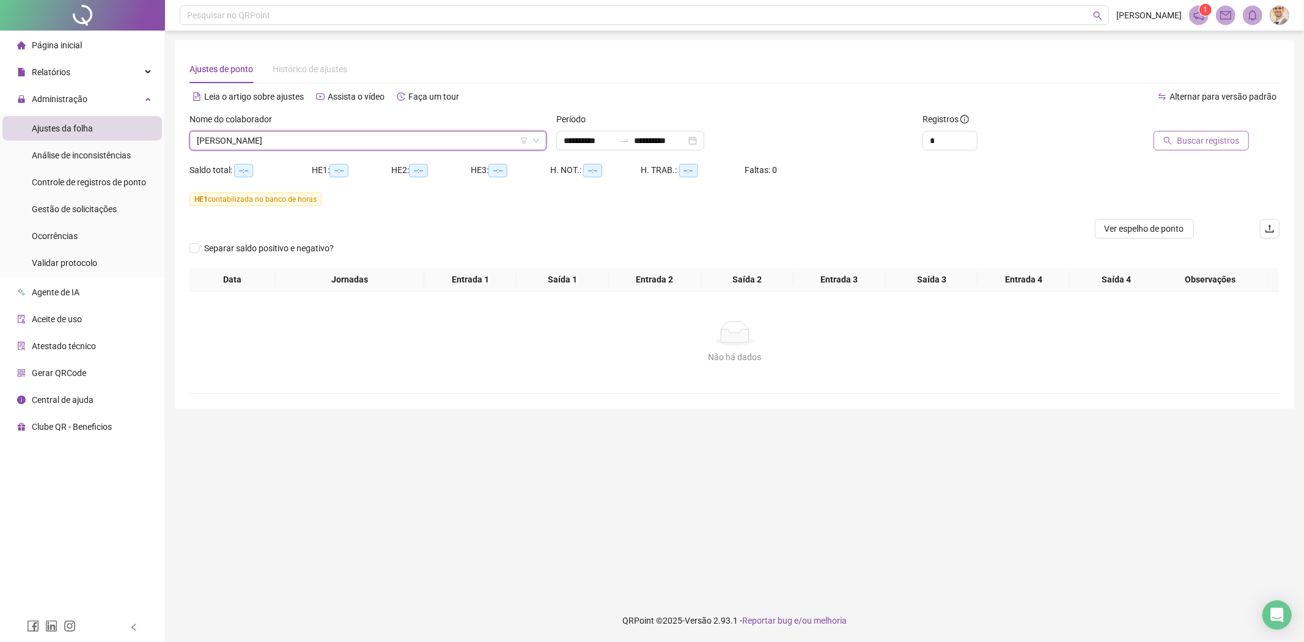
click at [1190, 137] on span "Buscar registros" at bounding box center [1208, 140] width 62 height 13
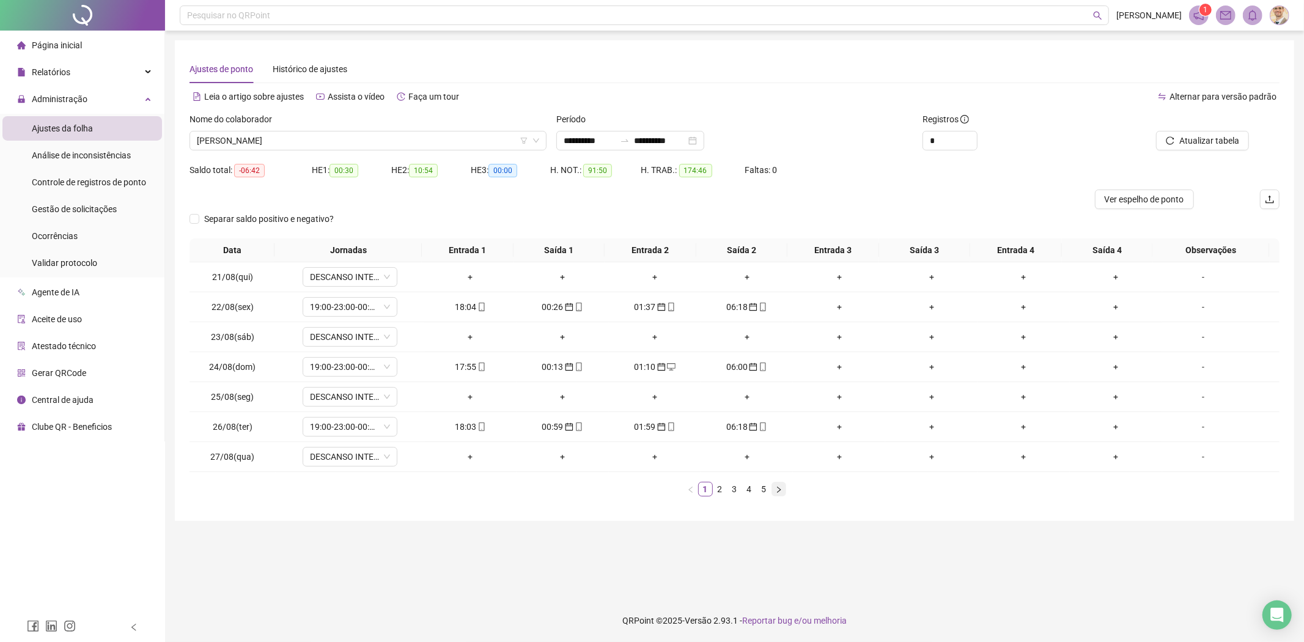
click at [780, 493] on icon "right" at bounding box center [778, 489] width 7 height 7
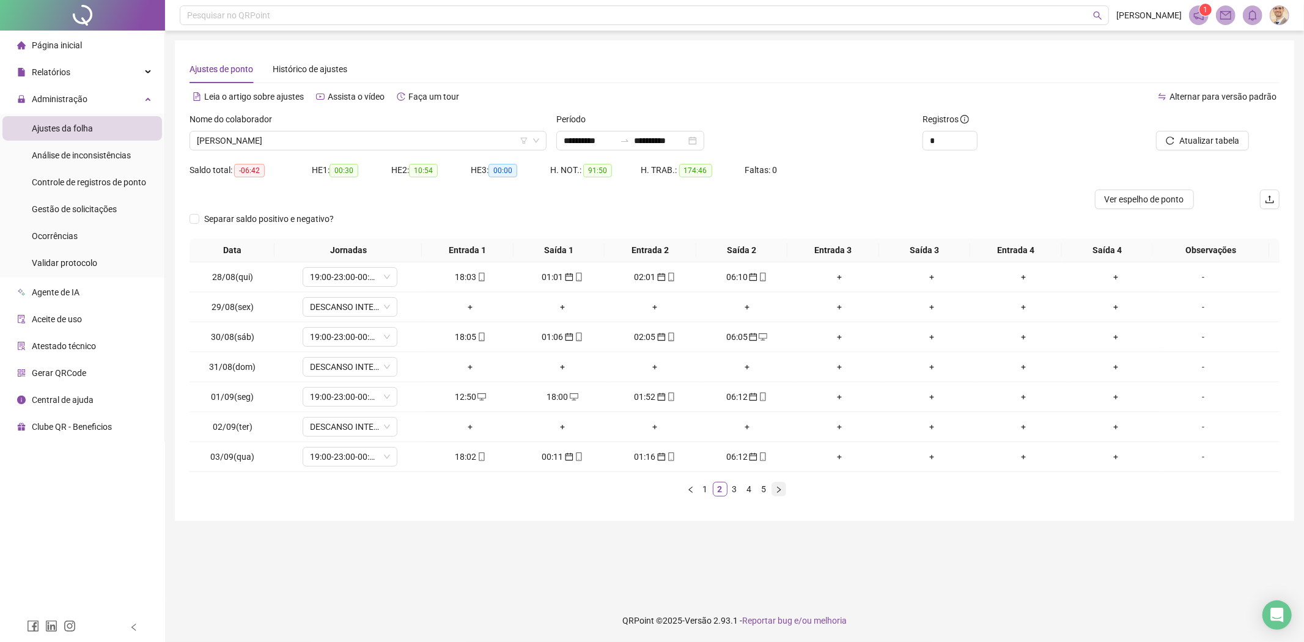
click at [780, 493] on icon "right" at bounding box center [778, 489] width 7 height 7
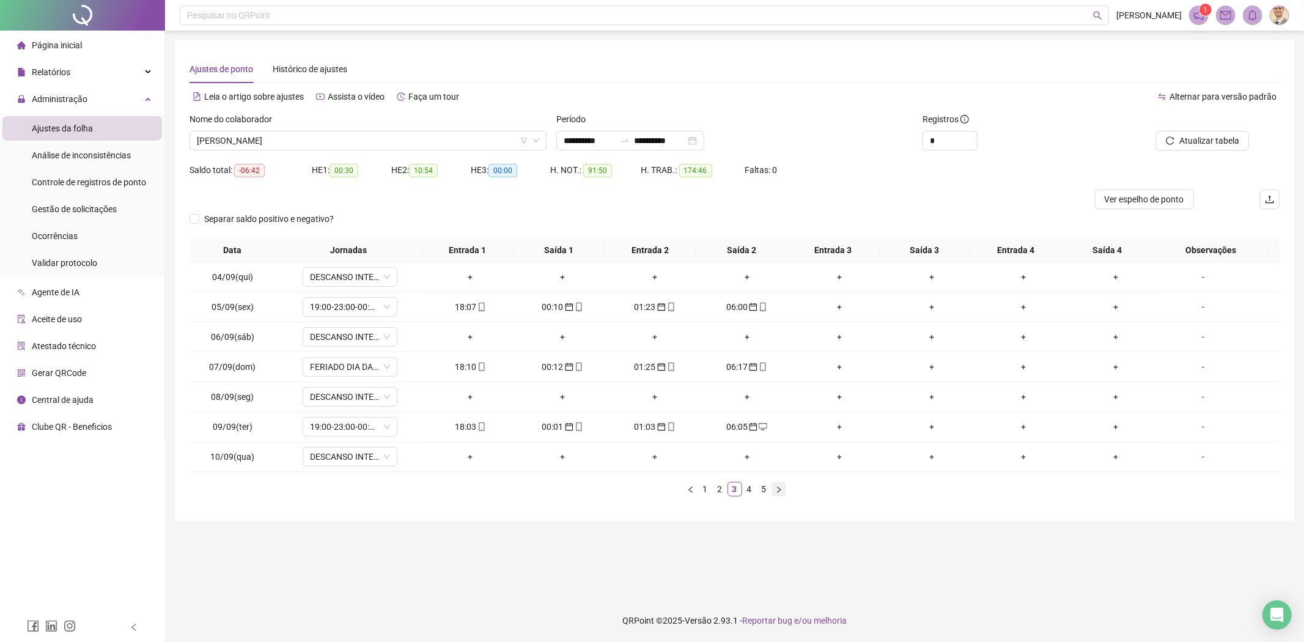
click at [780, 493] on icon "right" at bounding box center [778, 489] width 7 height 7
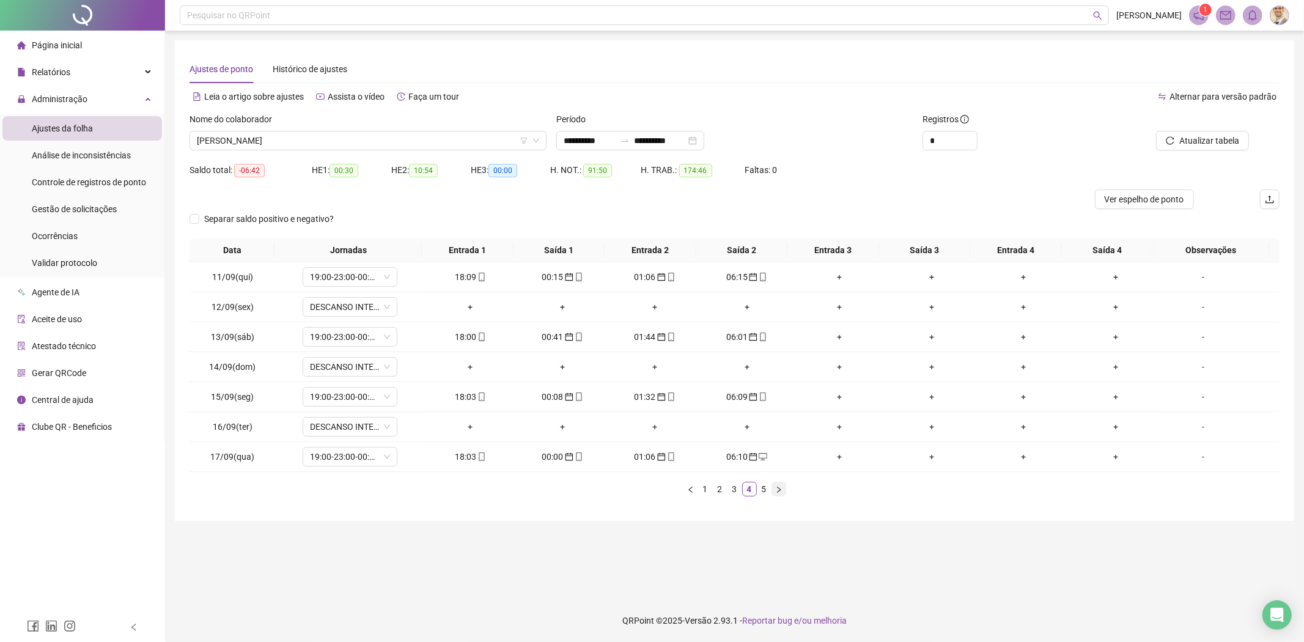
click at [778, 490] on icon "right" at bounding box center [778, 489] width 7 height 7
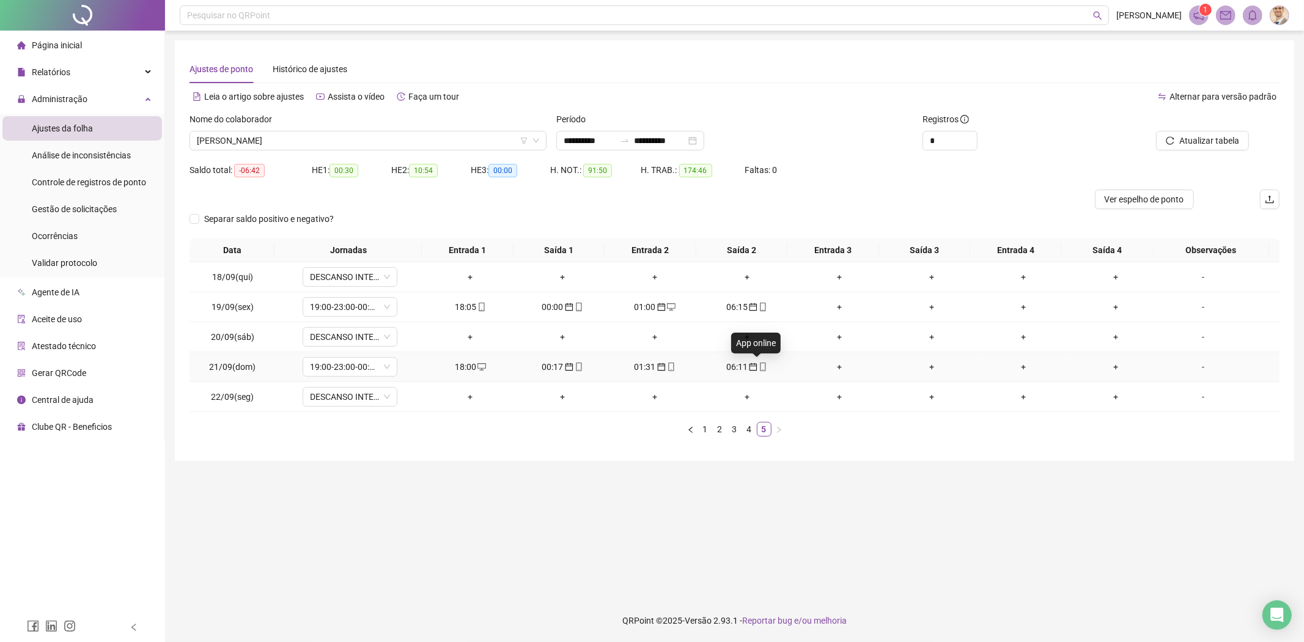
click at [759, 366] on icon "mobile" at bounding box center [763, 367] width 9 height 9
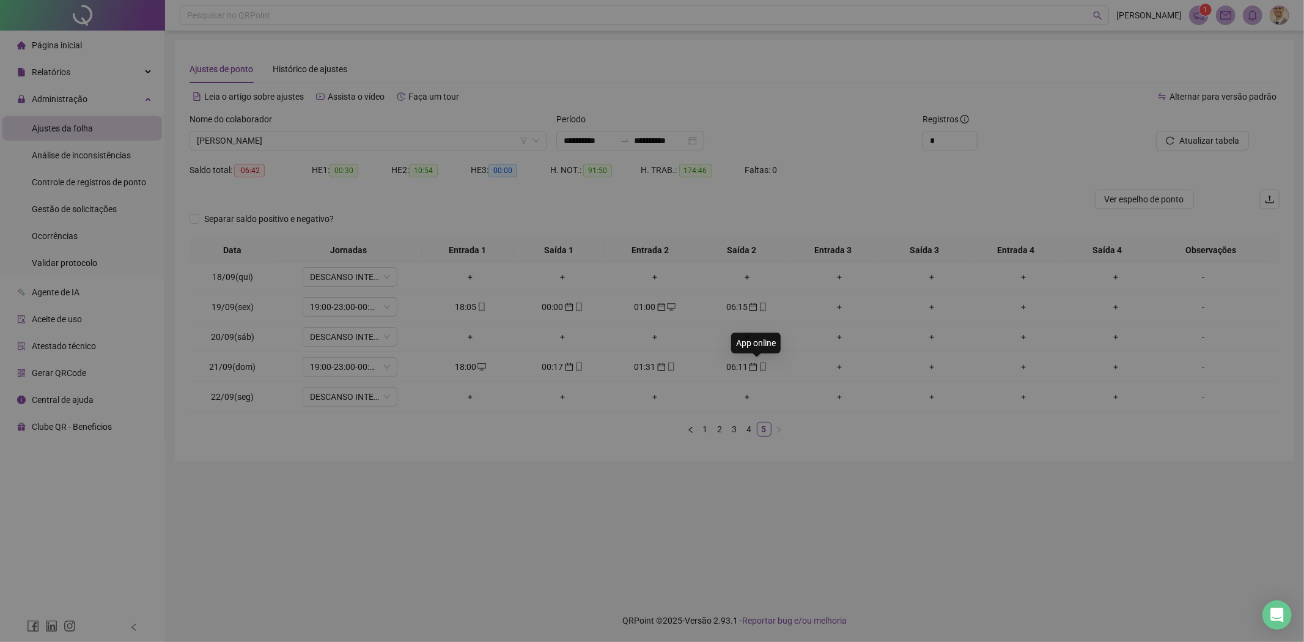
type input "**********"
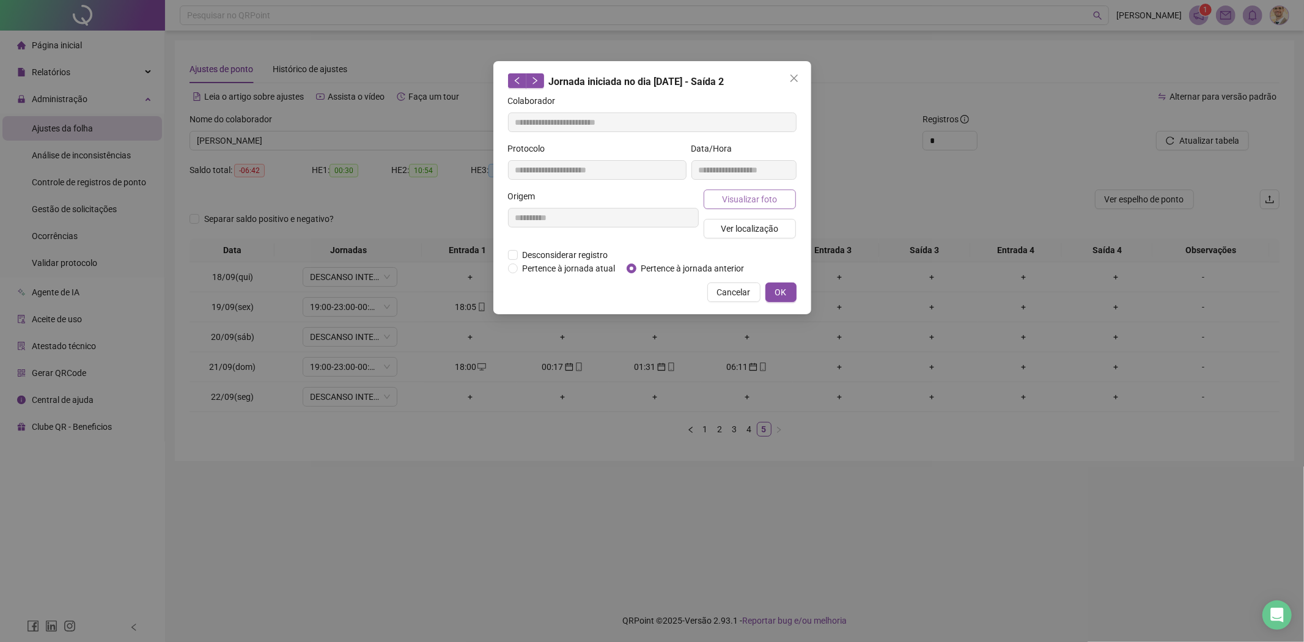
click at [763, 196] on span "Visualizar foto" at bounding box center [749, 199] width 55 height 13
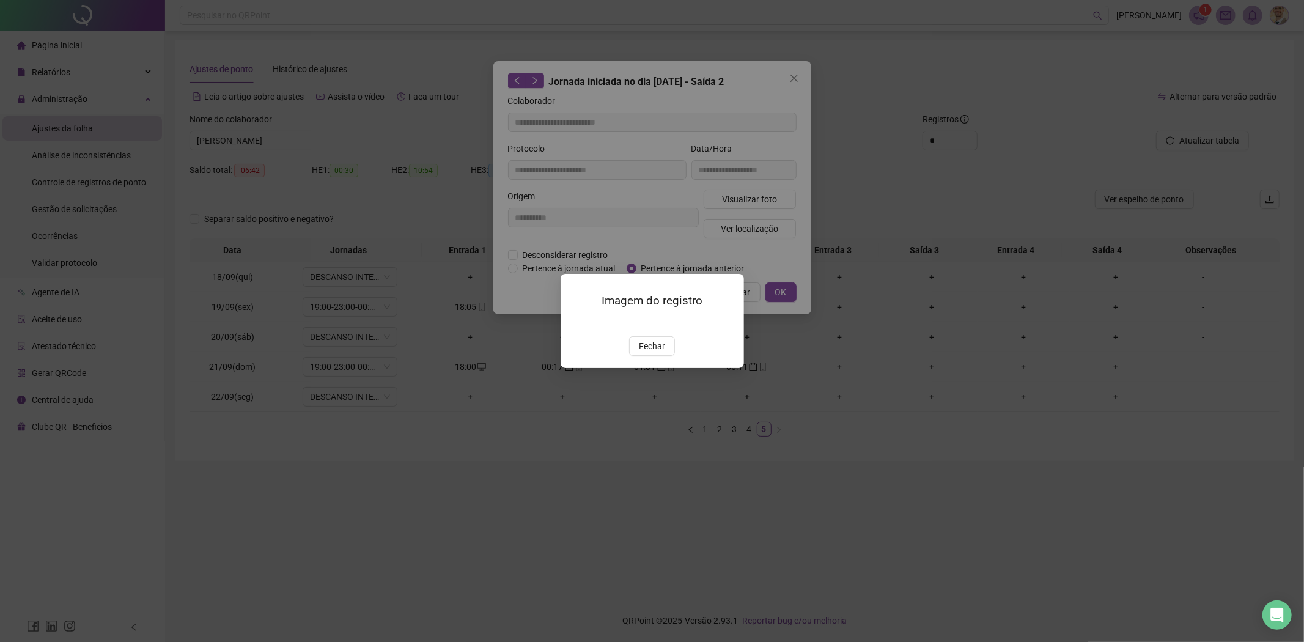
click at [575, 323] on img at bounding box center [575, 323] width 0 height 0
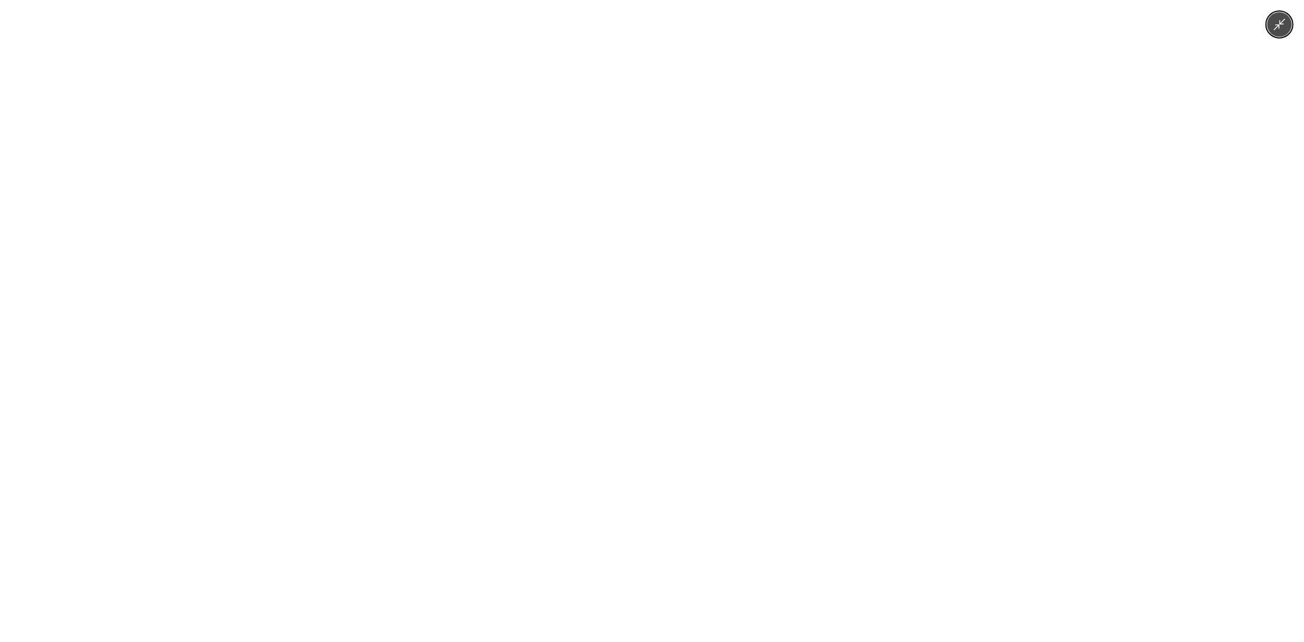
click at [1015, 327] on div at bounding box center [652, 321] width 1304 height 642
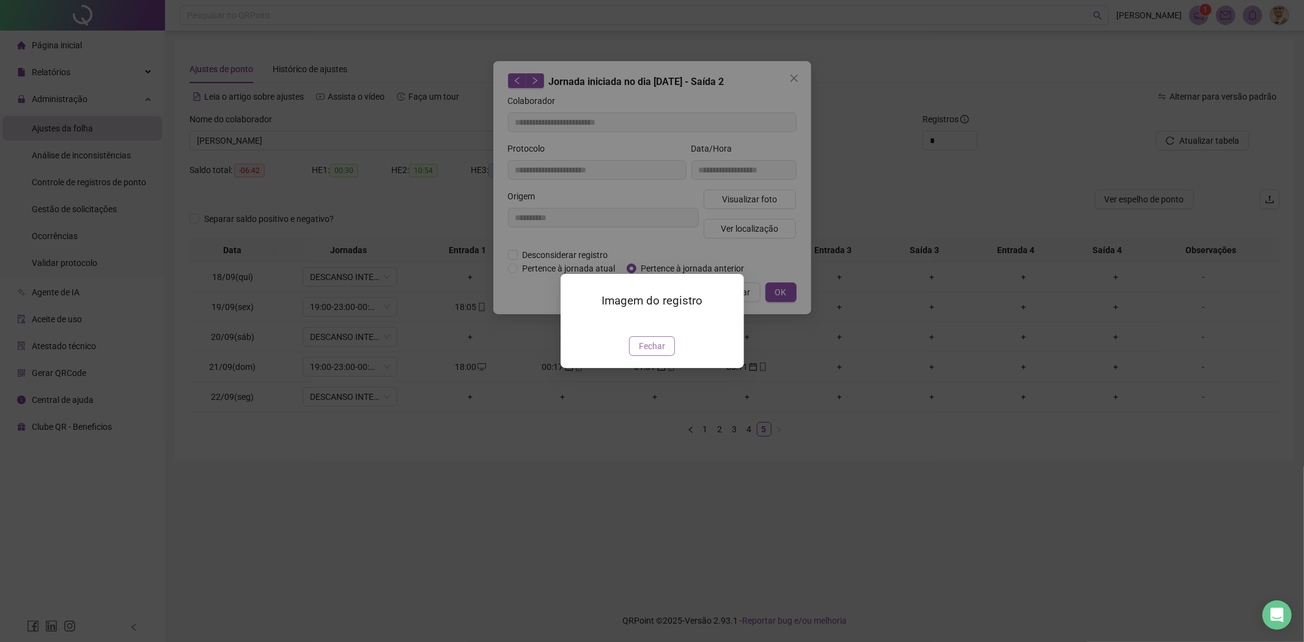
click at [652, 353] on span "Fechar" at bounding box center [652, 345] width 26 height 13
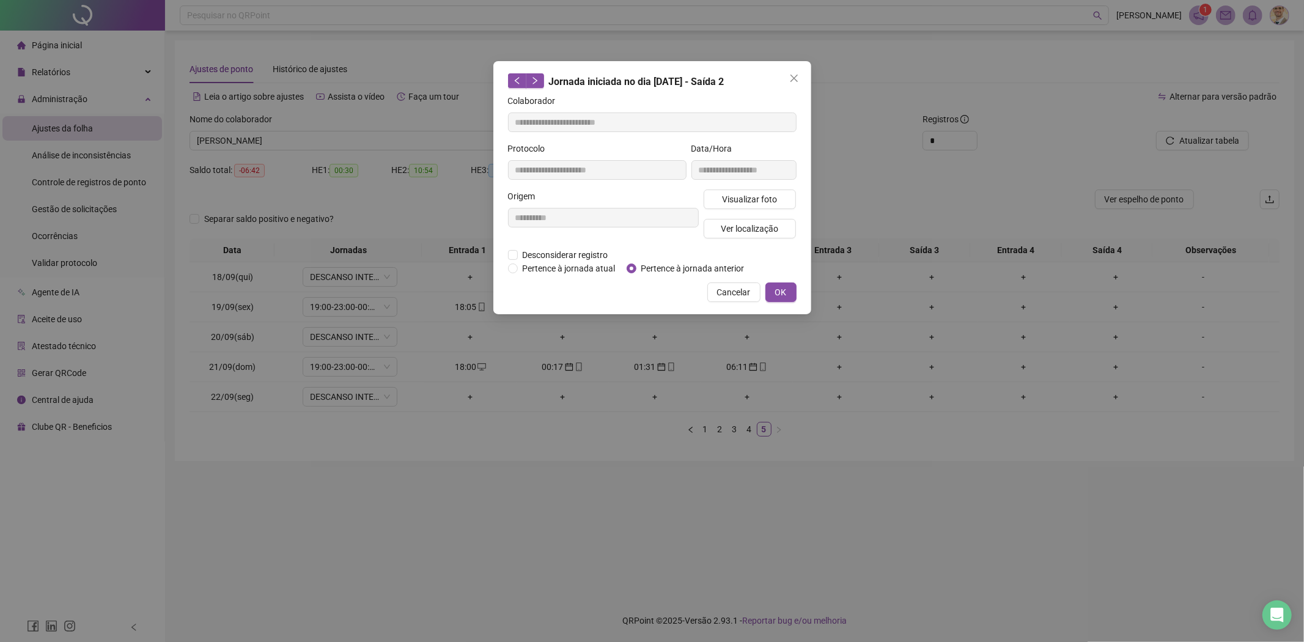
click at [747, 276] on div "**********" at bounding box center [652, 187] width 318 height 253
click at [743, 287] on span "Cancelar" at bounding box center [734, 292] width 34 height 13
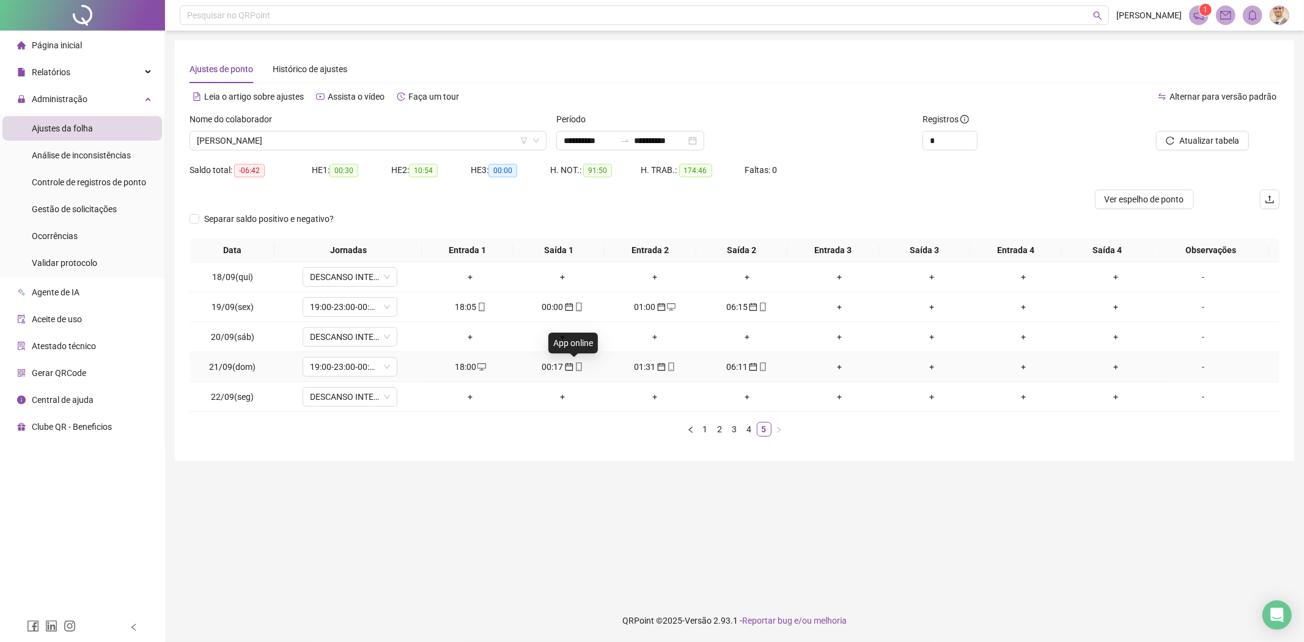
click at [577, 367] on icon "mobile" at bounding box center [579, 367] width 9 height 9
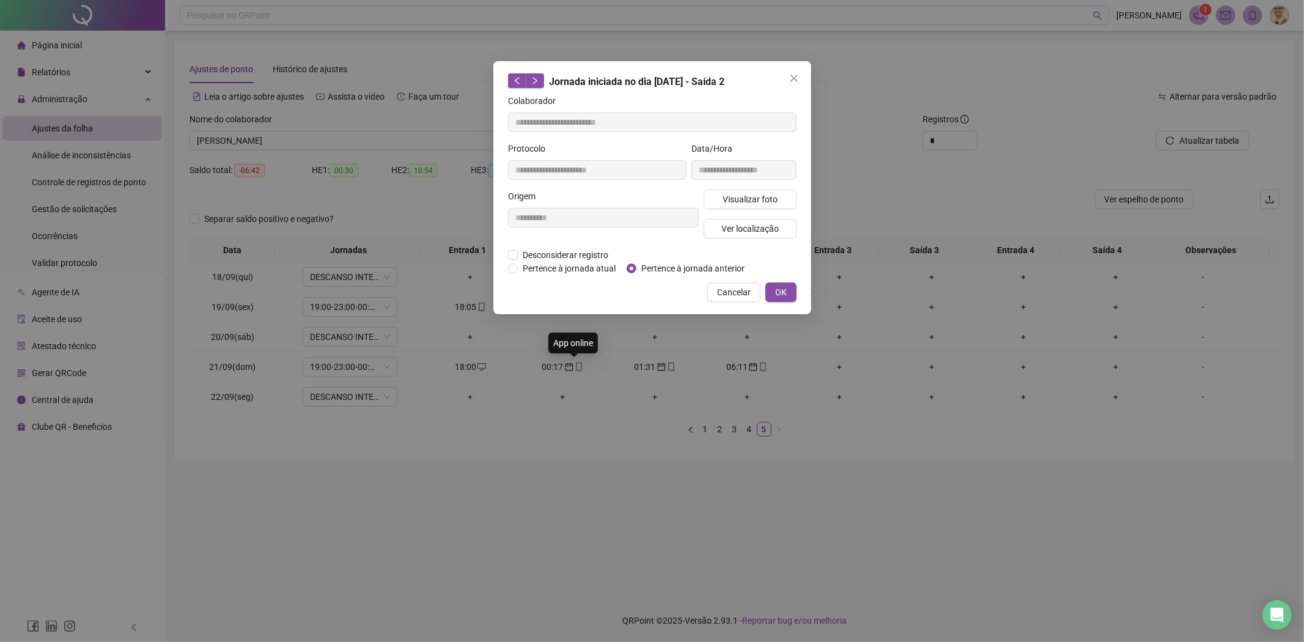
type input "**********"
click at [765, 191] on button "Visualizar foto" at bounding box center [750, 200] width 93 height 20
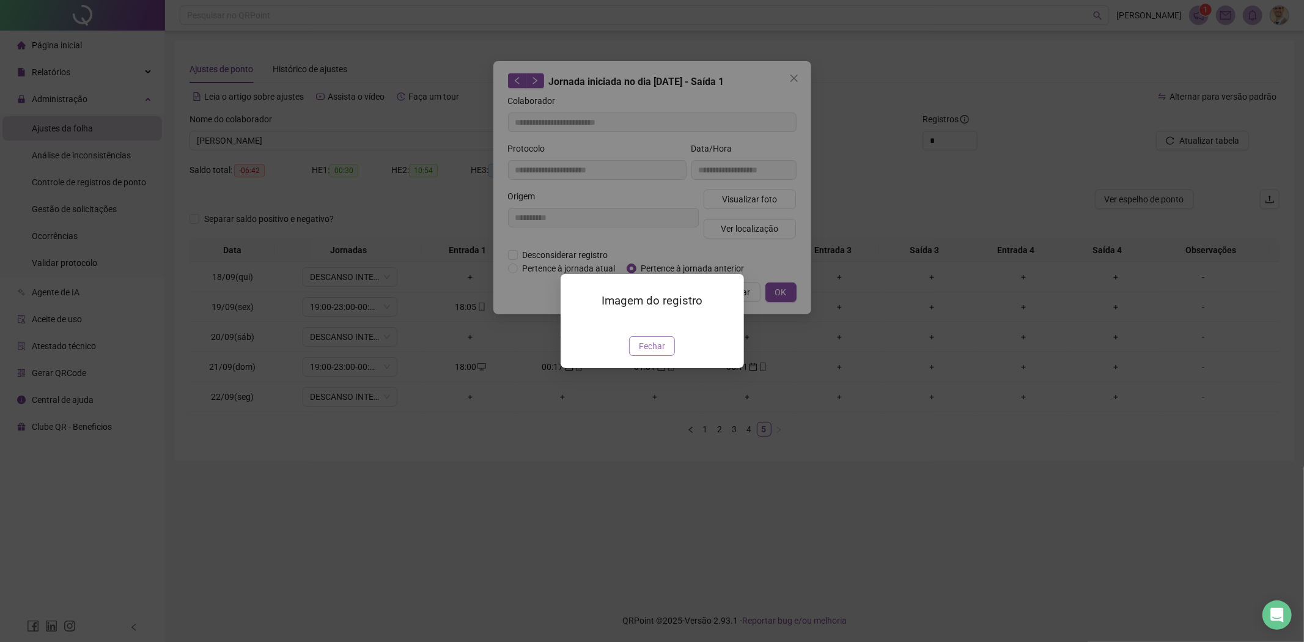
click at [654, 353] on span "Fechar" at bounding box center [652, 345] width 26 height 13
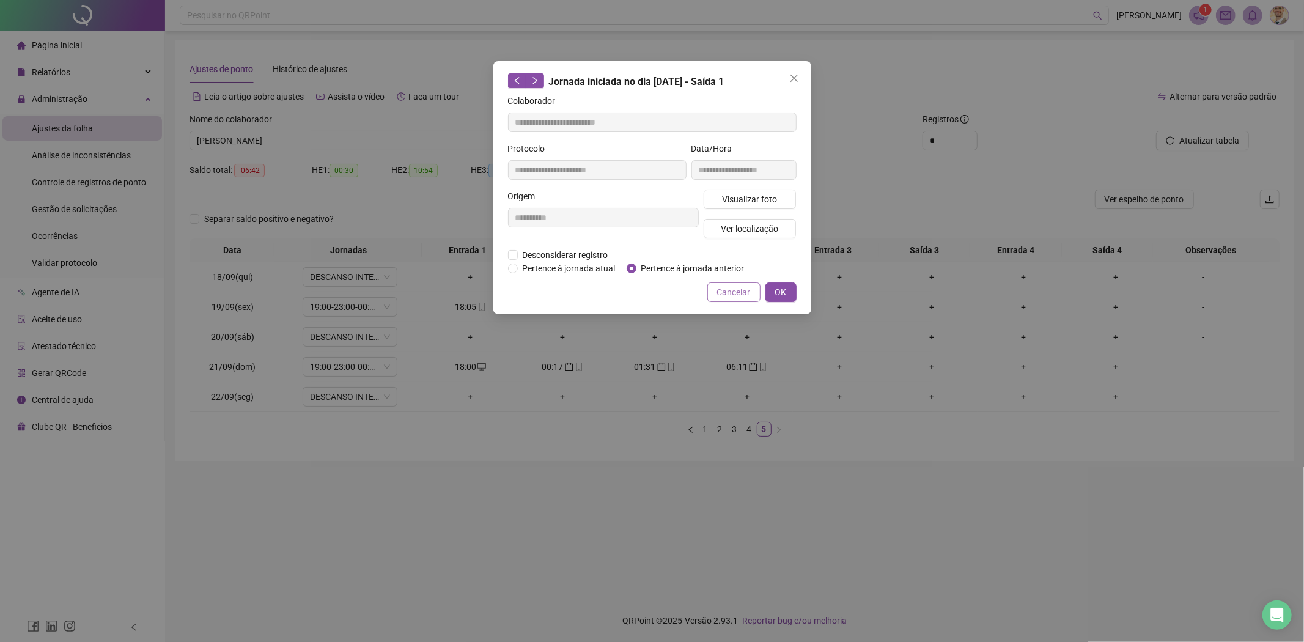
click at [734, 286] on span "Cancelar" at bounding box center [734, 292] width 34 height 13
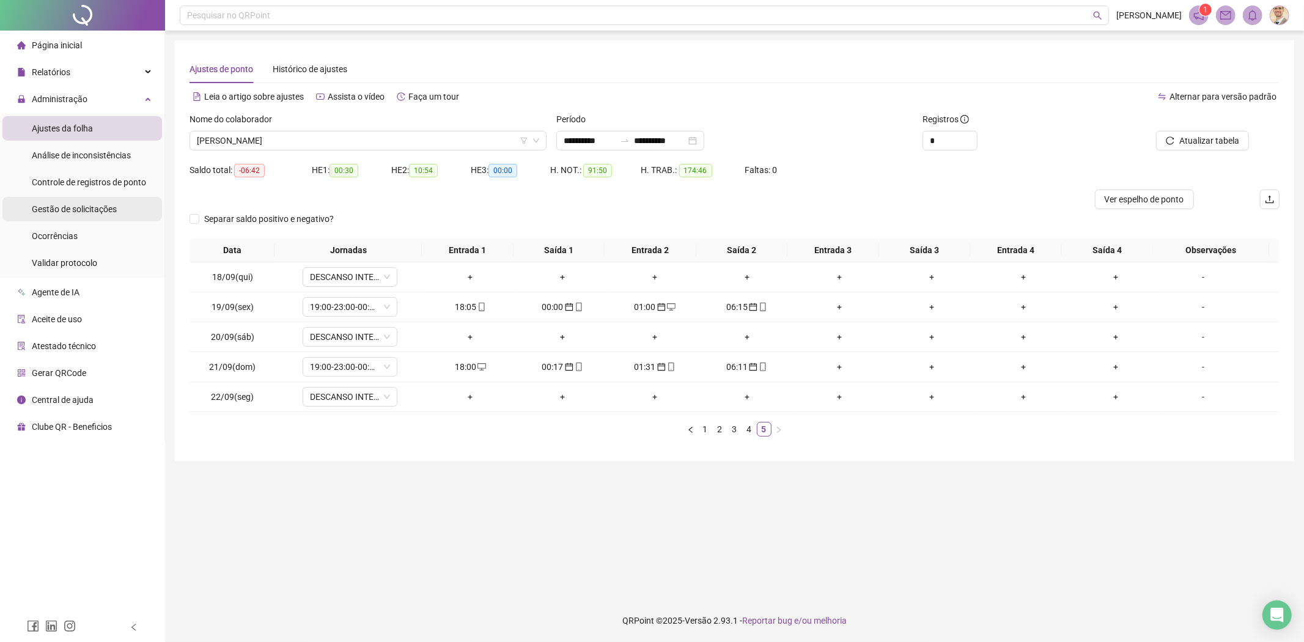
click at [93, 206] on span "Gestão de solicitações" at bounding box center [74, 209] width 85 height 10
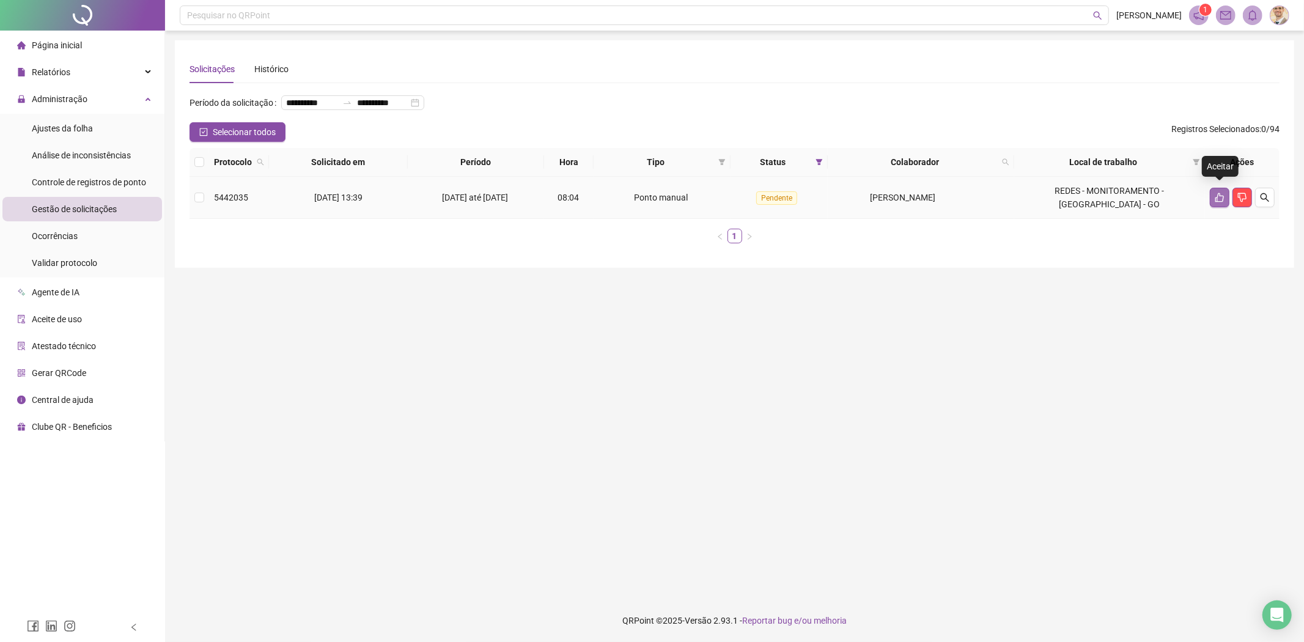
click at [1221, 193] on icon "like" at bounding box center [1220, 198] width 10 height 10
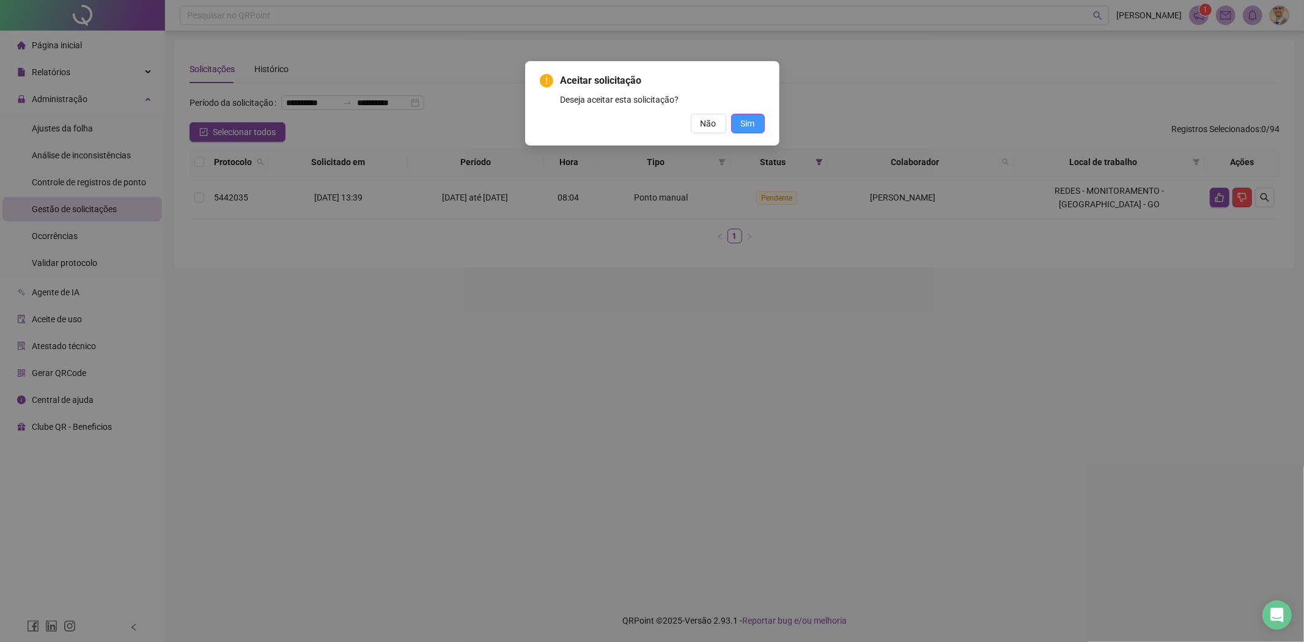
click at [747, 117] on span "Sim" at bounding box center [748, 123] width 14 height 13
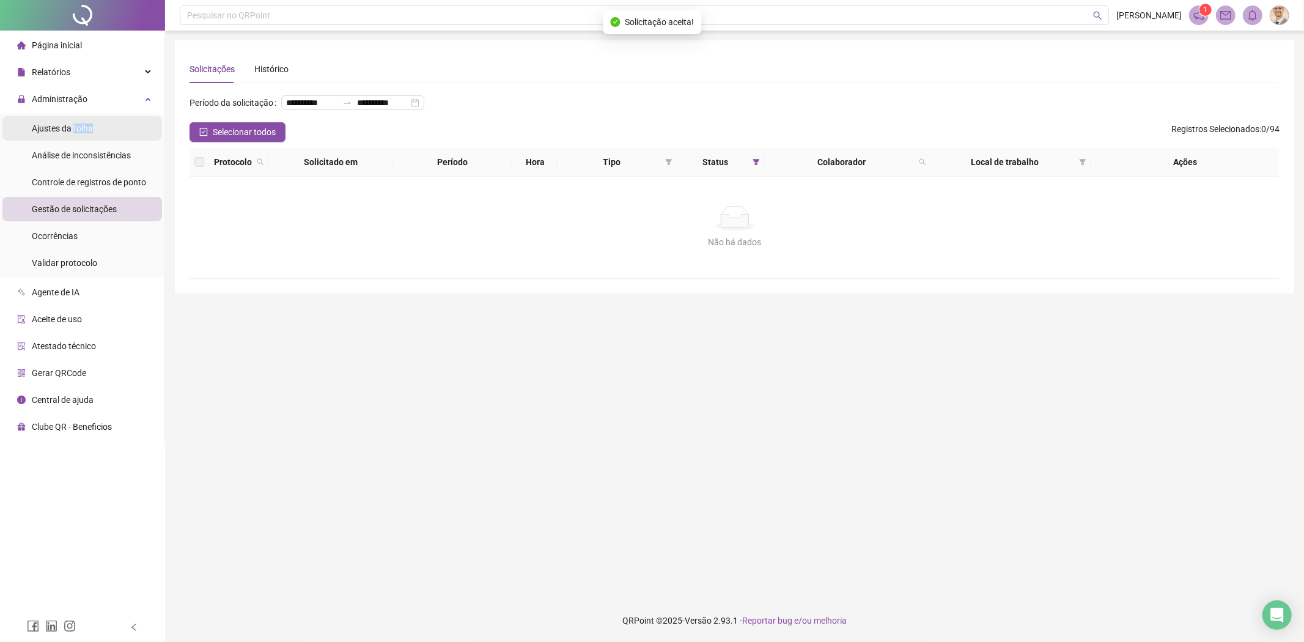
click at [73, 133] on div "Ajustes da folha" at bounding box center [62, 128] width 61 height 24
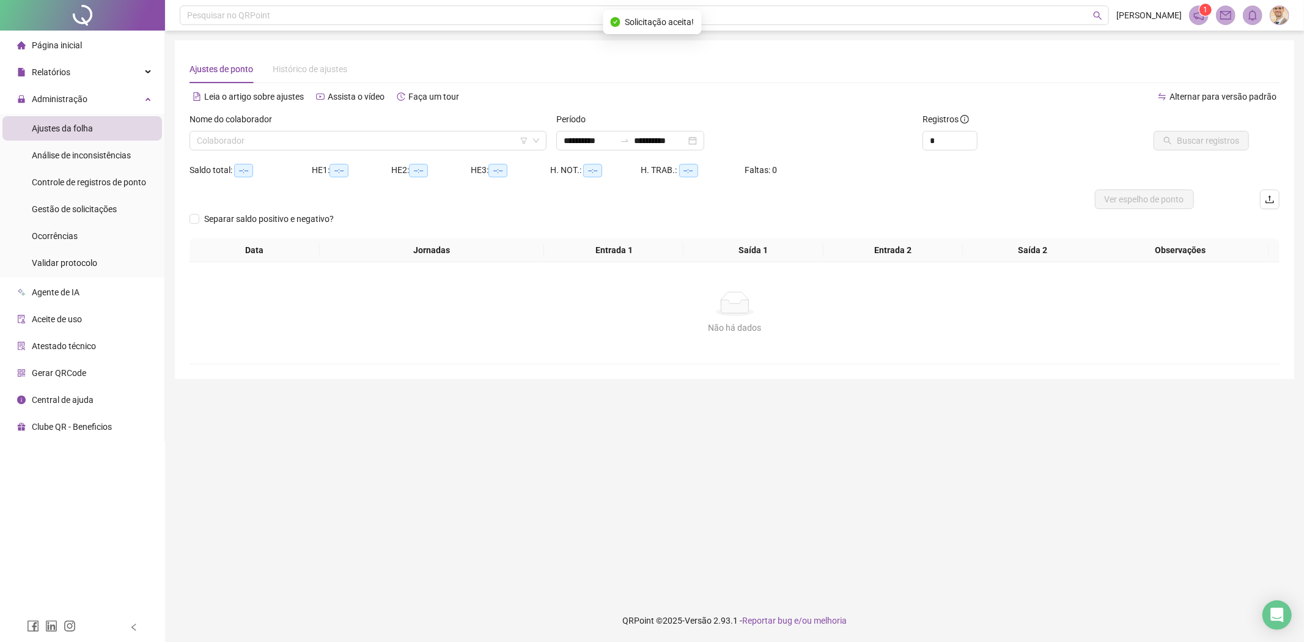
click at [303, 130] on div "Nome do colaborador" at bounding box center [368, 122] width 357 height 18
click at [303, 149] on input "search" at bounding box center [362, 140] width 331 height 18
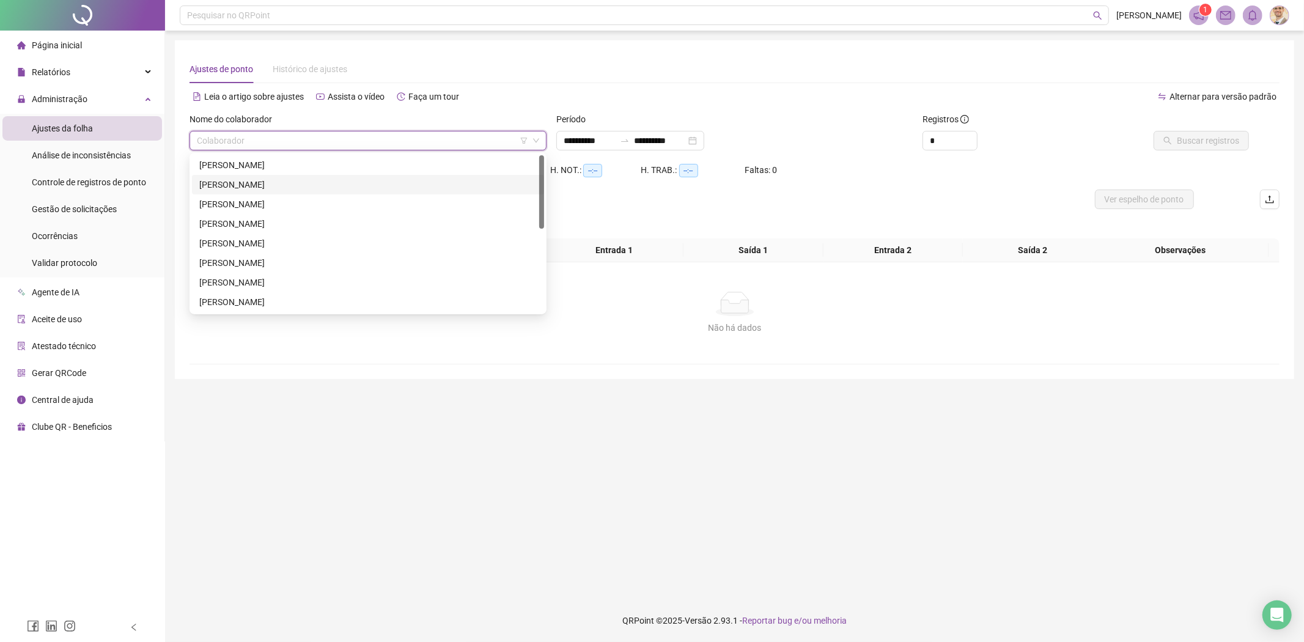
click at [302, 184] on div "ANDRE THIAGO SILVA" at bounding box center [368, 184] width 338 height 13
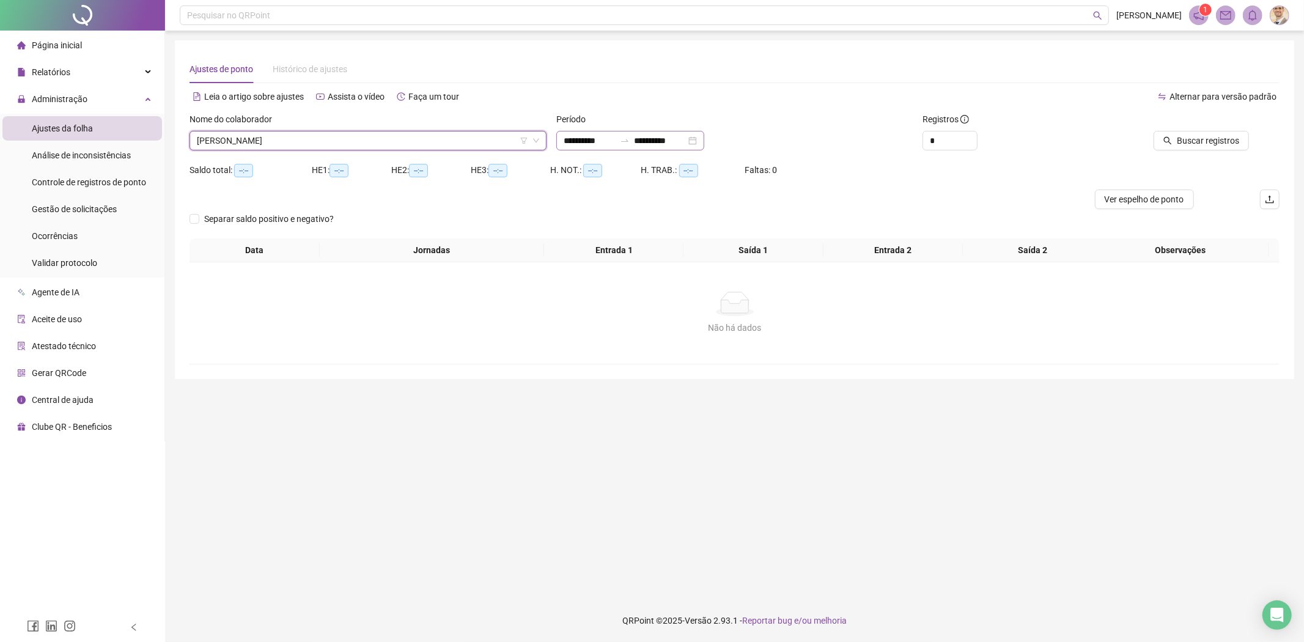
click at [556, 144] on div "**********" at bounding box center [630, 141] width 148 height 20
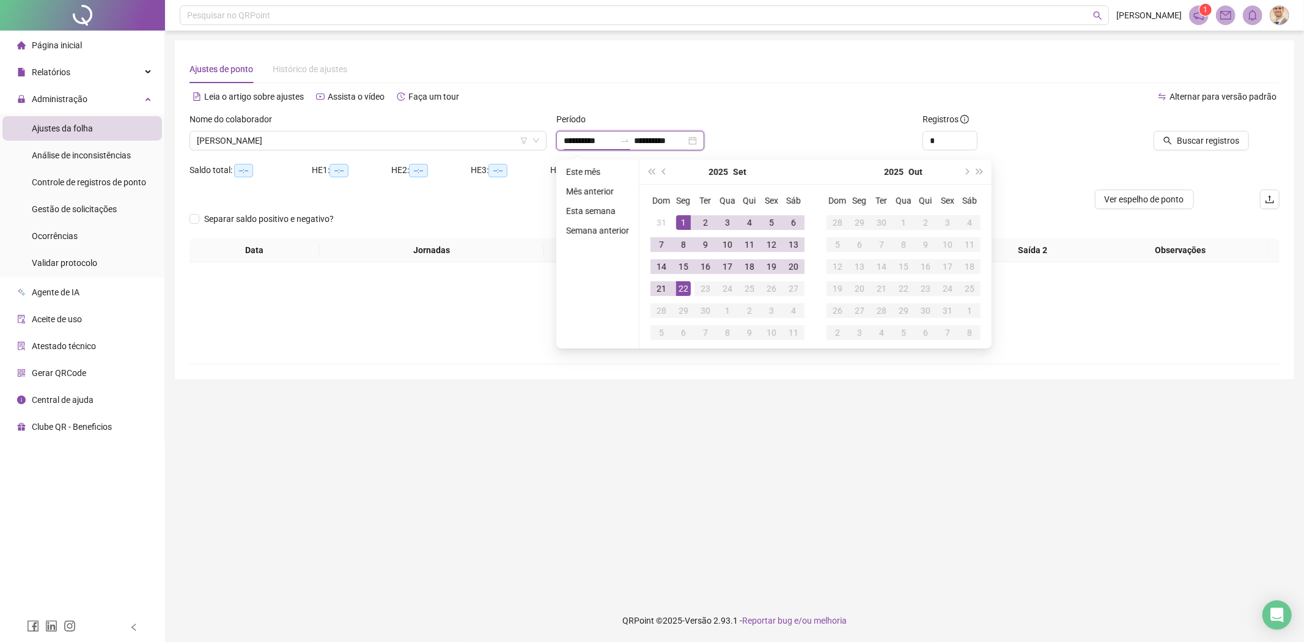
click at [573, 142] on input "**********" at bounding box center [589, 140] width 51 height 13
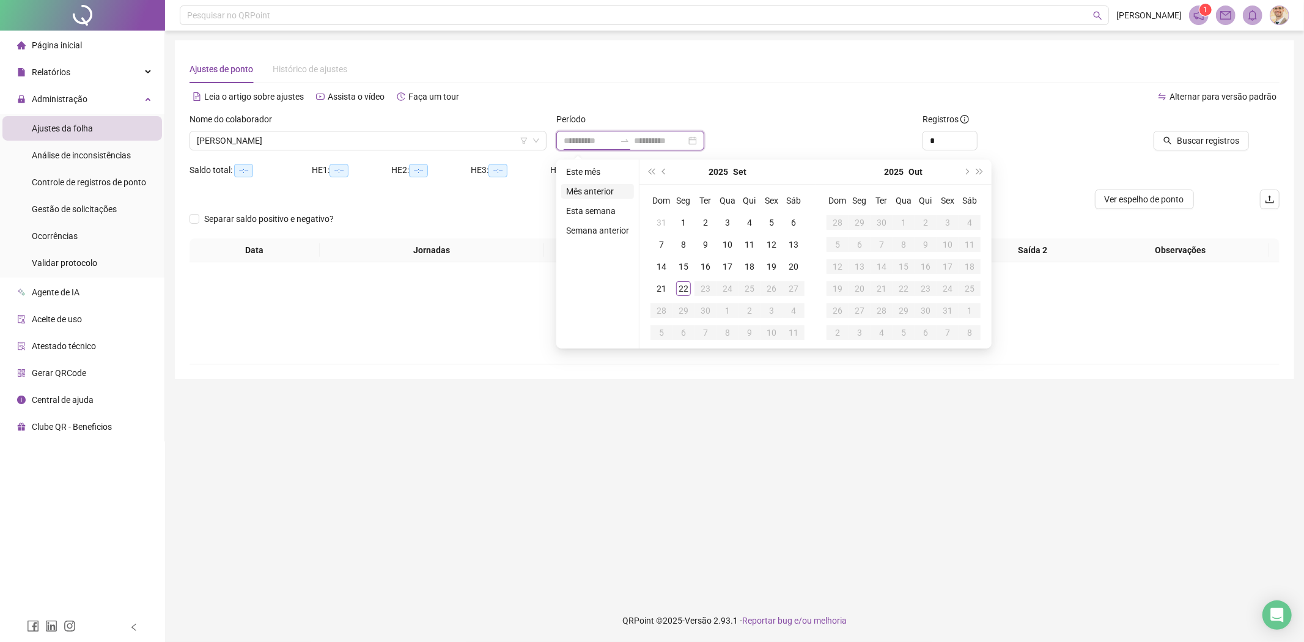
type input "**********"
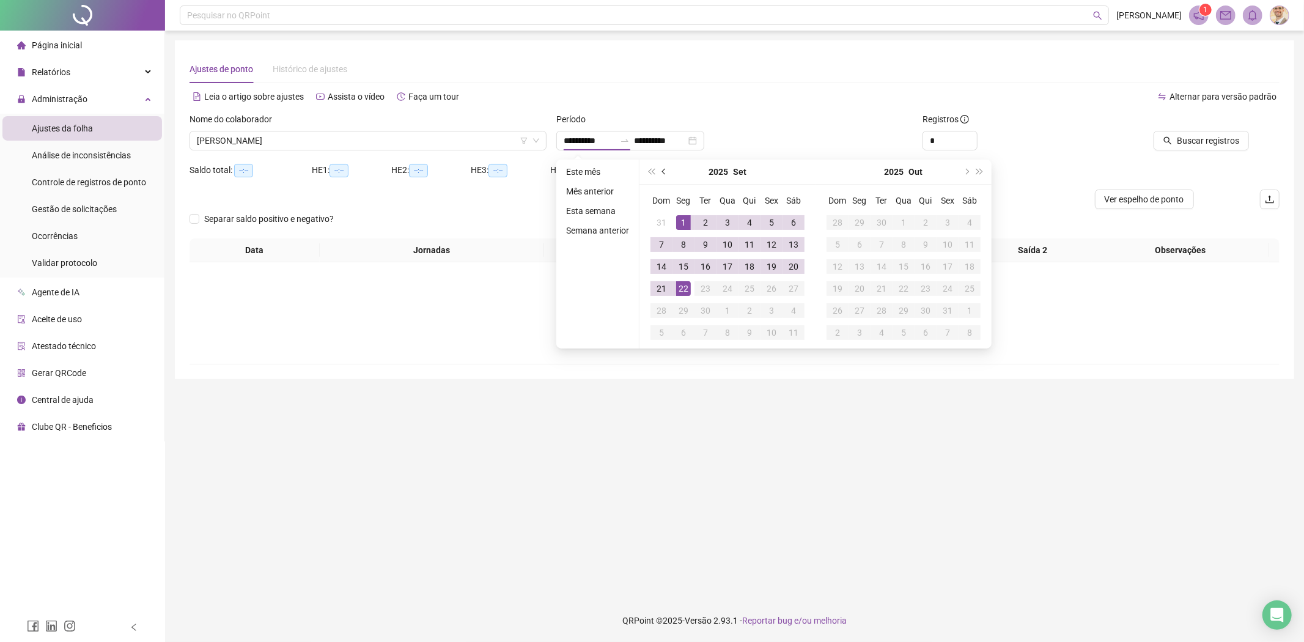
click at [667, 172] on button "prev-year" at bounding box center [664, 172] width 13 height 24
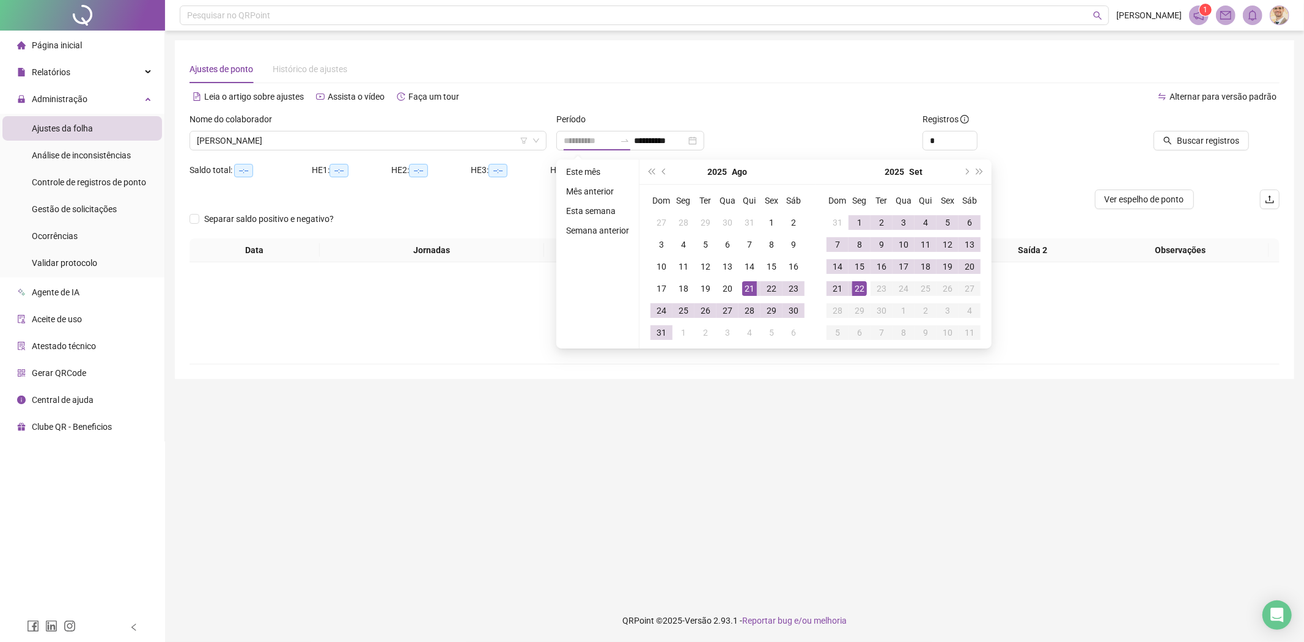
type input "**********"
click at [742, 286] on div "21" at bounding box center [749, 288] width 15 height 15
type input "**********"
click at [865, 289] on div "22" at bounding box center [859, 288] width 15 height 15
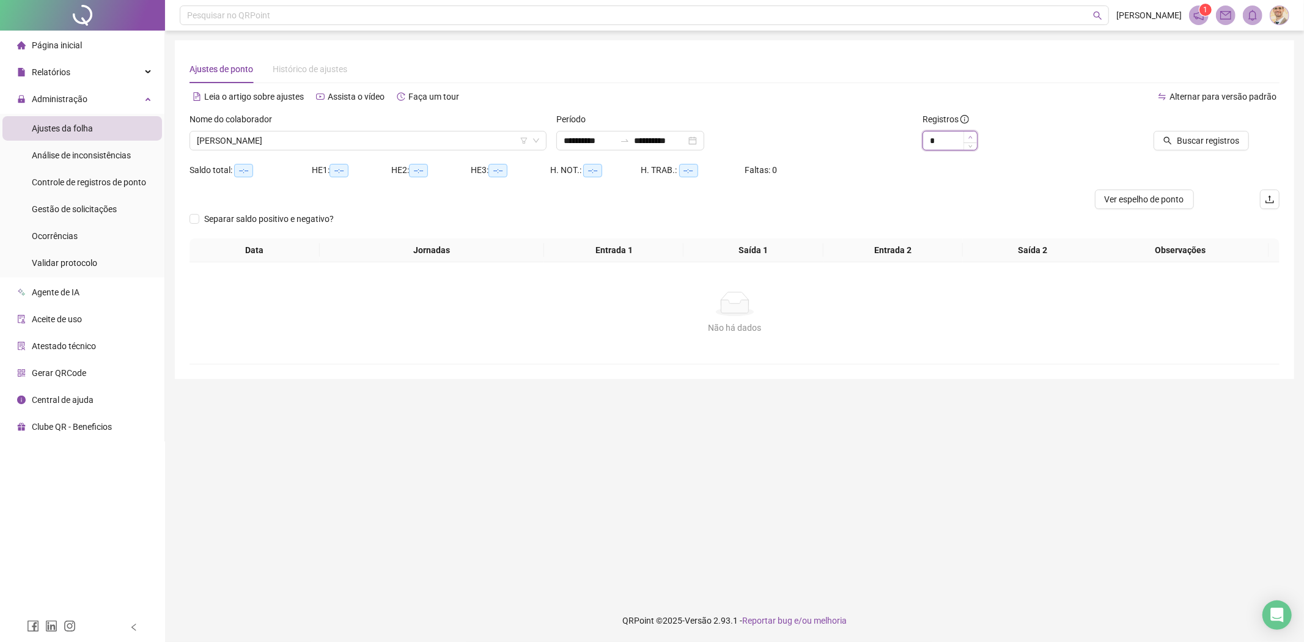
click at [970, 135] on icon "up" at bounding box center [971, 137] width 4 height 4
type input "*"
click at [970, 135] on icon "up" at bounding box center [971, 137] width 4 height 4
click at [1209, 147] on button "Buscar registros" at bounding box center [1201, 141] width 95 height 20
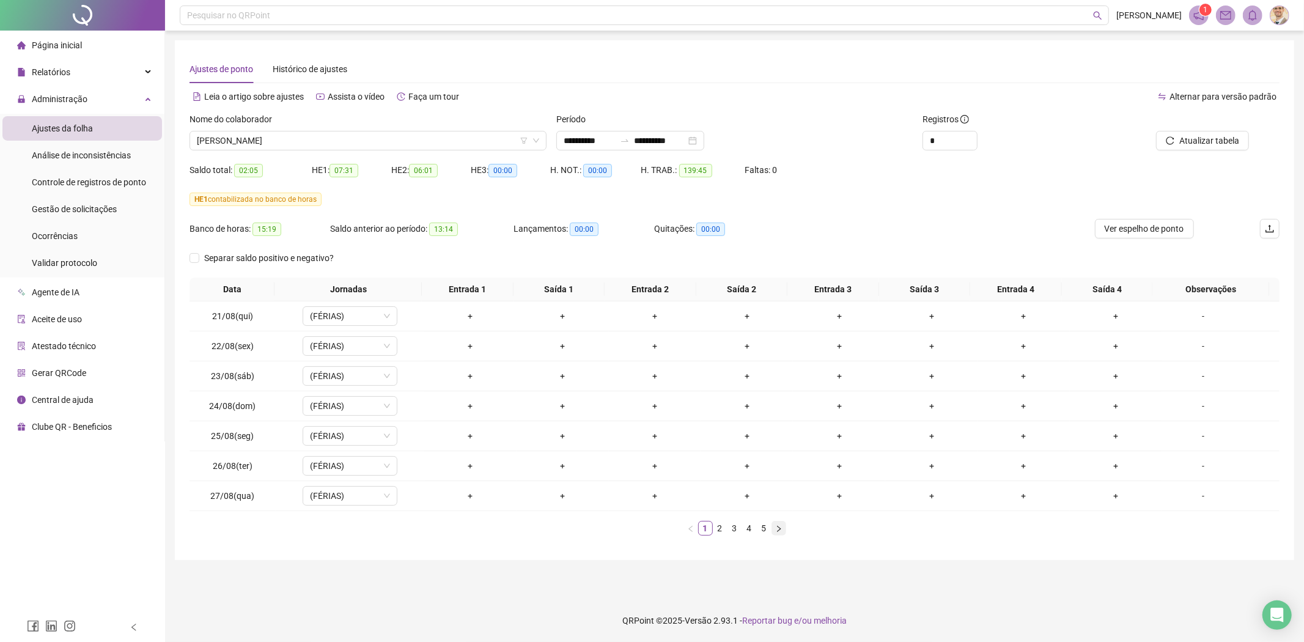
click at [781, 528] on icon "right" at bounding box center [778, 528] width 7 height 7
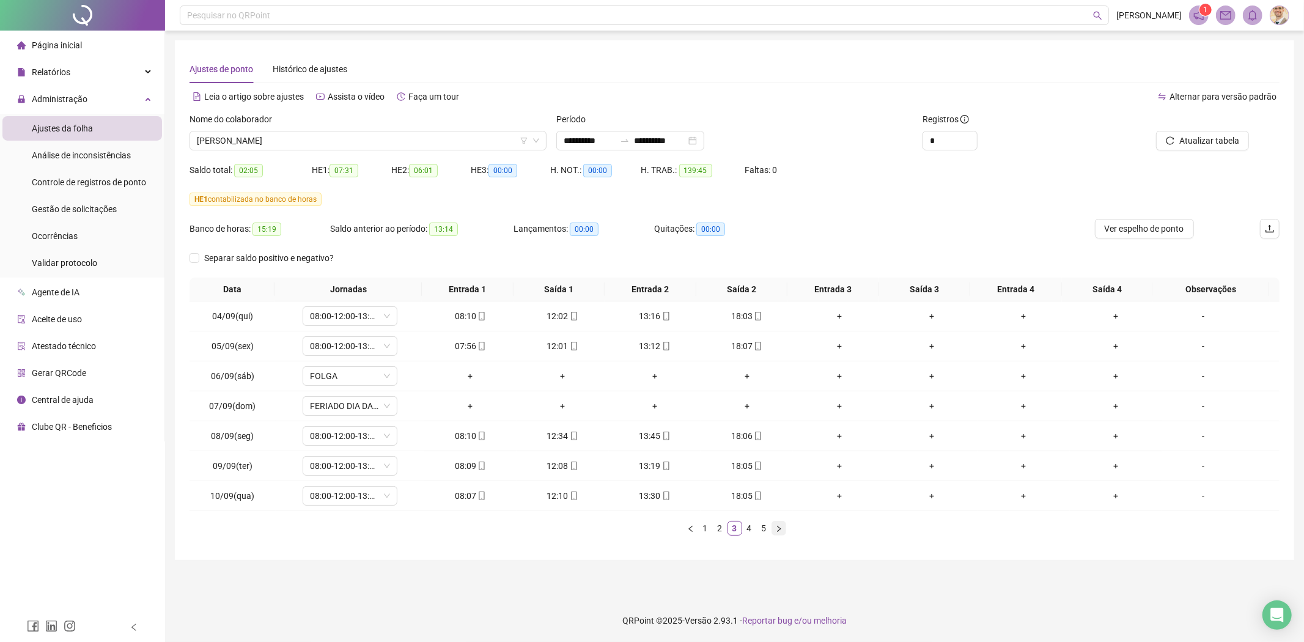
click at [780, 528] on icon "right" at bounding box center [778, 528] width 7 height 7
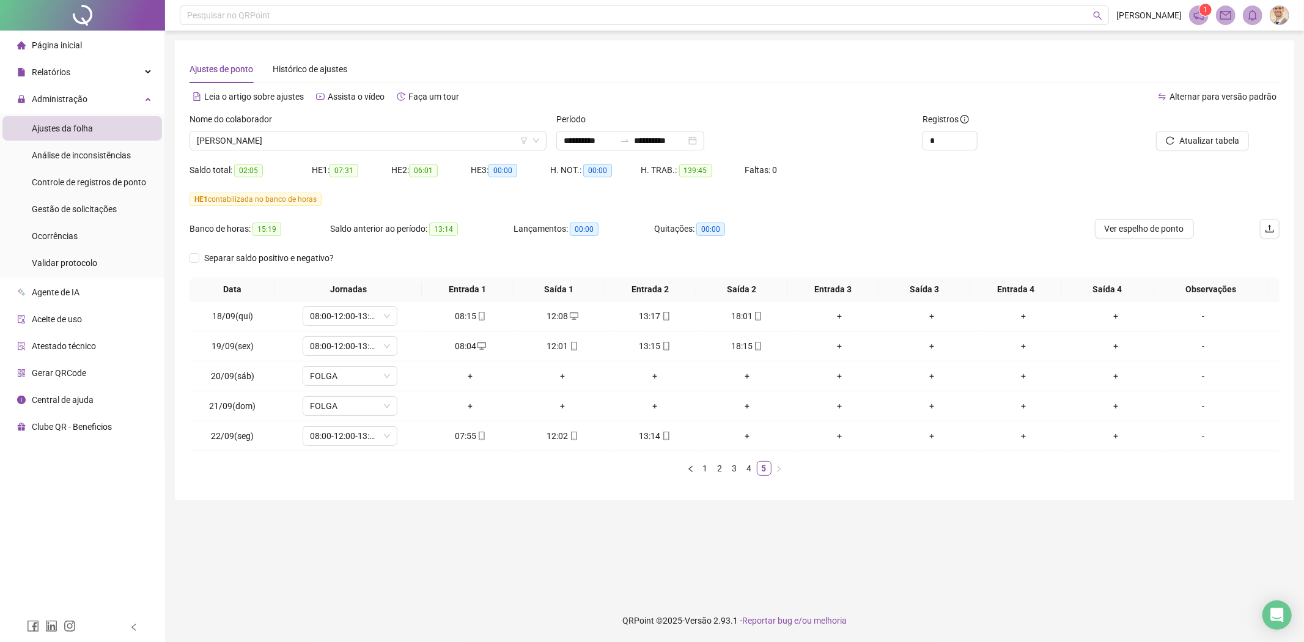
click at [871, 87] on div "Alternar para versão padrão" at bounding box center [1007, 97] width 545 height 20
click at [78, 133] on div "Ajustes da folha" at bounding box center [62, 128] width 61 height 24
